Goal: Task Accomplishment & Management: Use online tool/utility

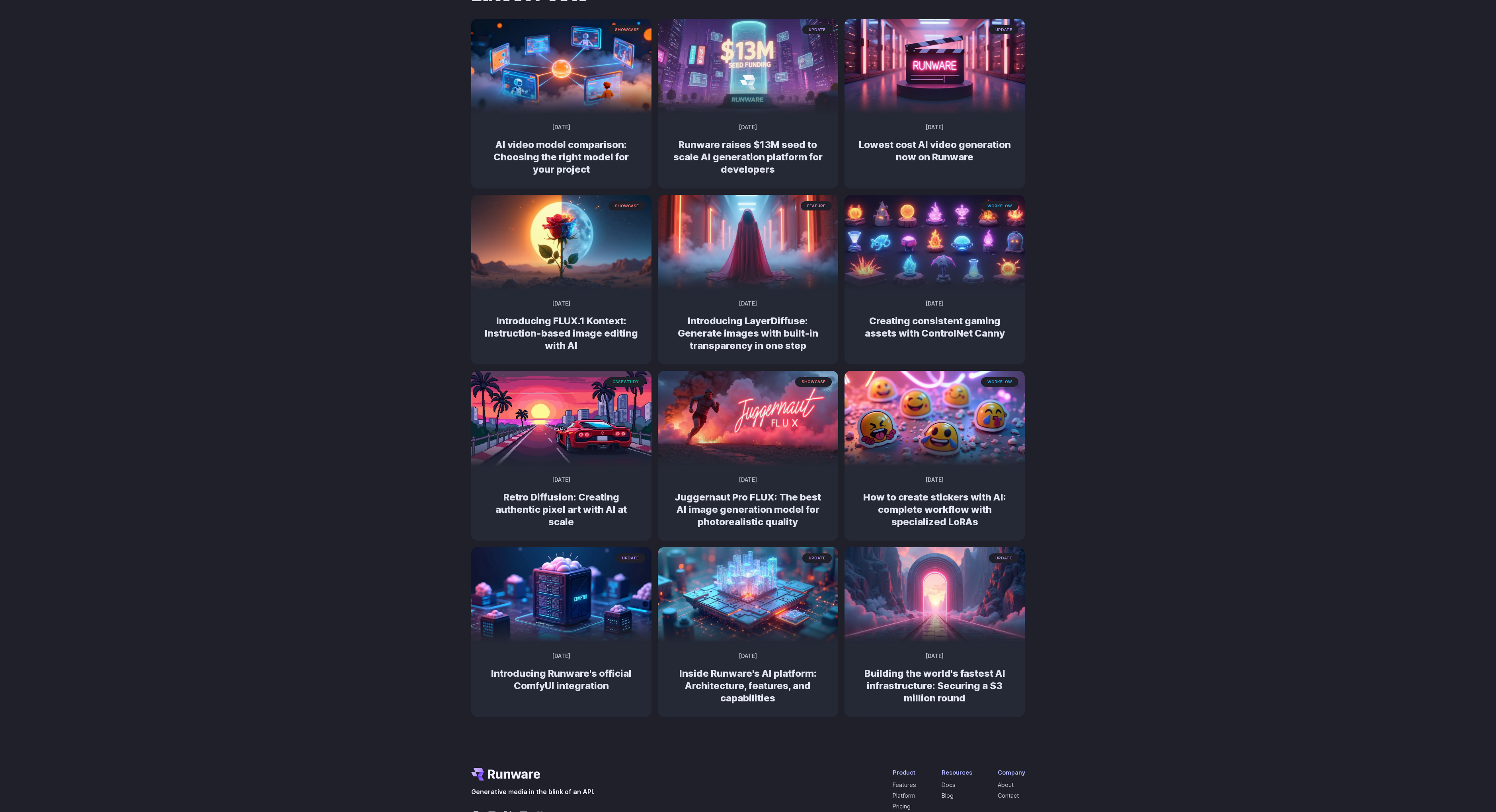
scroll to position [76, 0]
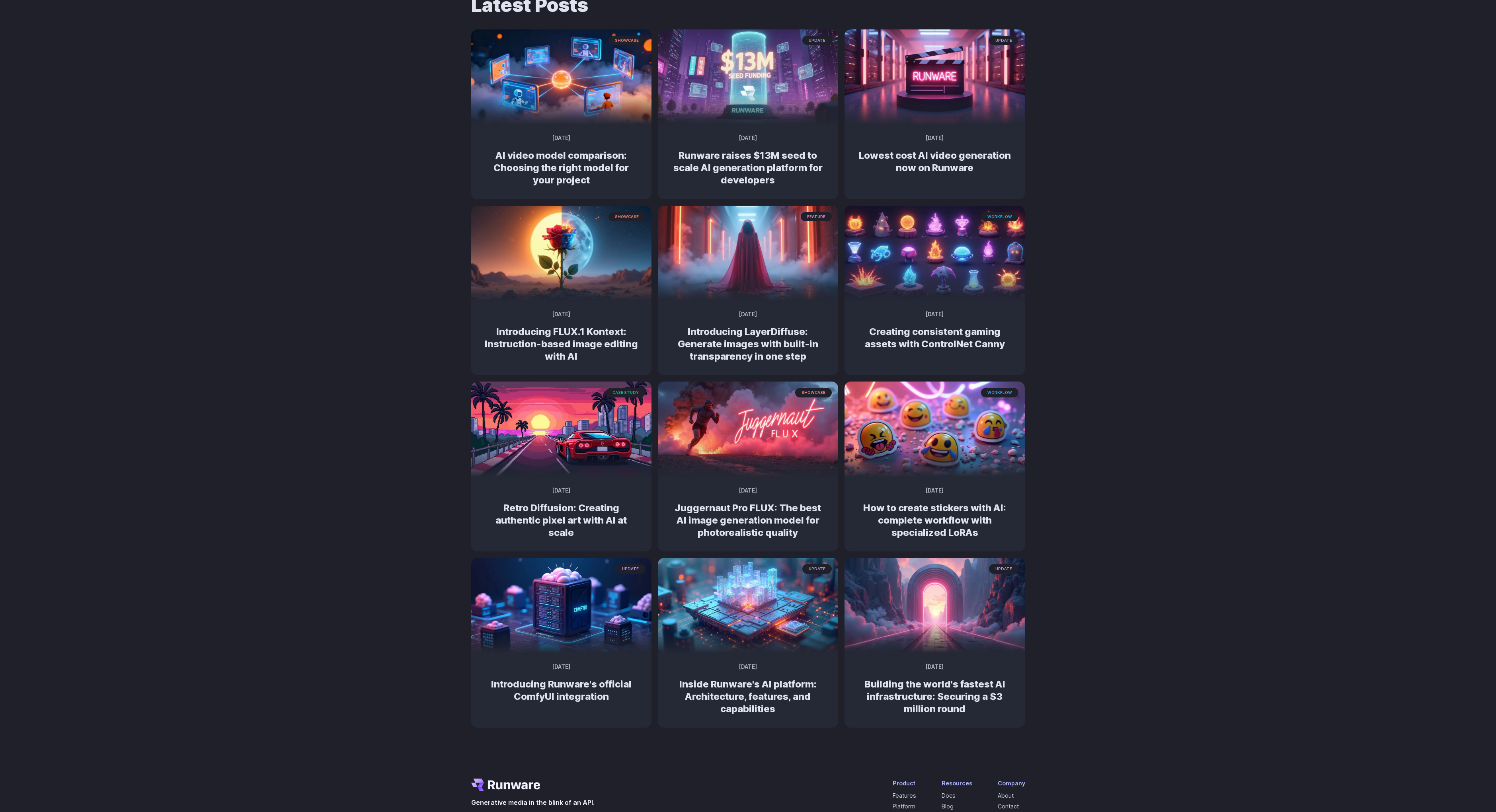
click at [369, 251] on div "Latest Posts showcase September 27, 2025 AI video model comparison: Choosing th…" at bounding box center [748, 360] width 1496 height 785
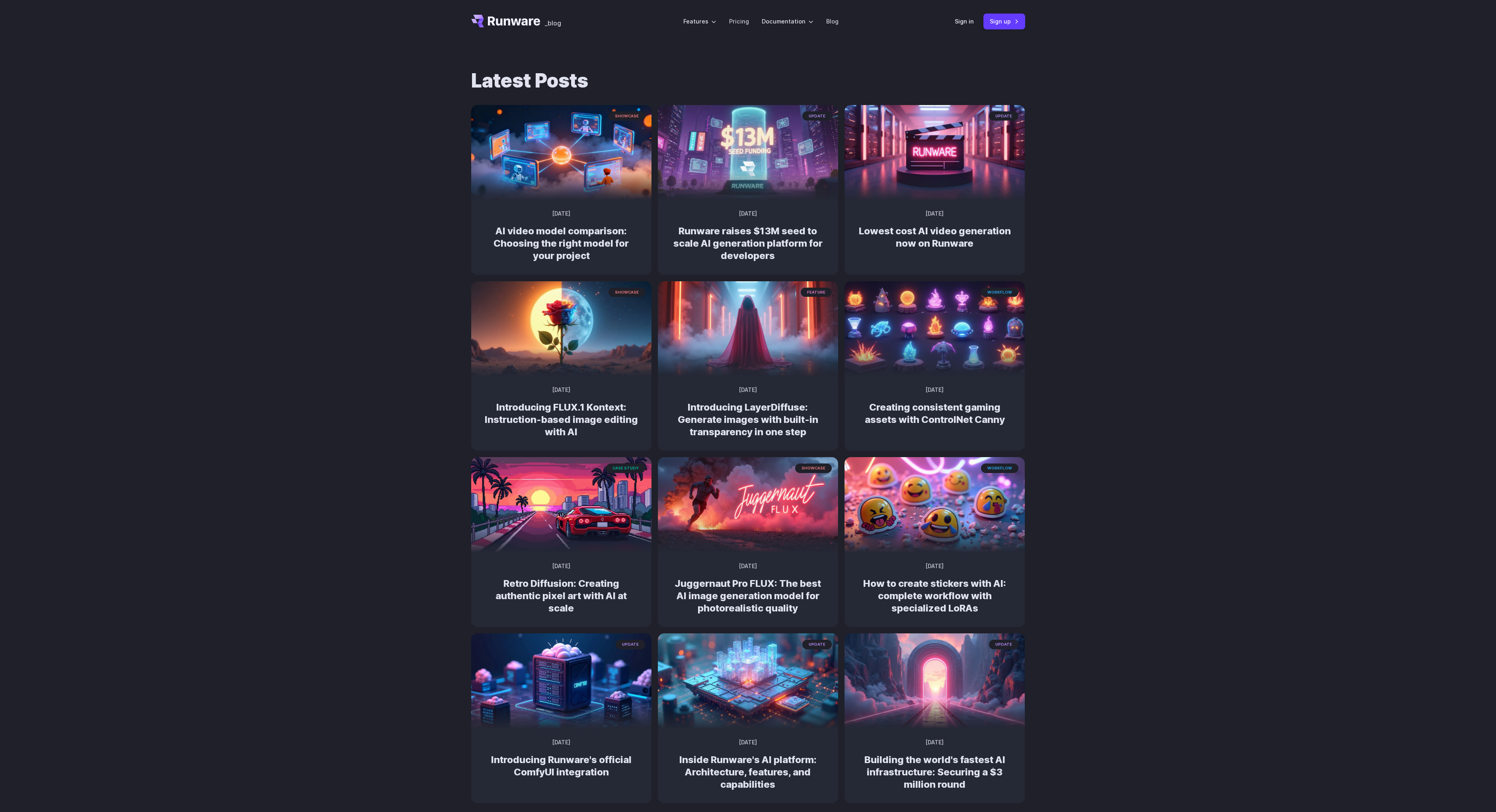
scroll to position [0, 0]
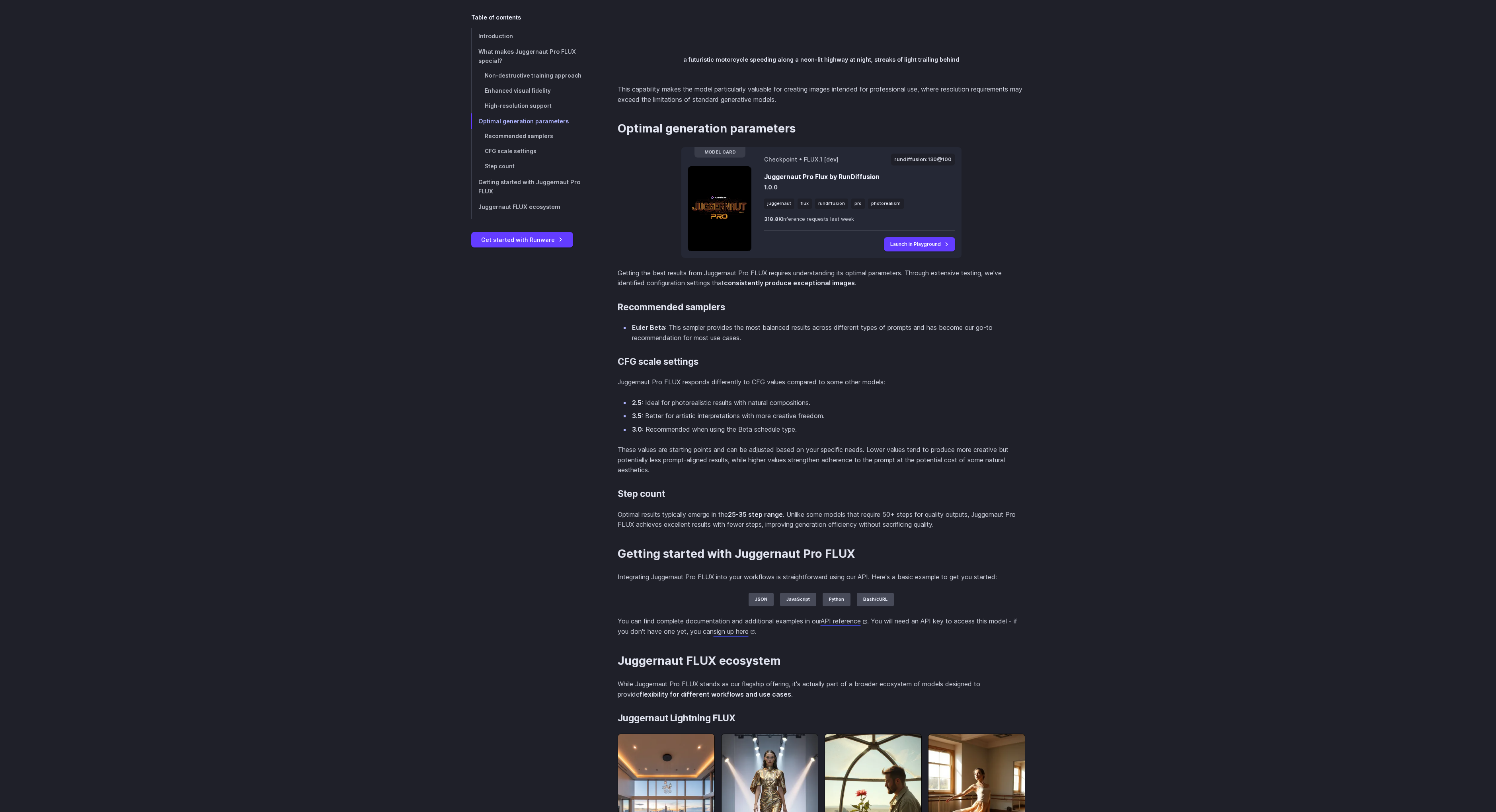
scroll to position [1792, 0]
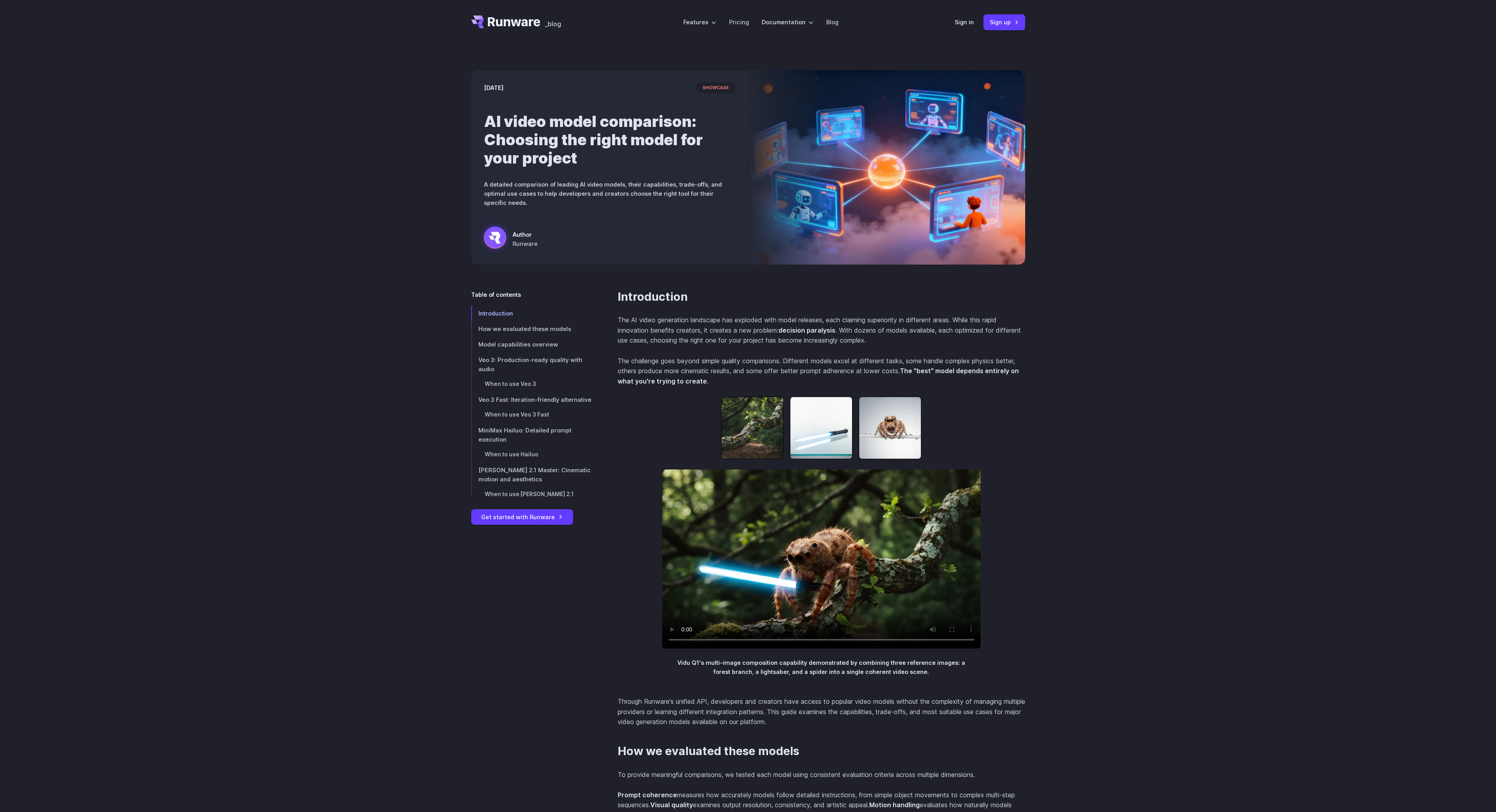
scroll to position [363, 0]
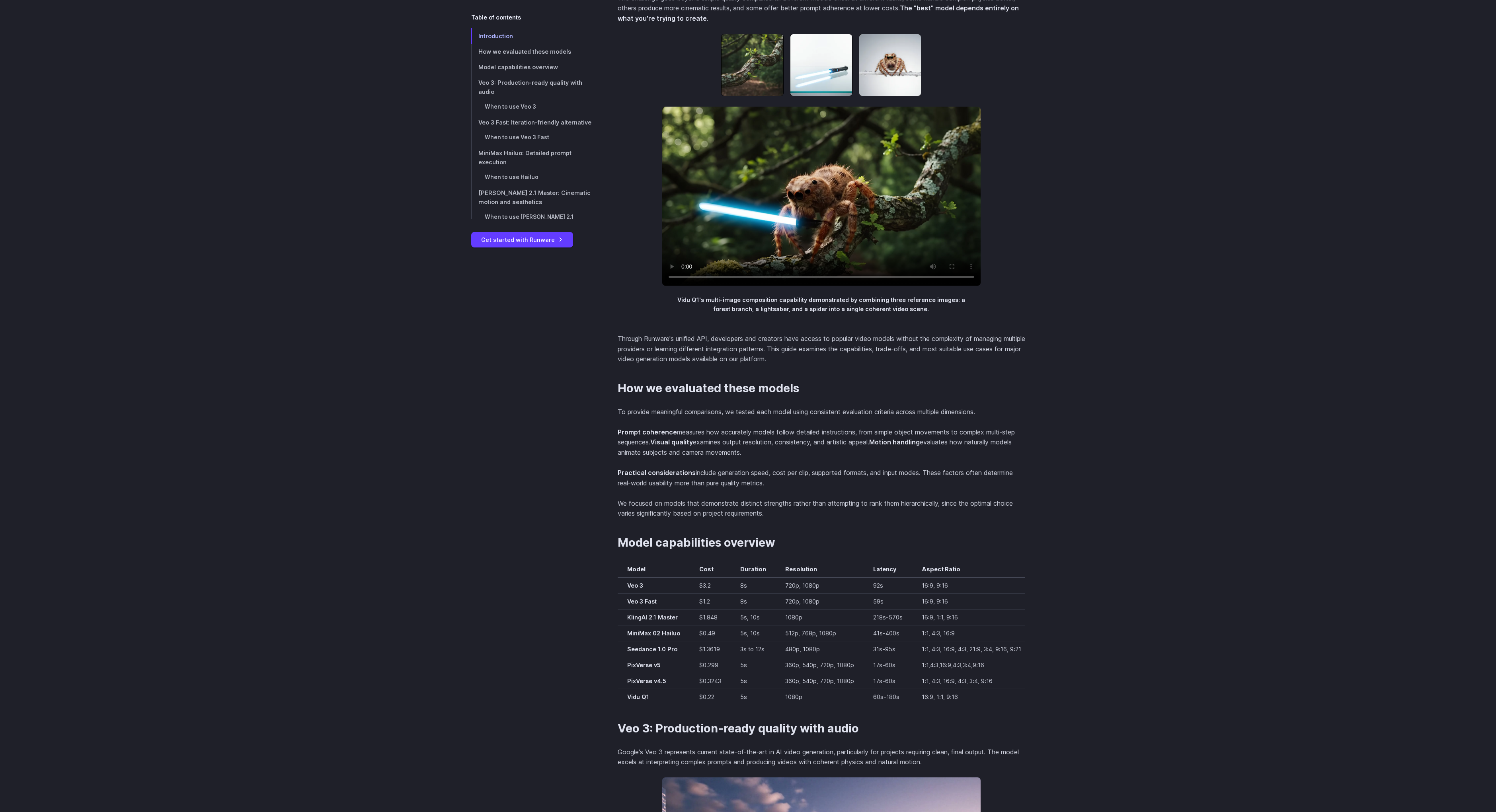
click at [835, 194] on video at bounding box center [821, 196] width 318 height 179
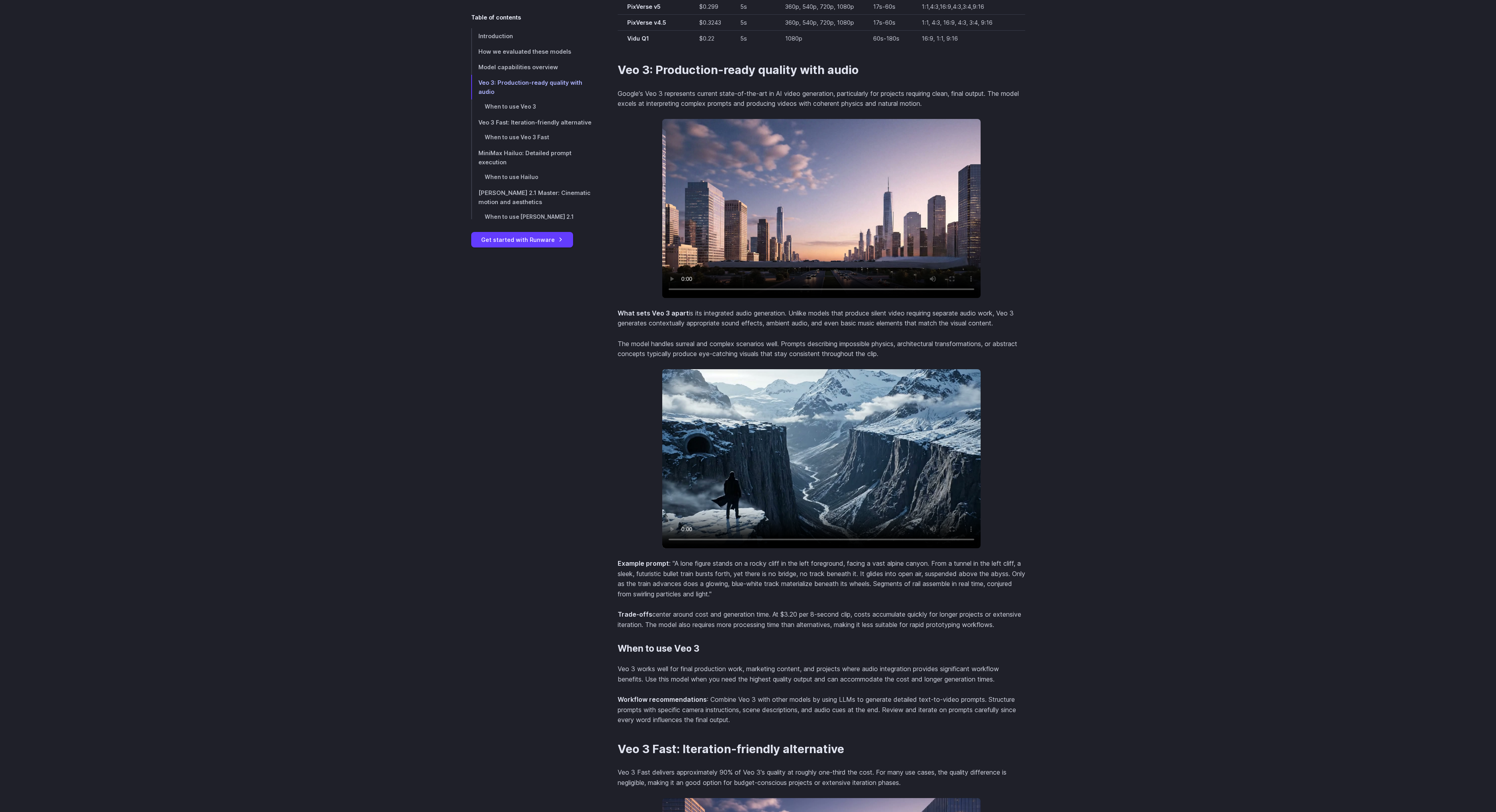
scroll to position [1022, 0]
click at [753, 179] on video at bounding box center [821, 208] width 318 height 179
click at [830, 209] on video at bounding box center [821, 208] width 318 height 179
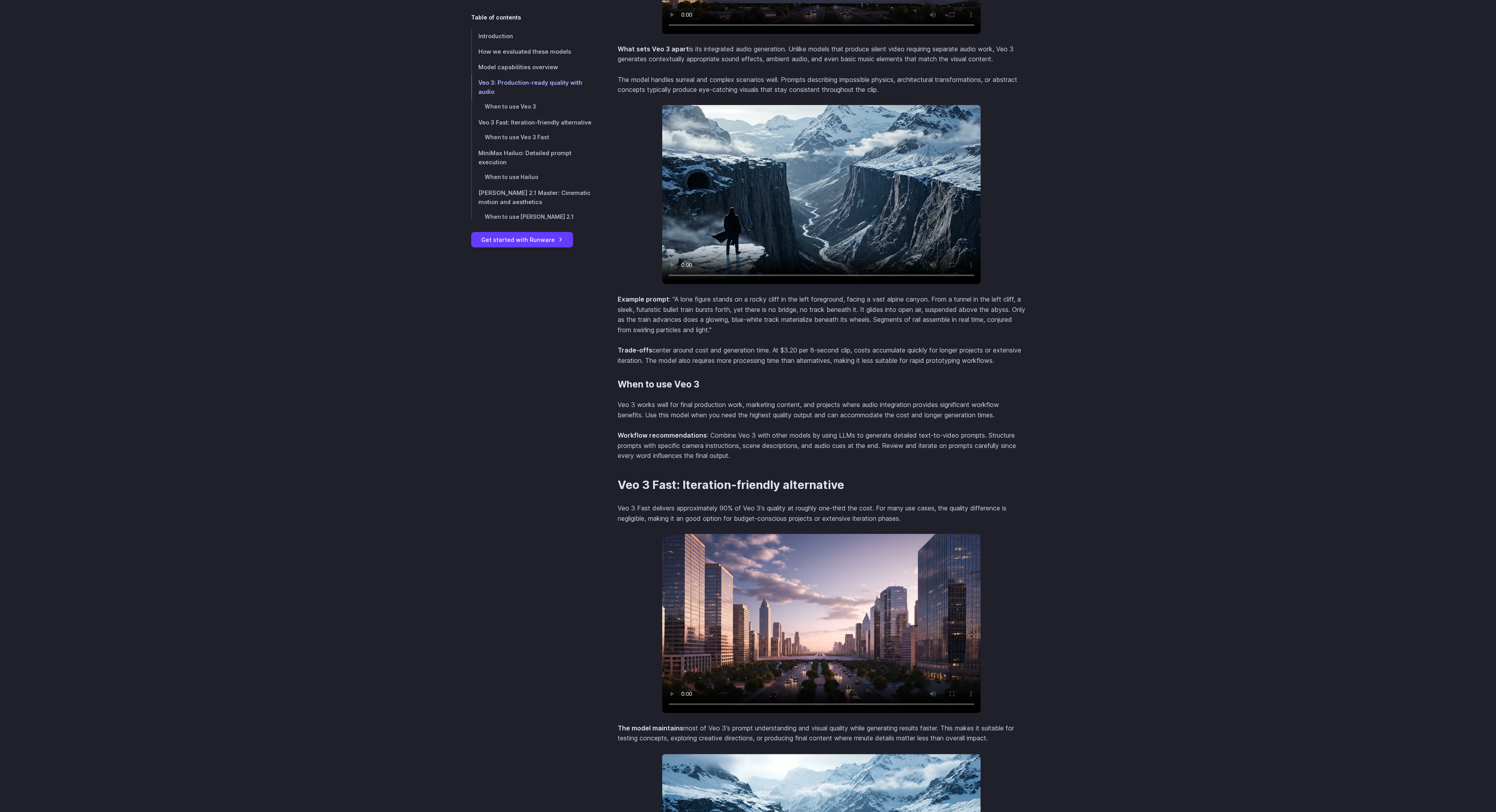
scroll to position [1308, 0]
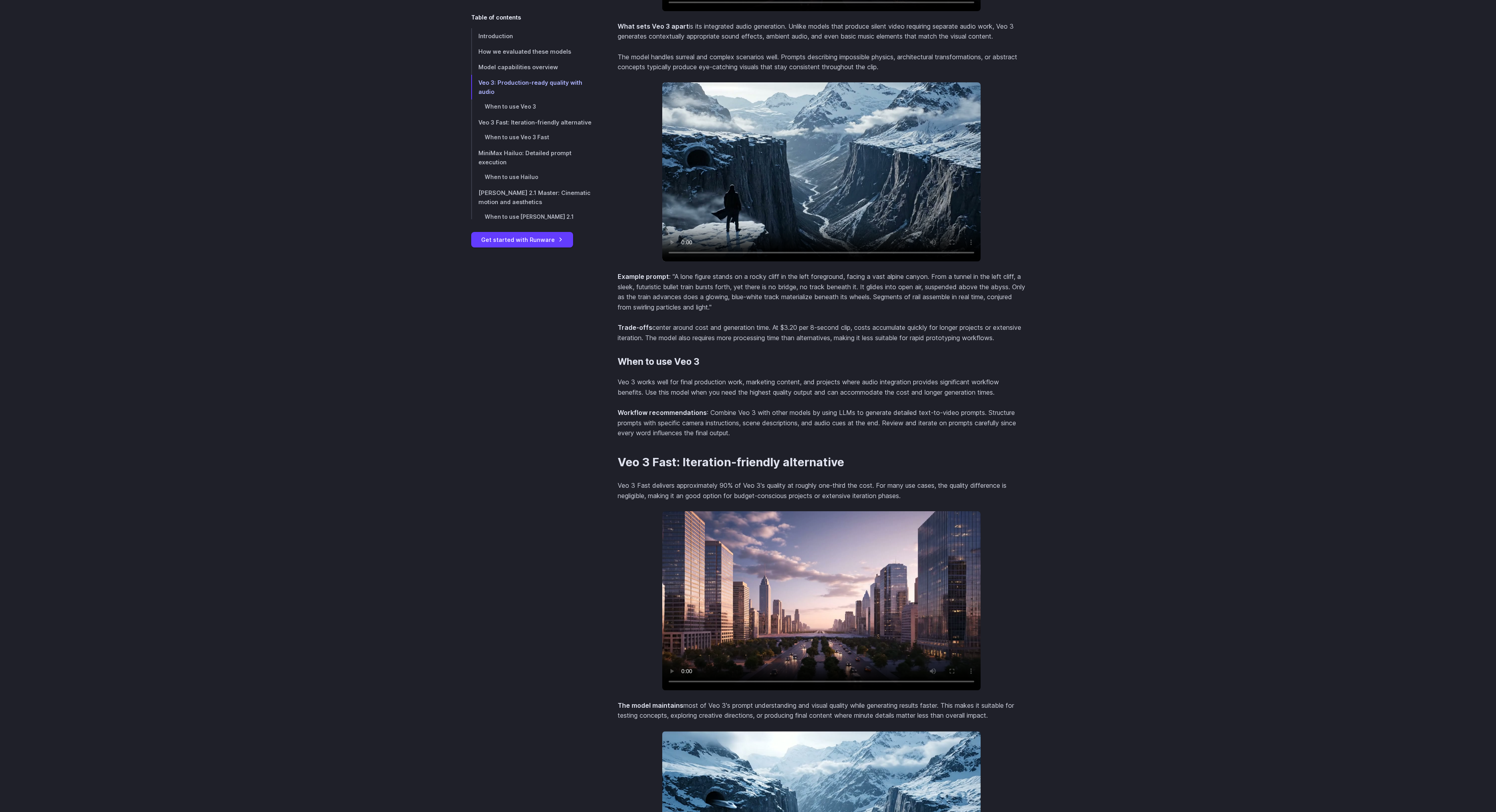
click at [803, 178] on video at bounding box center [821, 171] width 318 height 179
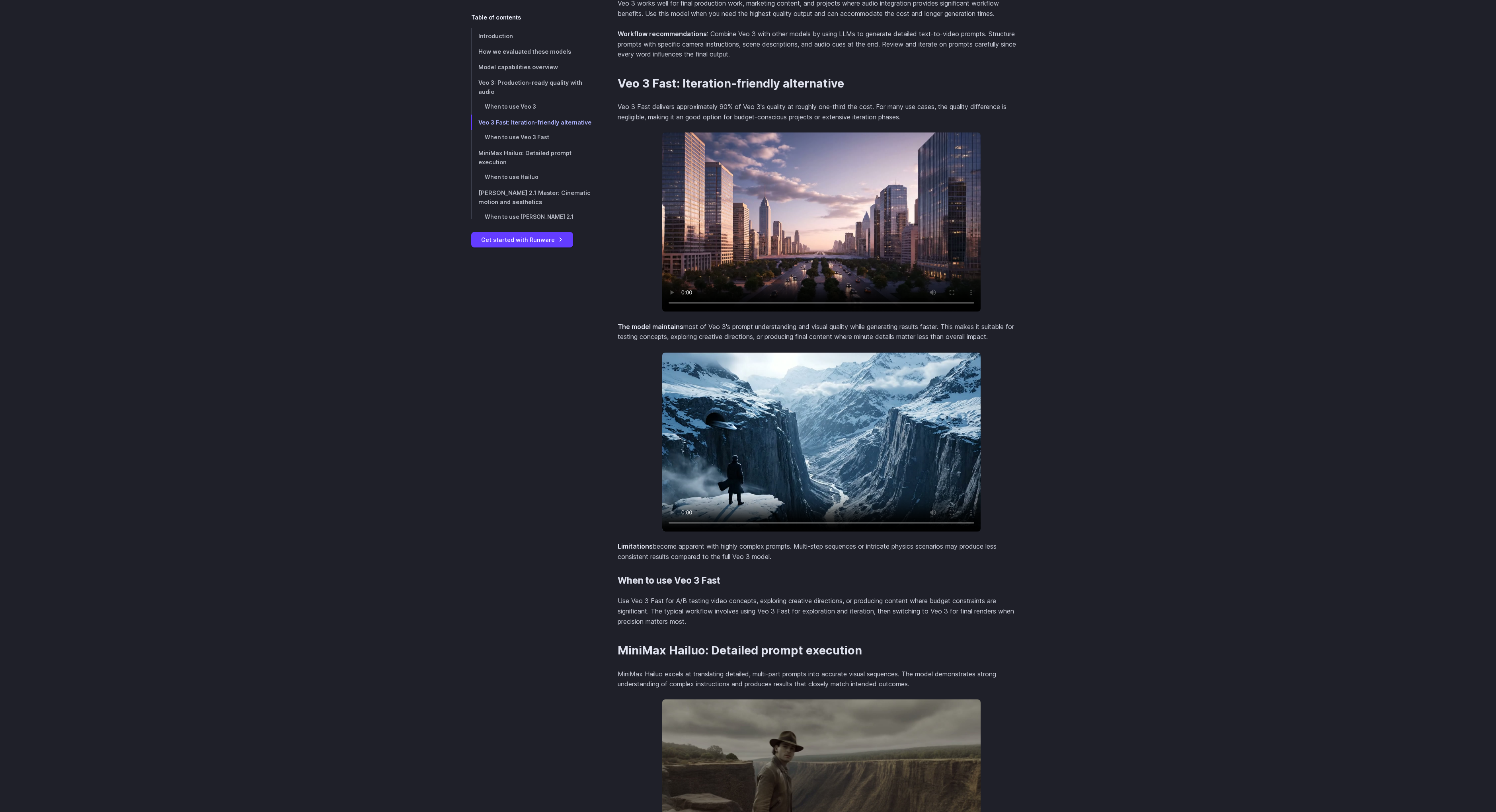
scroll to position [1709, 0]
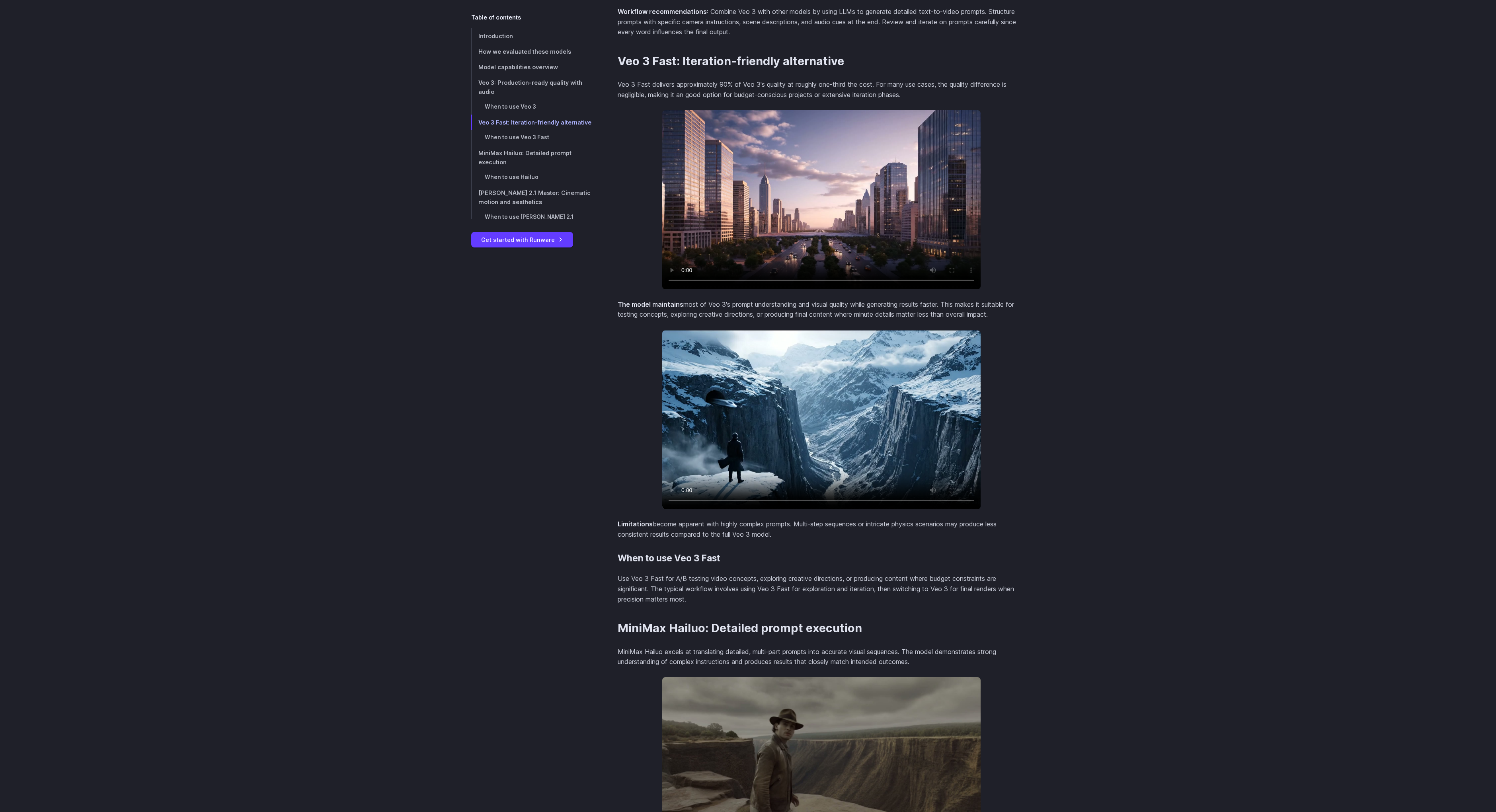
click at [767, 224] on video at bounding box center [821, 199] width 318 height 179
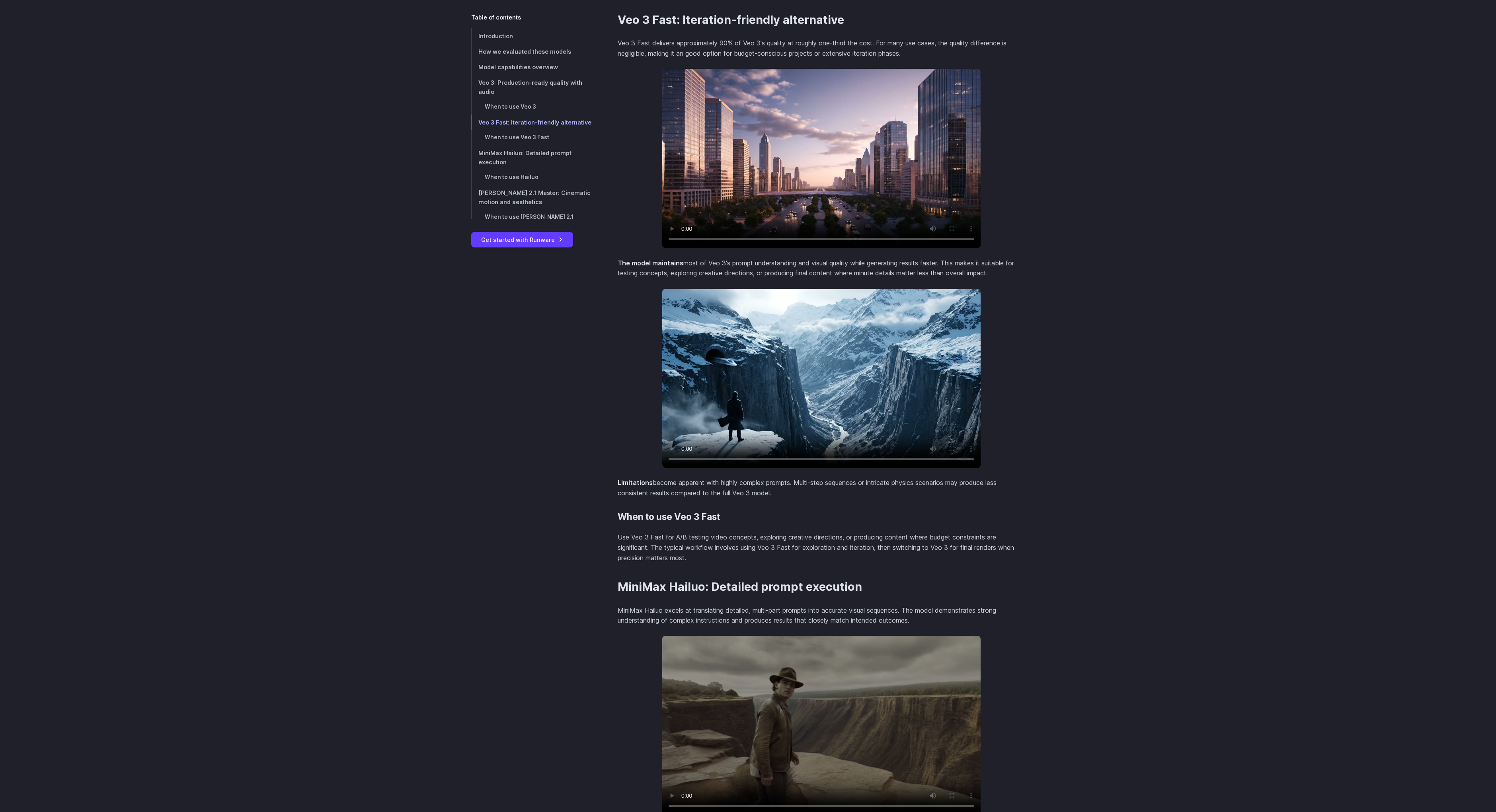
click at [738, 197] on video at bounding box center [821, 158] width 318 height 179
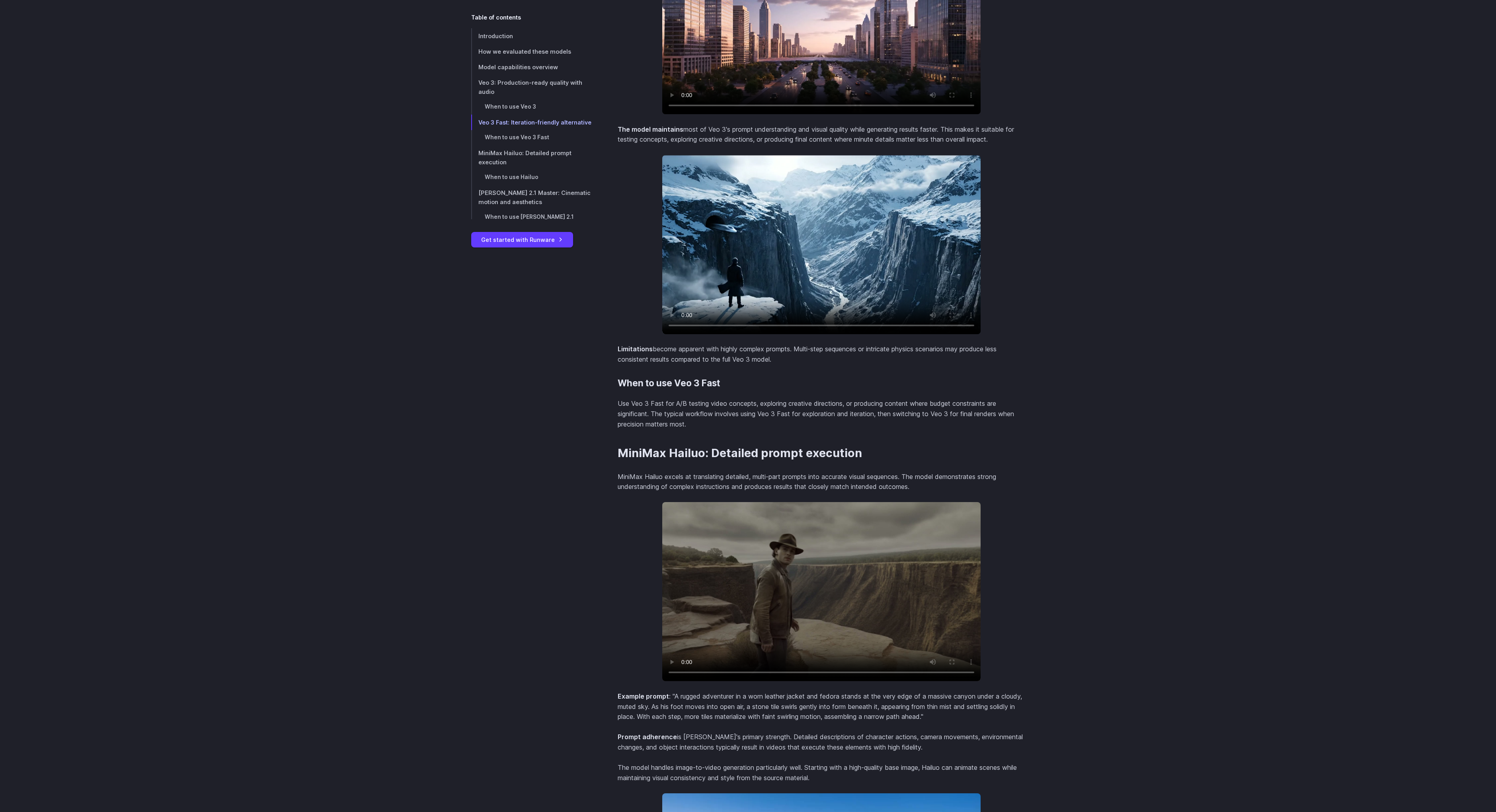
scroll to position [1945, 0]
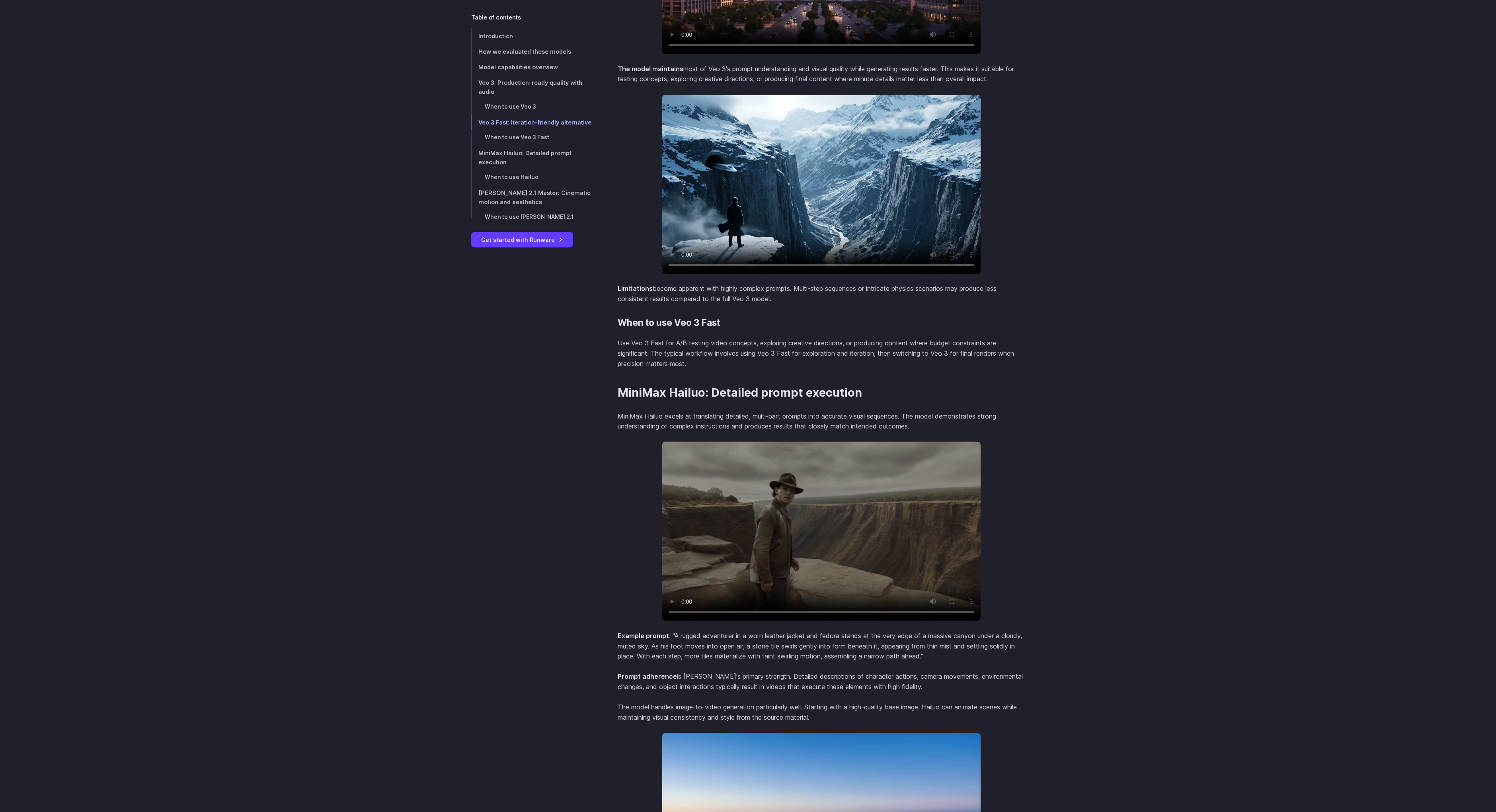
click at [883, 209] on video at bounding box center [821, 184] width 318 height 179
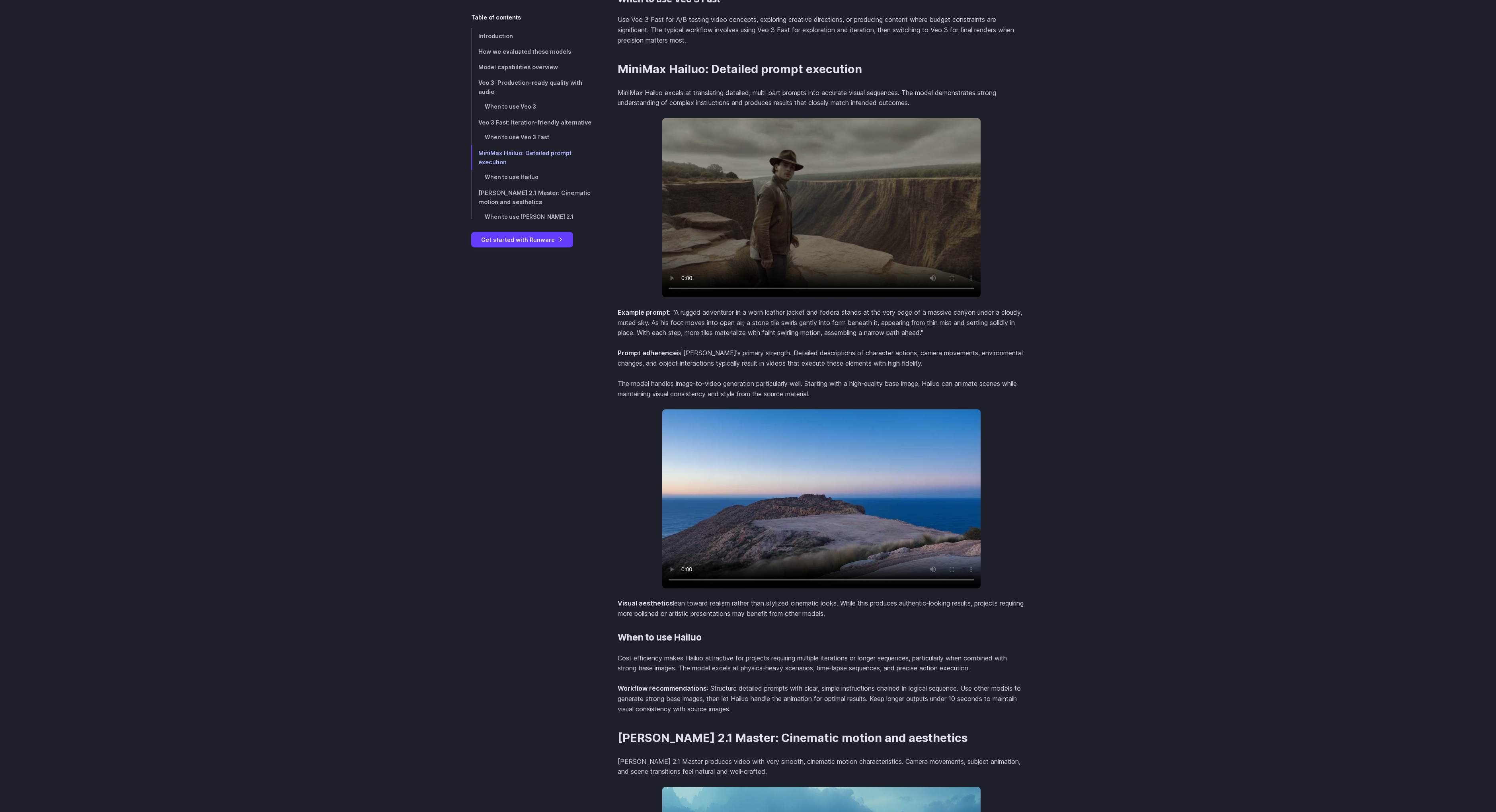
scroll to position [2269, 0]
click at [859, 223] on video at bounding box center [821, 206] width 318 height 179
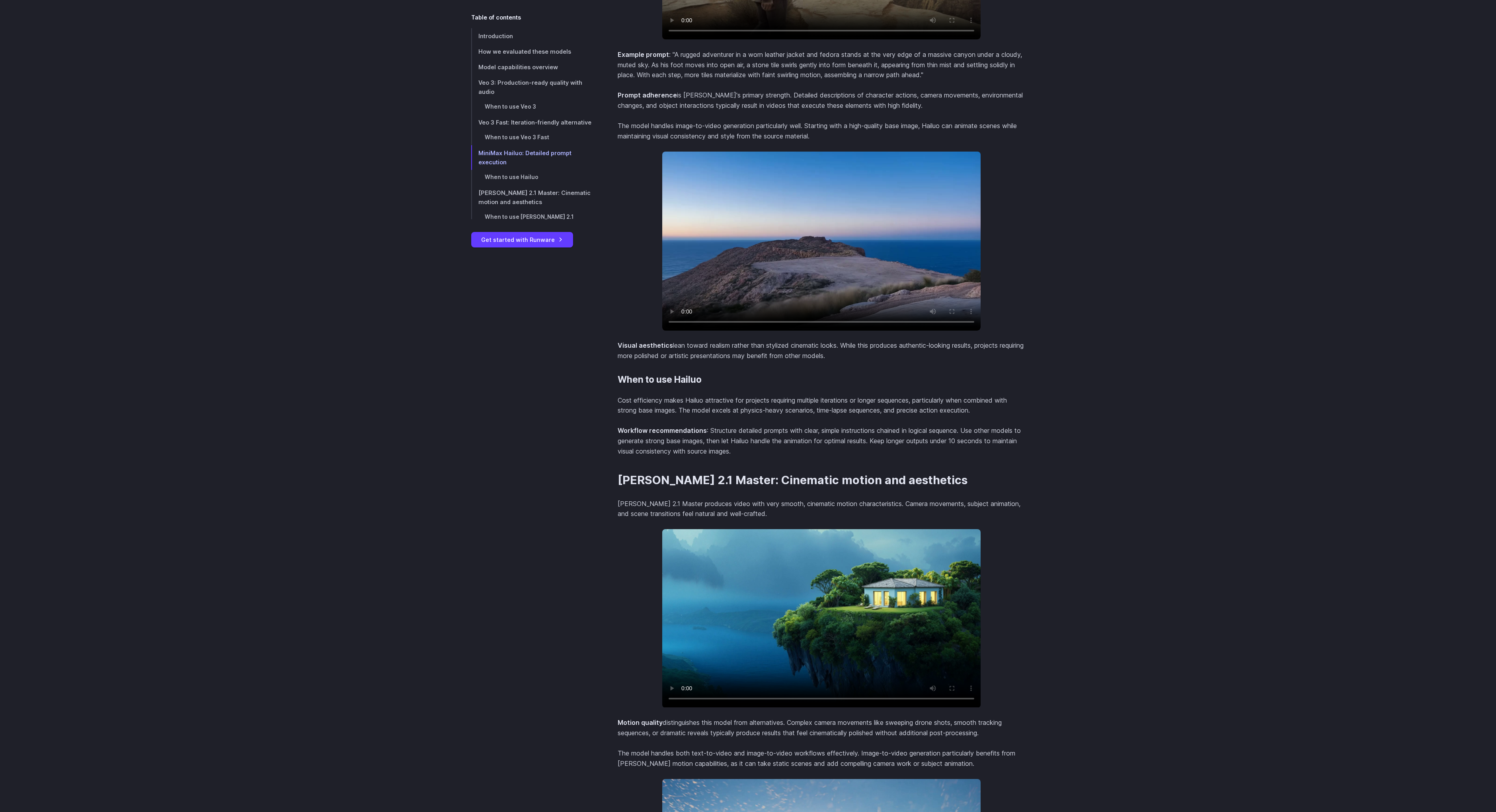
scroll to position [2652, 0]
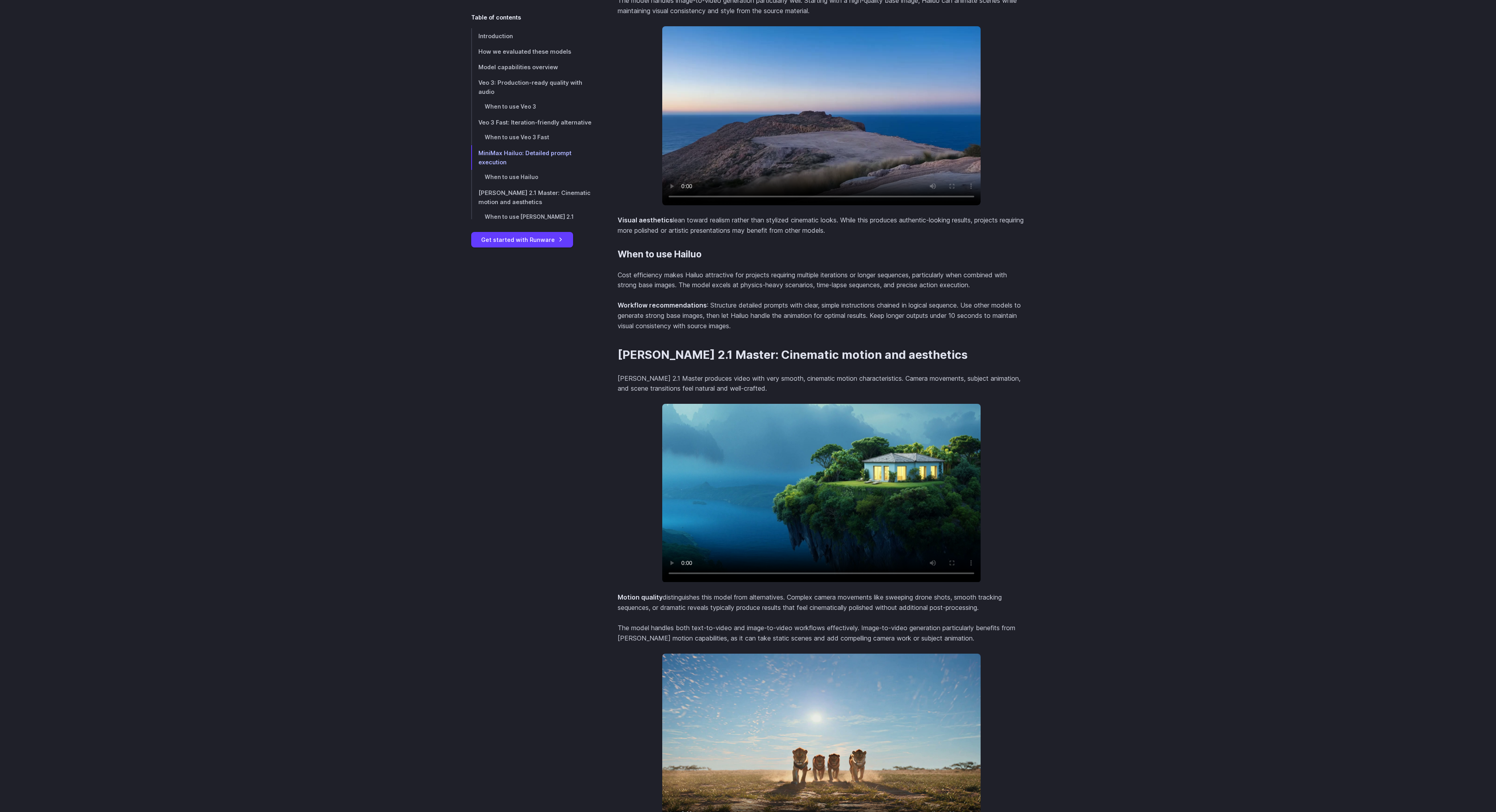
click at [733, 155] on video at bounding box center [821, 115] width 318 height 179
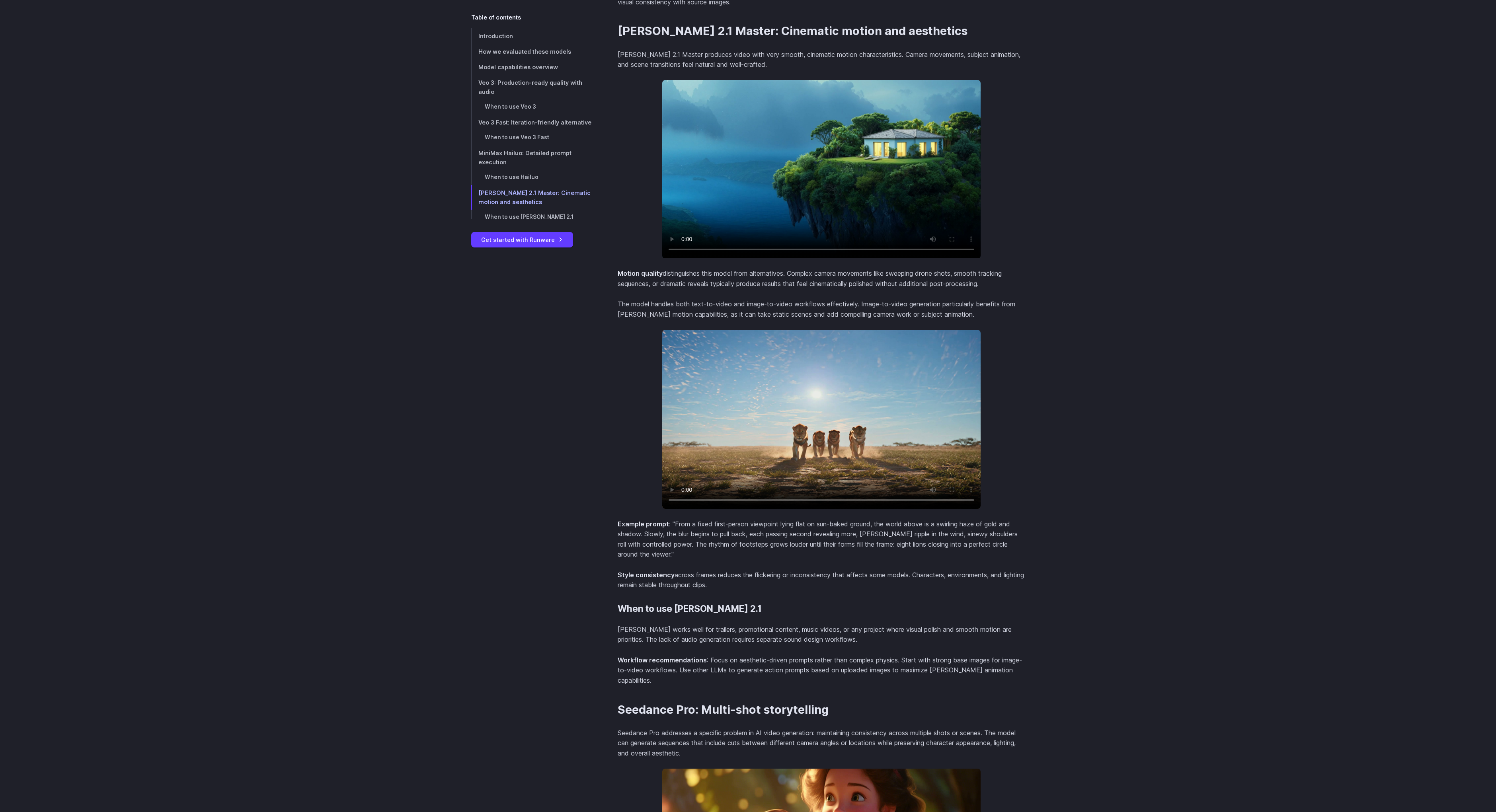
scroll to position [2992, 0]
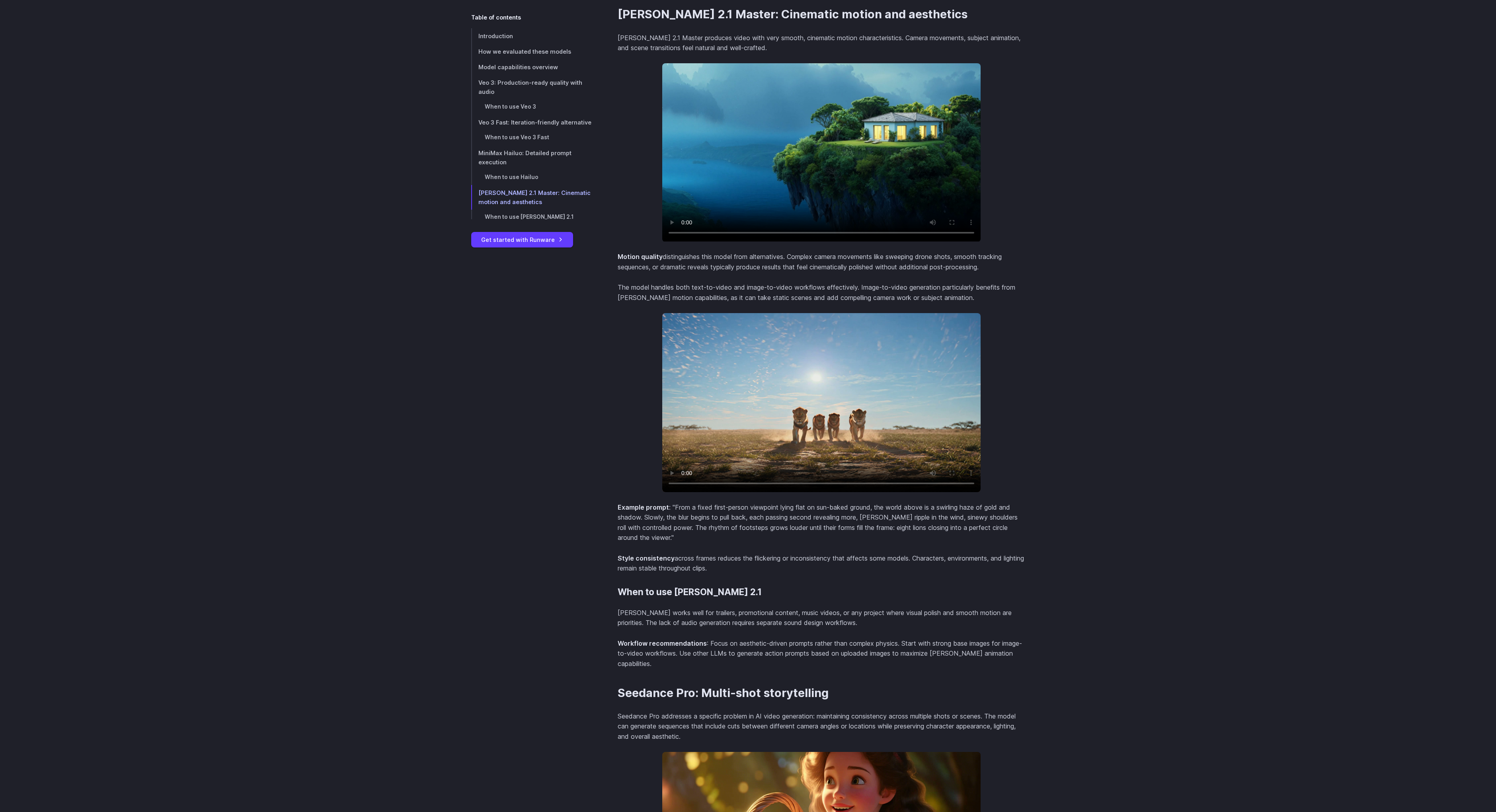
click at [824, 113] on video at bounding box center [821, 153] width 318 height 178
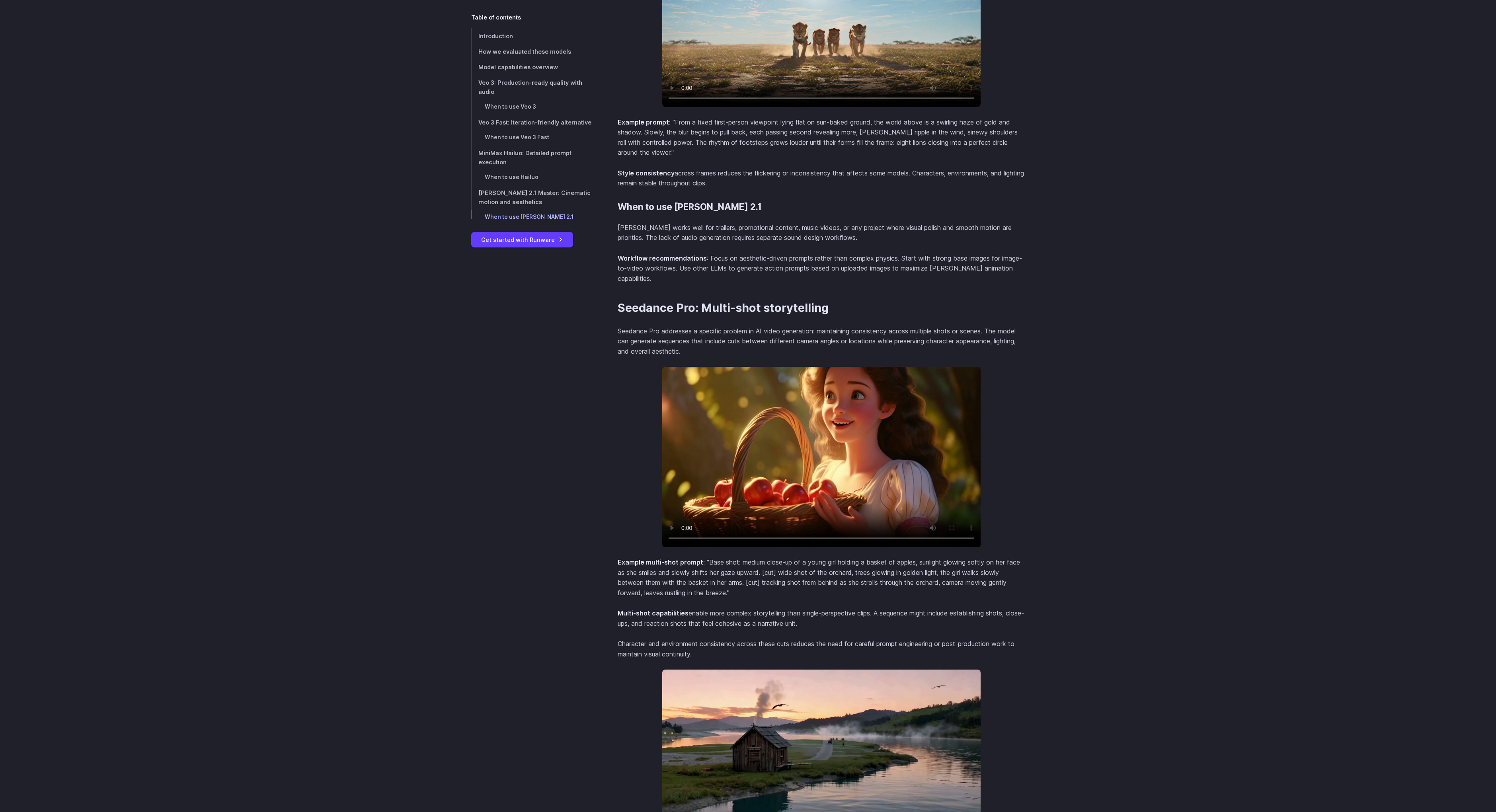
click at [785, 44] on video at bounding box center [821, 17] width 318 height 179
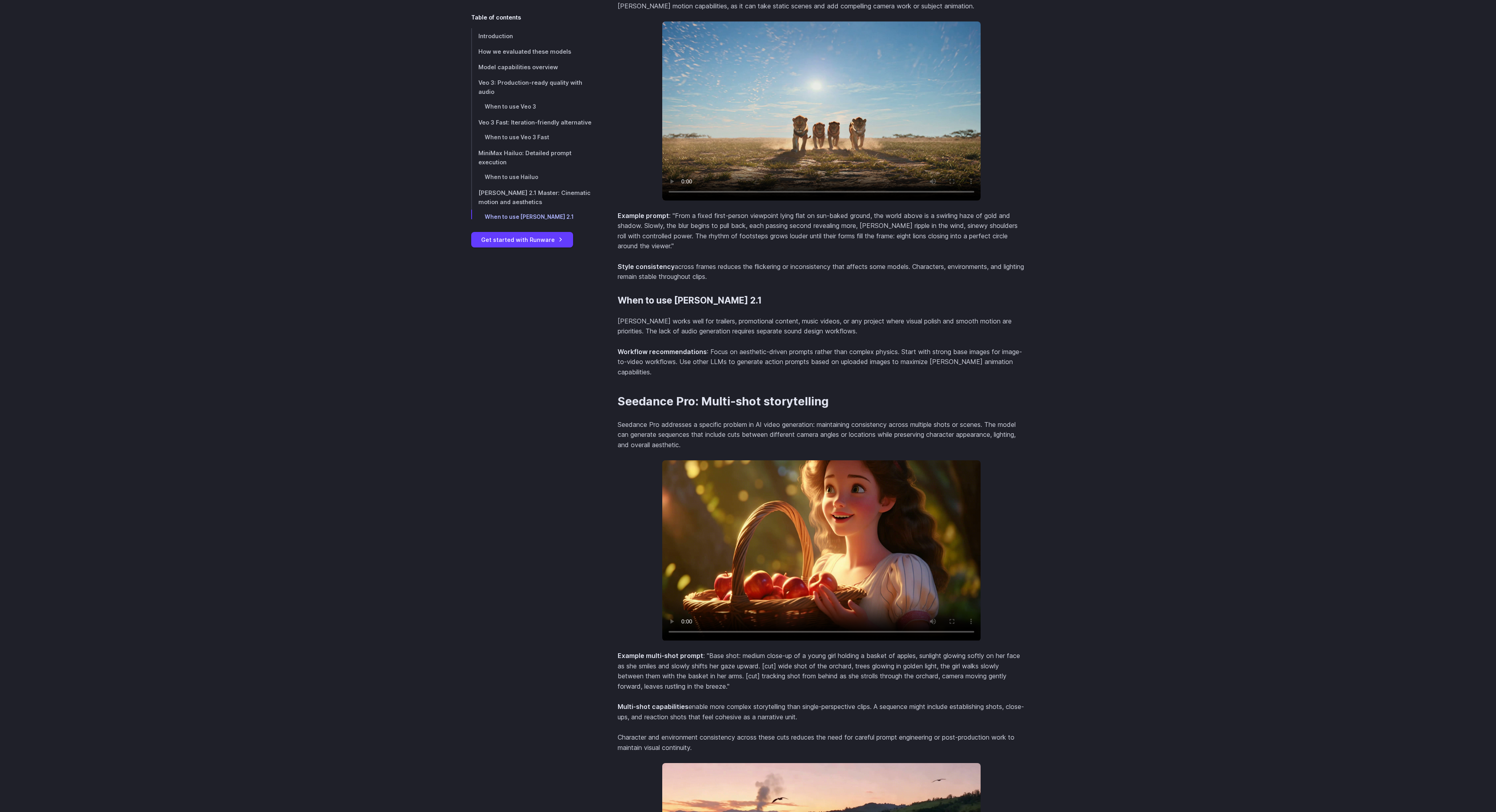
scroll to position [3282, 0]
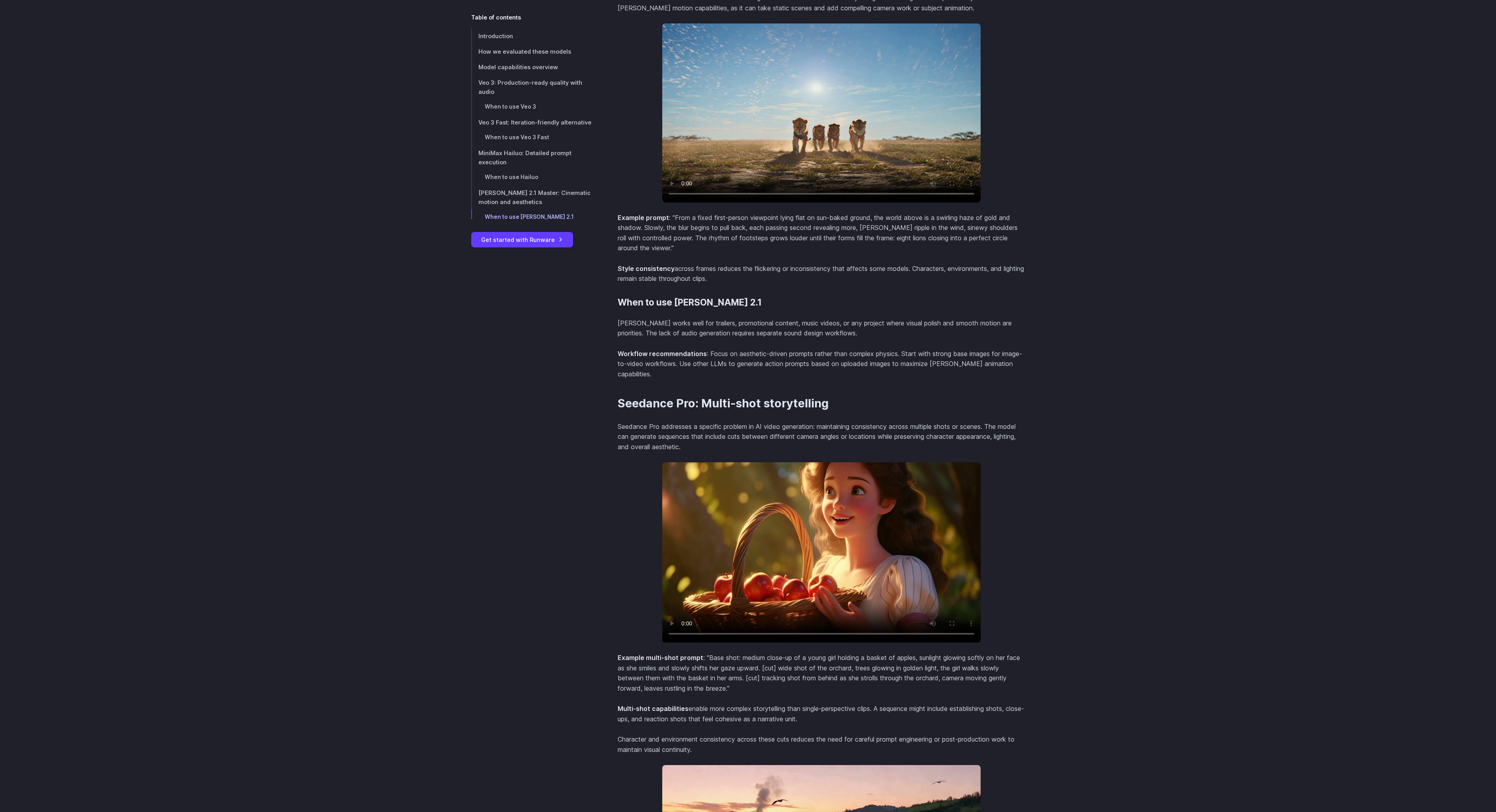
click at [729, 119] on video at bounding box center [821, 113] width 318 height 179
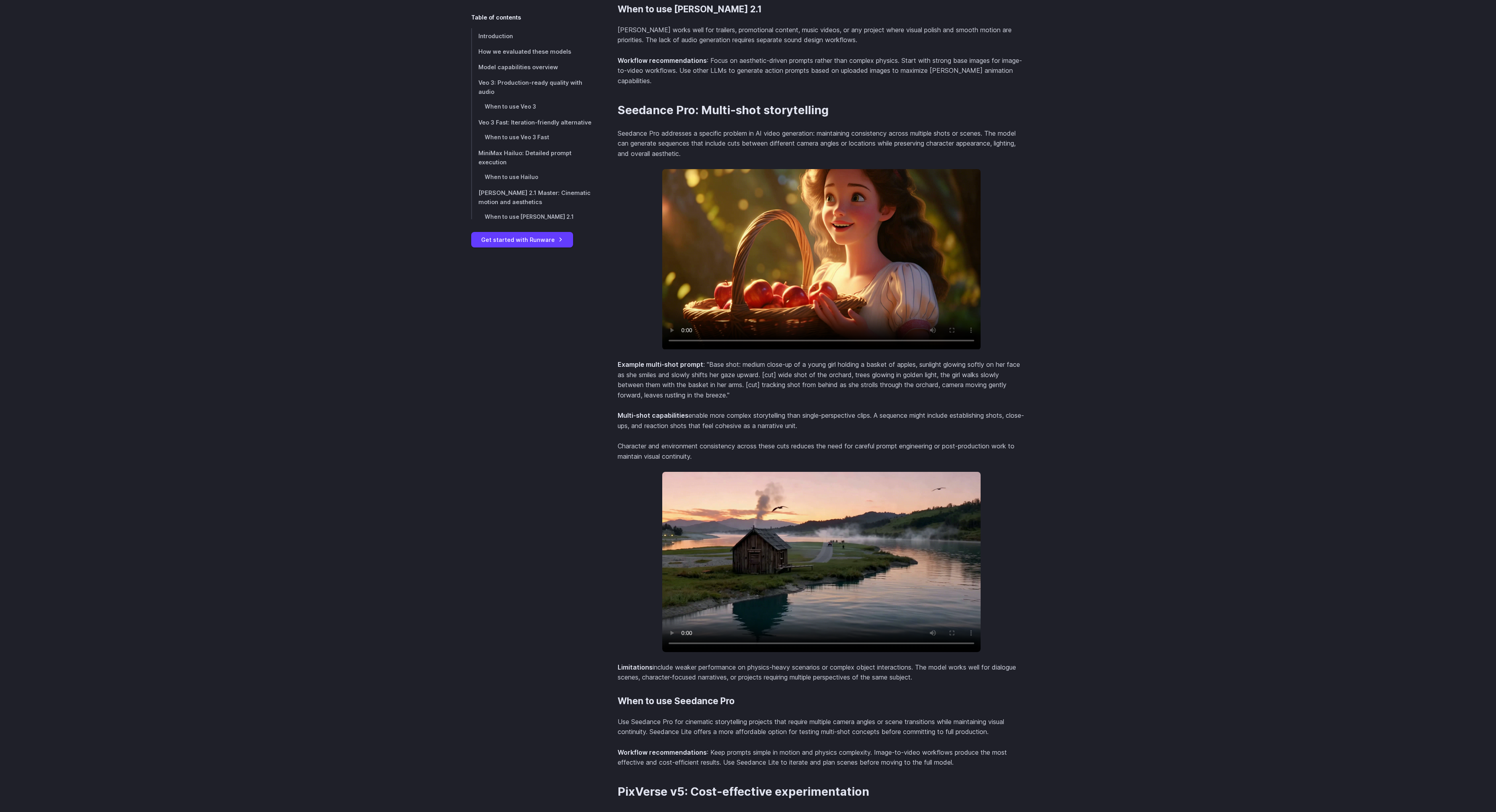
scroll to position [3609, 0]
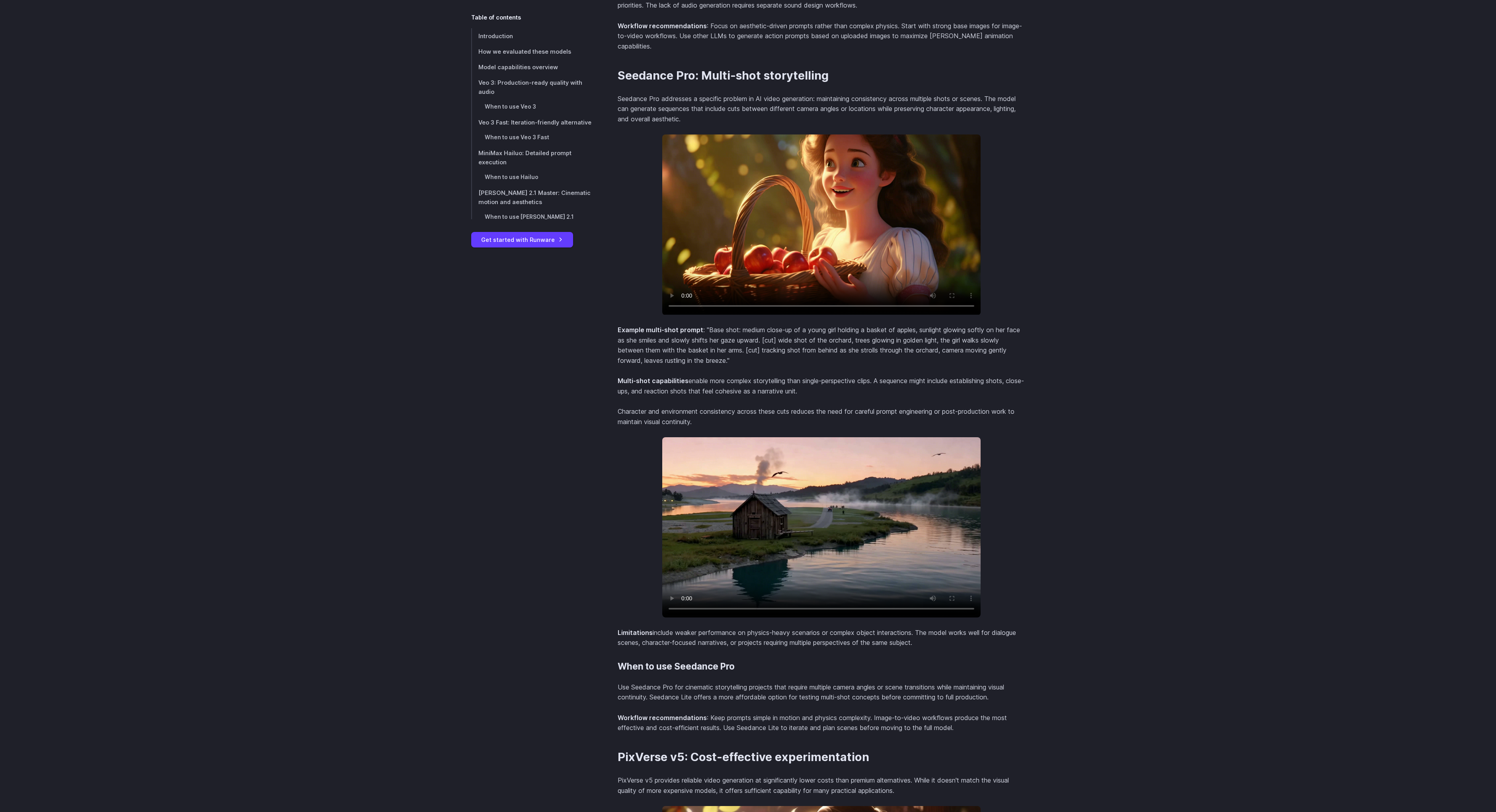
click at [807, 209] on video at bounding box center [821, 224] width 318 height 180
click at [767, 211] on video at bounding box center [821, 224] width 318 height 180
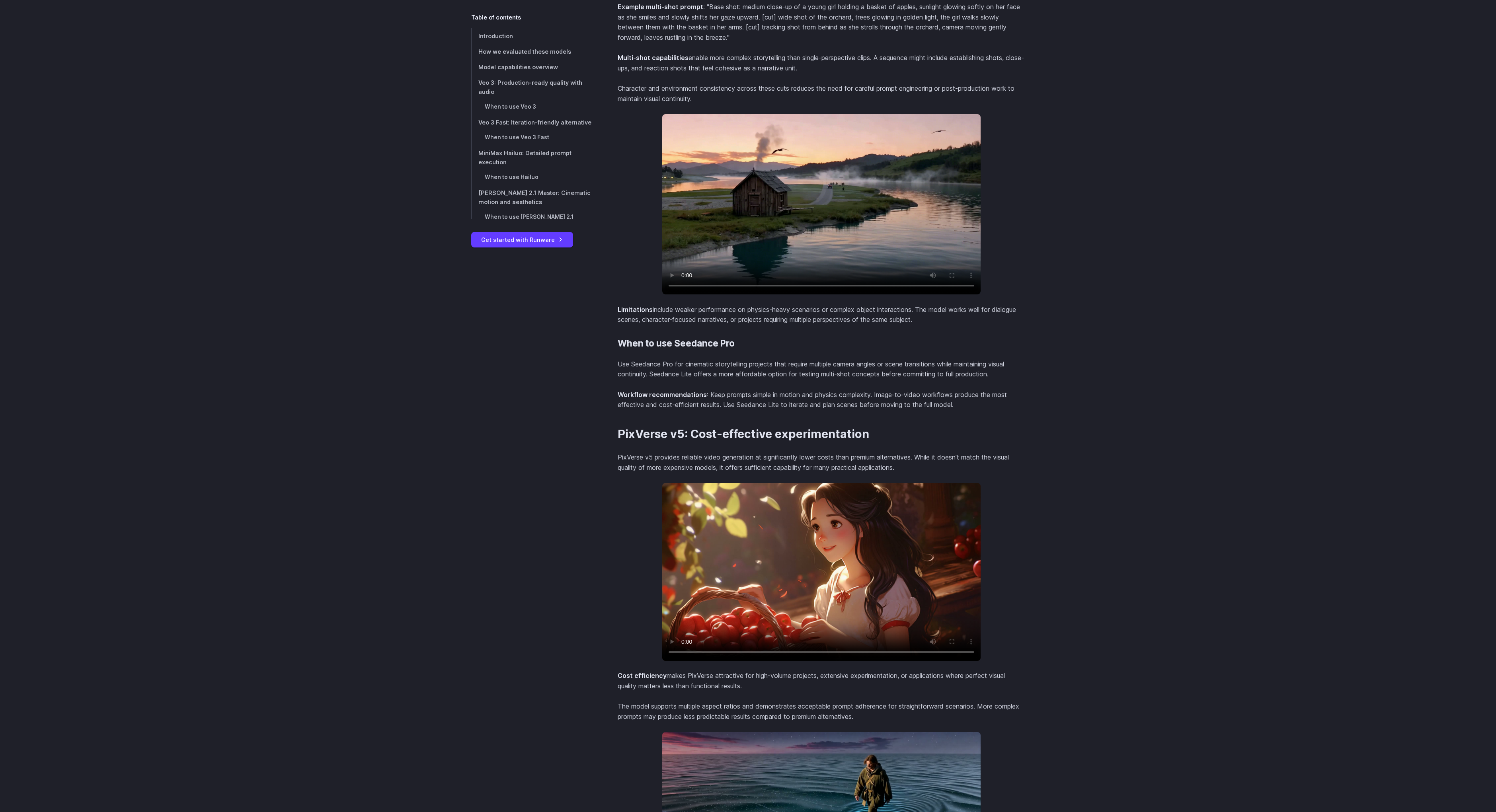
scroll to position [3938, 0]
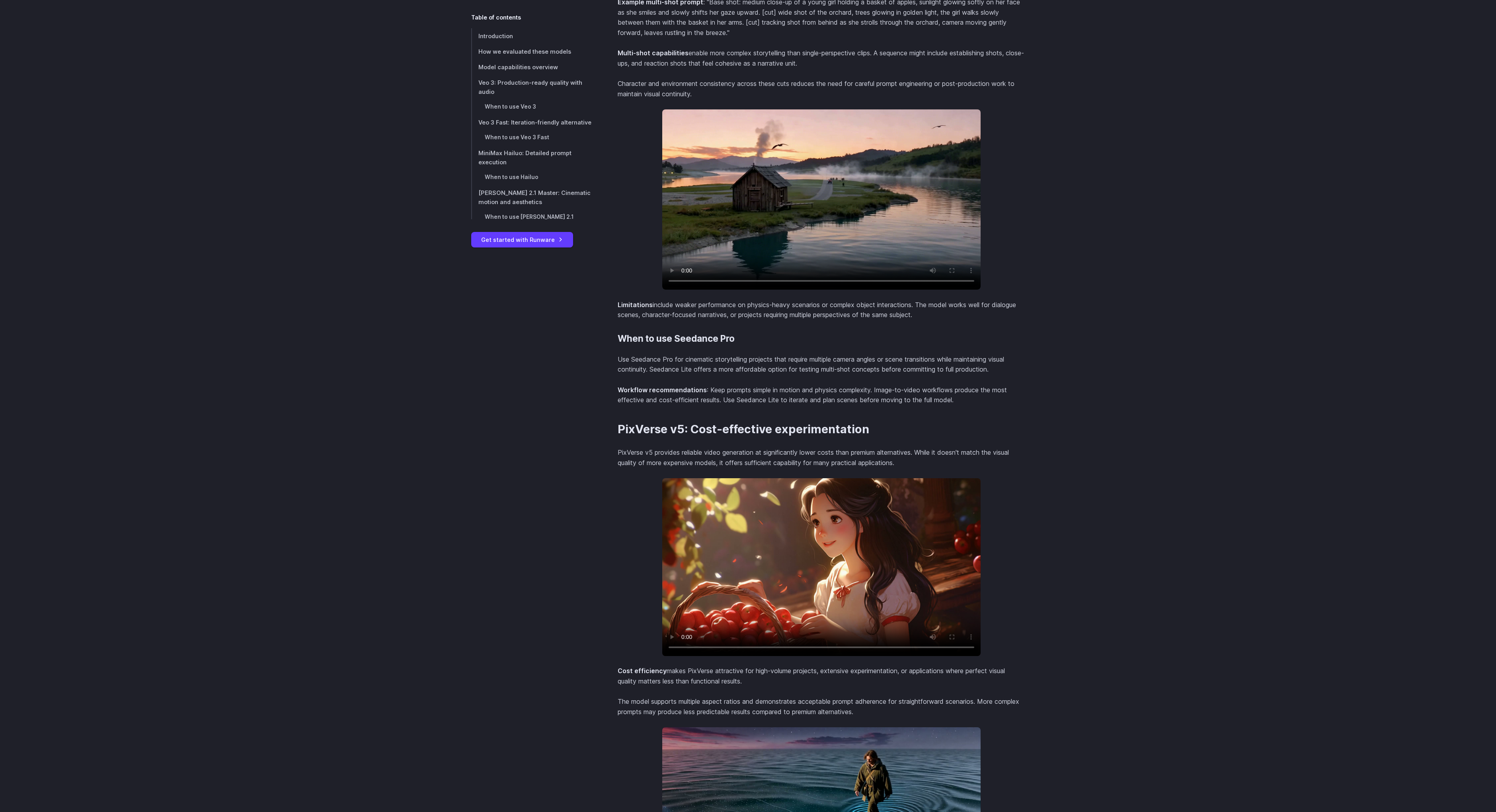
click at [778, 196] on video at bounding box center [821, 199] width 318 height 180
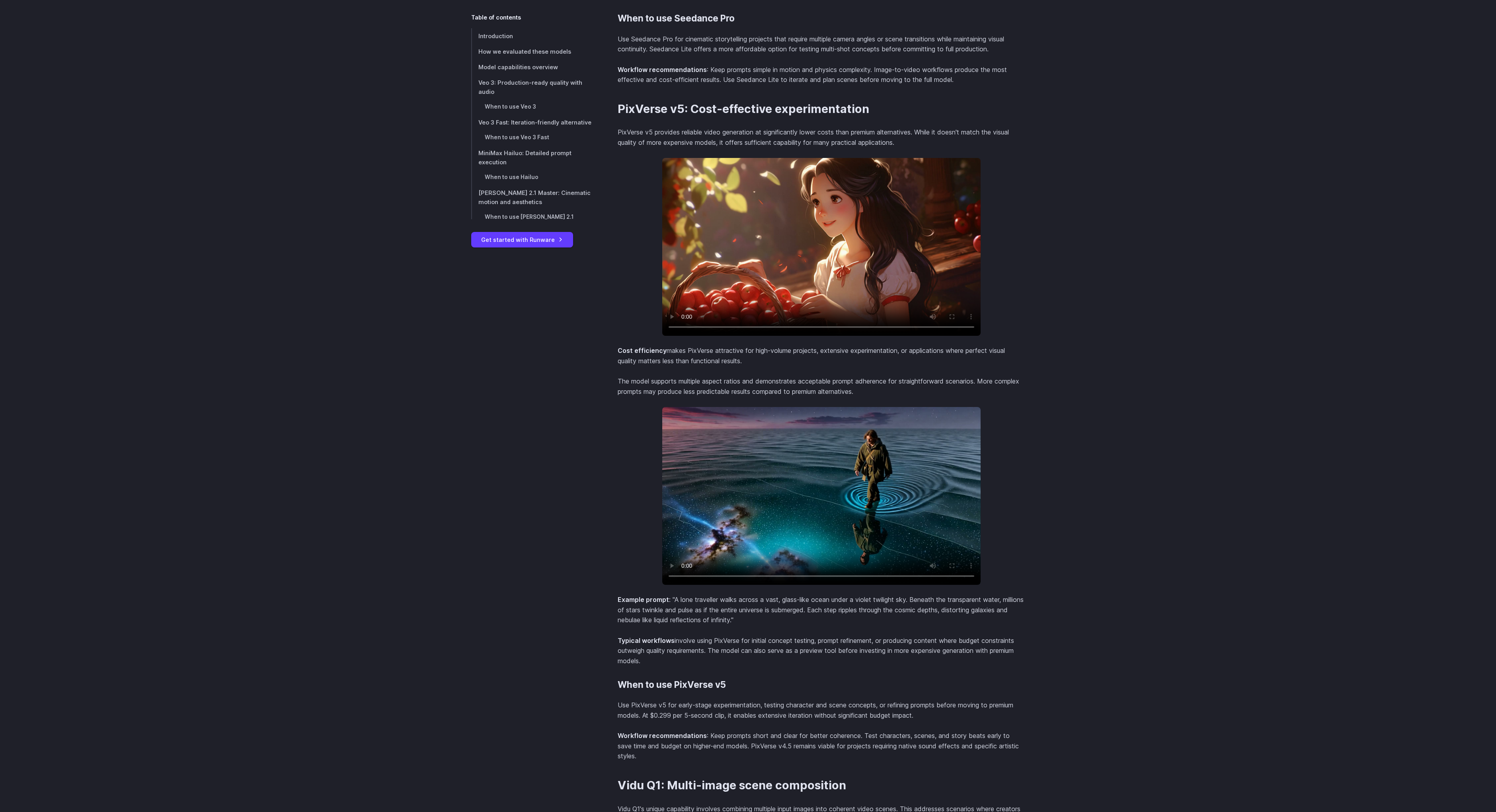
scroll to position [4339, 0]
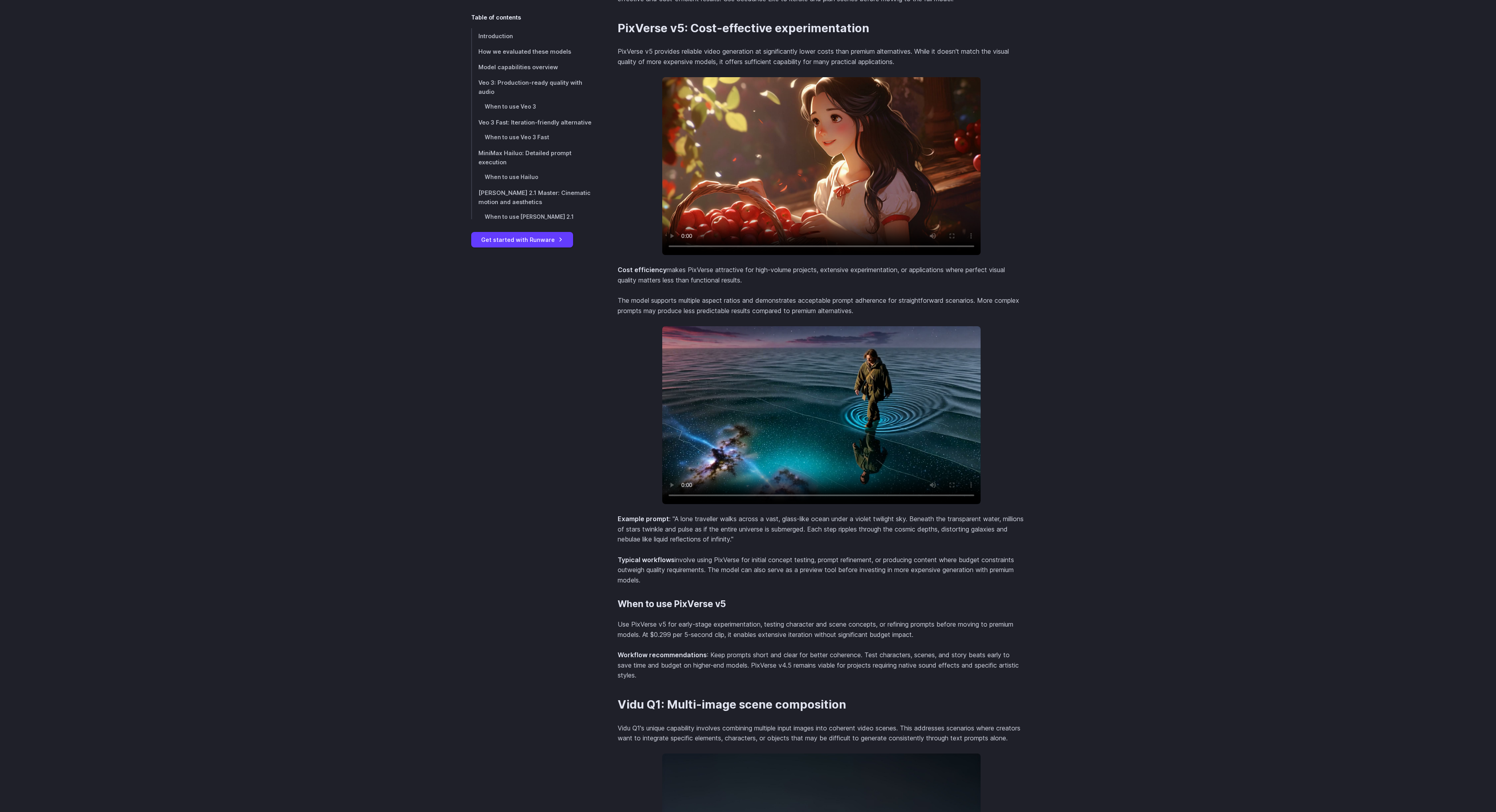
click at [735, 175] on video at bounding box center [821, 166] width 318 height 178
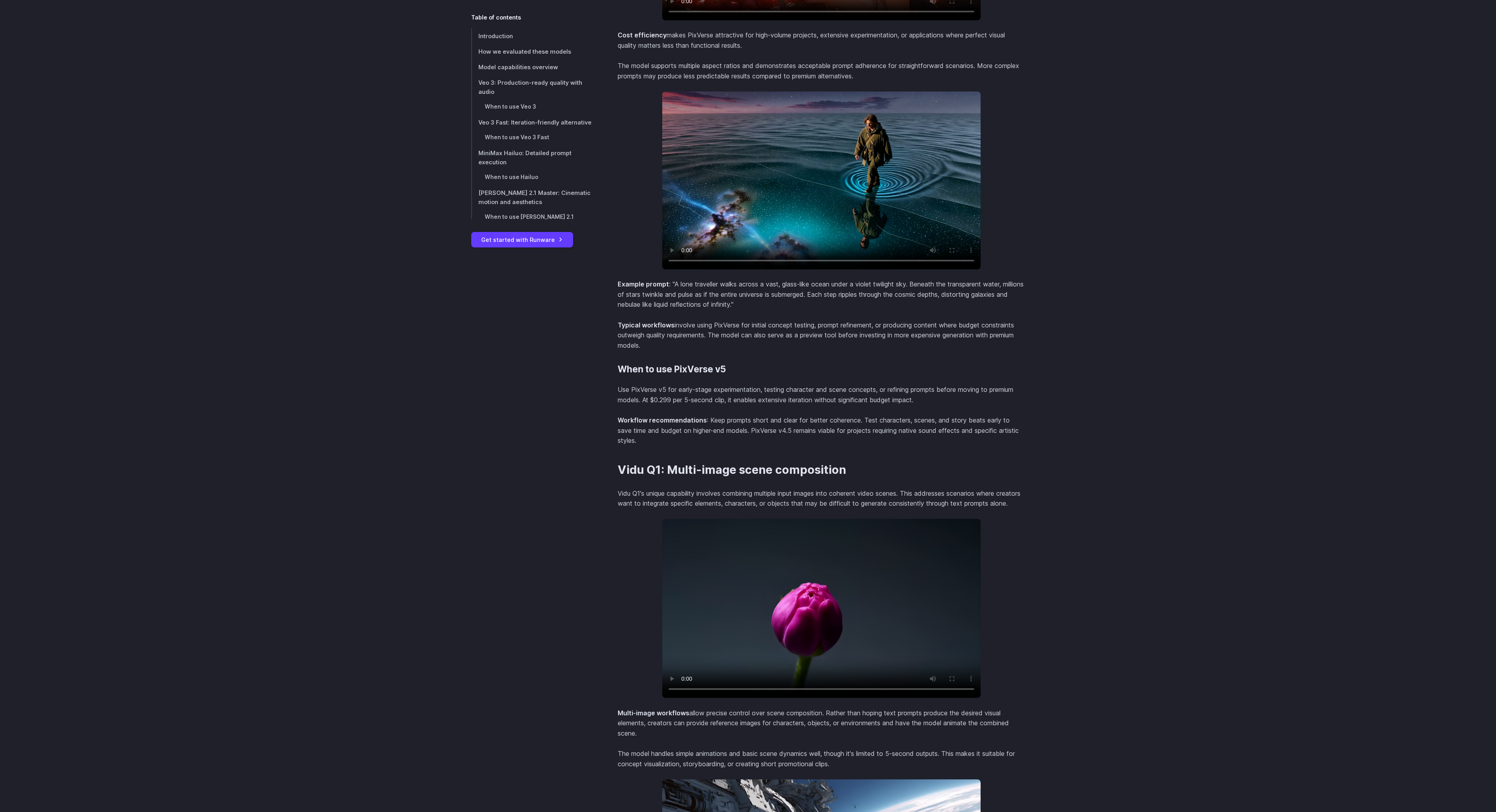
scroll to position [4625, 0]
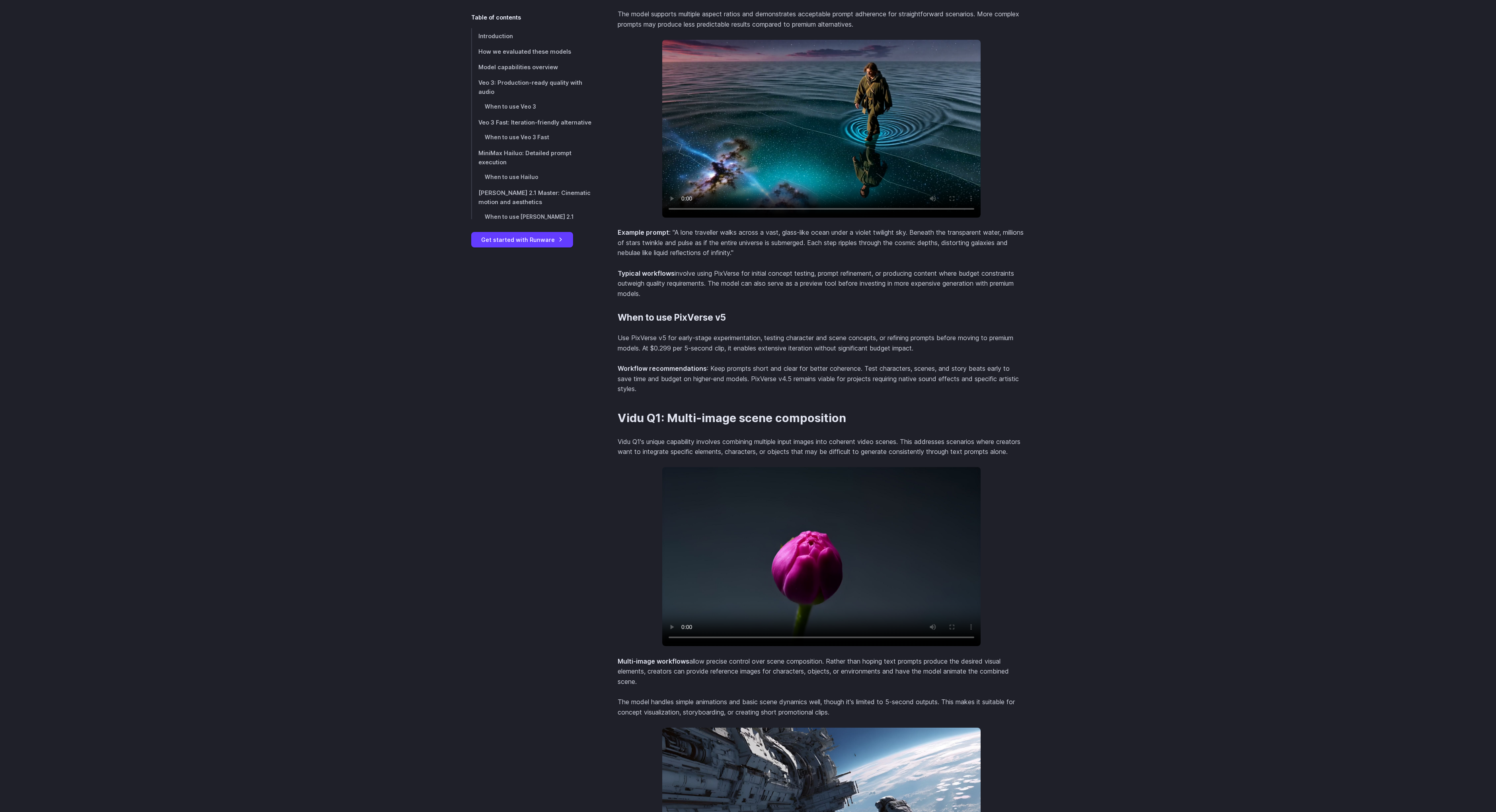
click at [799, 149] on video at bounding box center [821, 128] width 318 height 178
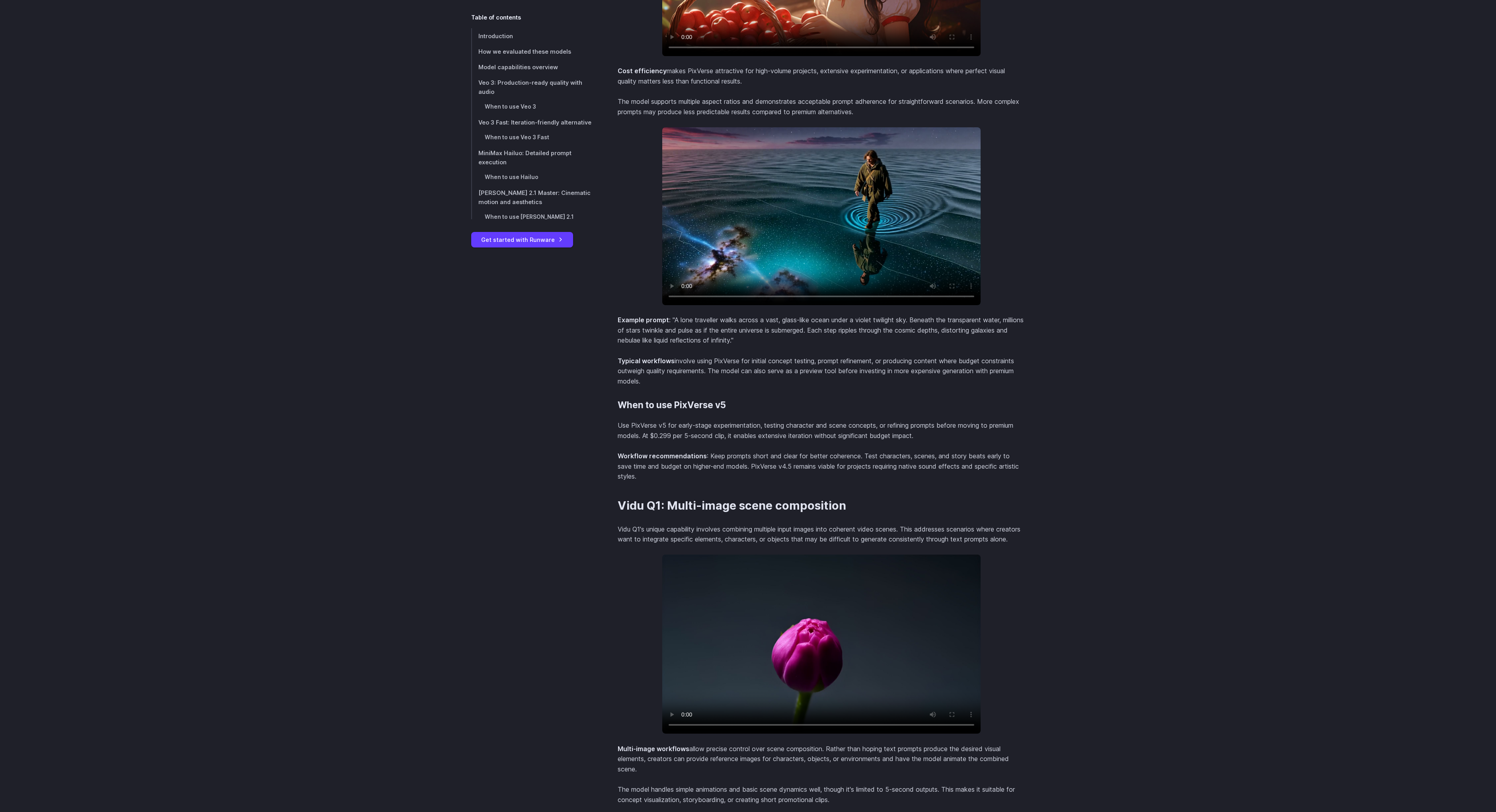
scroll to position [4526, 0]
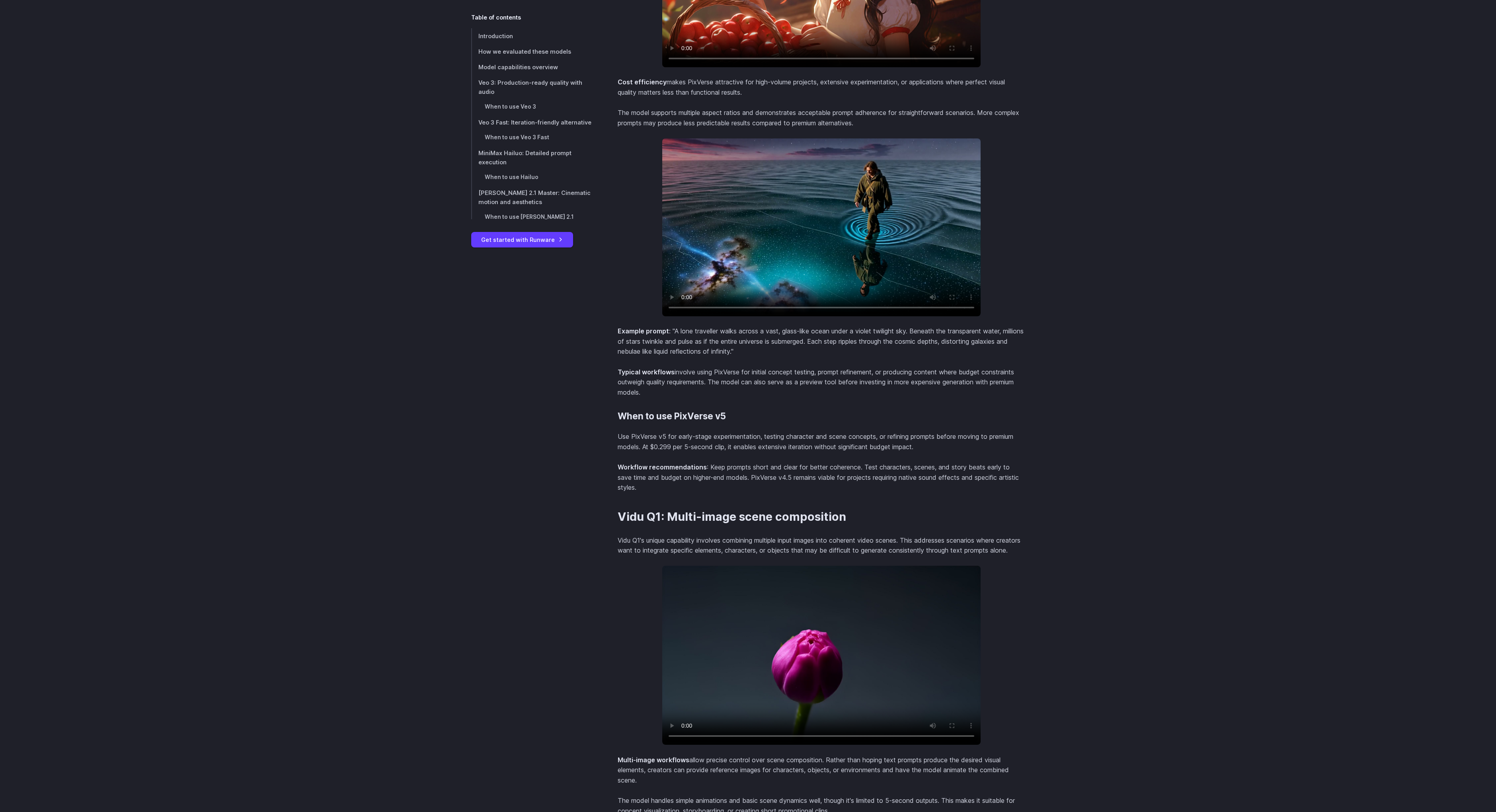
click at [916, 227] on video at bounding box center [821, 227] width 318 height 178
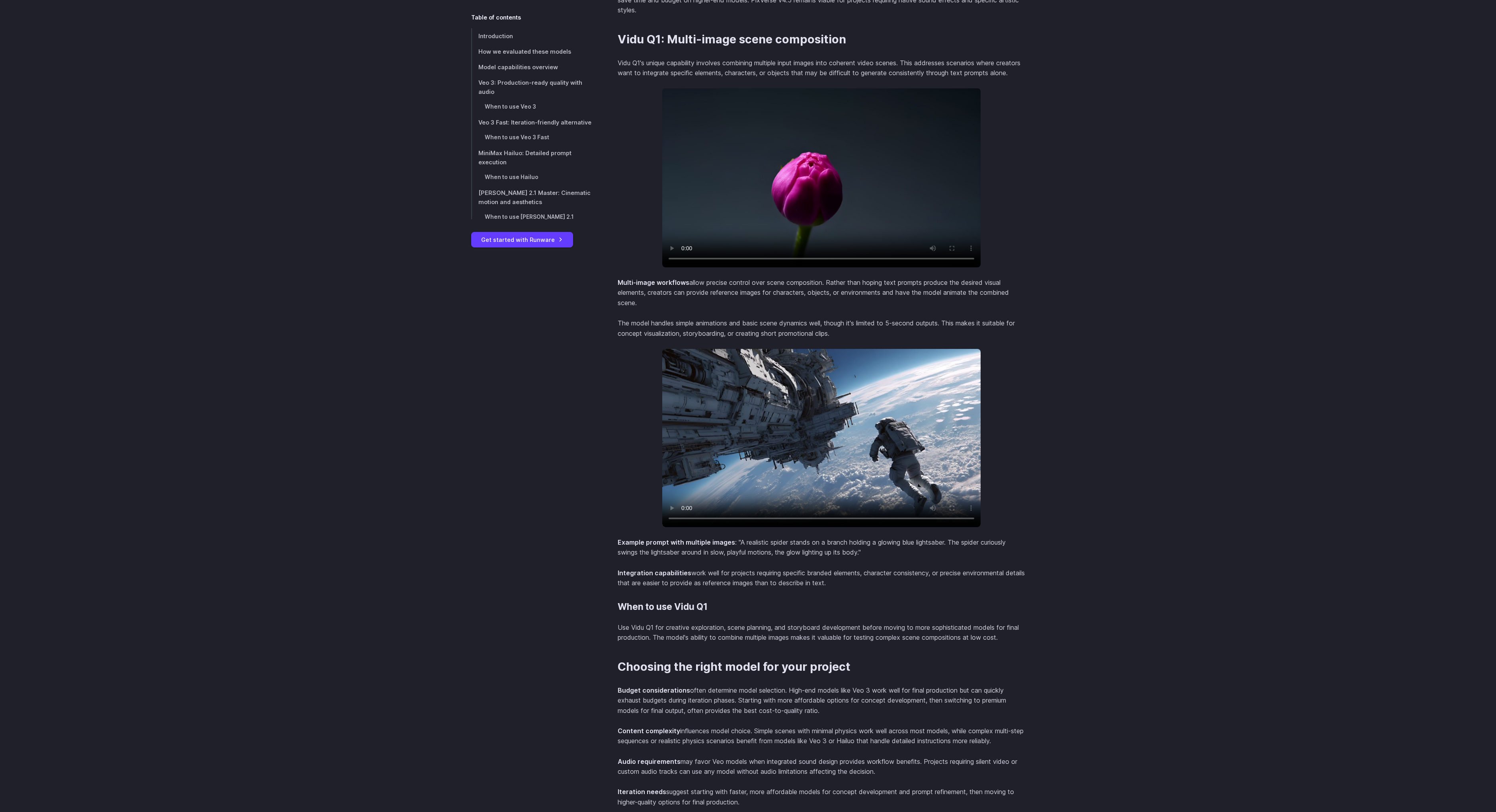
scroll to position [5007, 0]
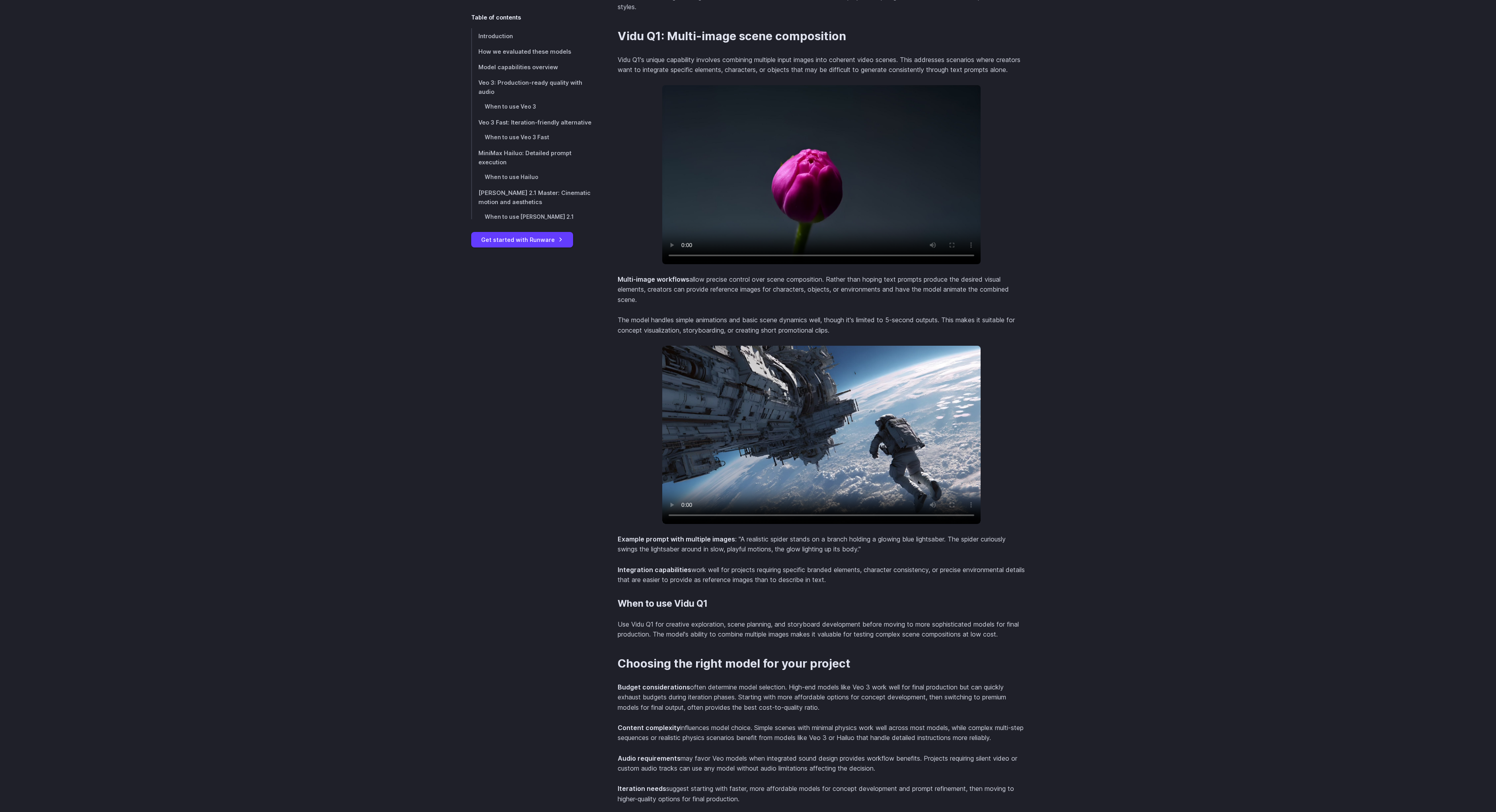
click at [853, 220] on video at bounding box center [821, 174] width 318 height 179
click at [951, 189] on video at bounding box center [821, 174] width 318 height 179
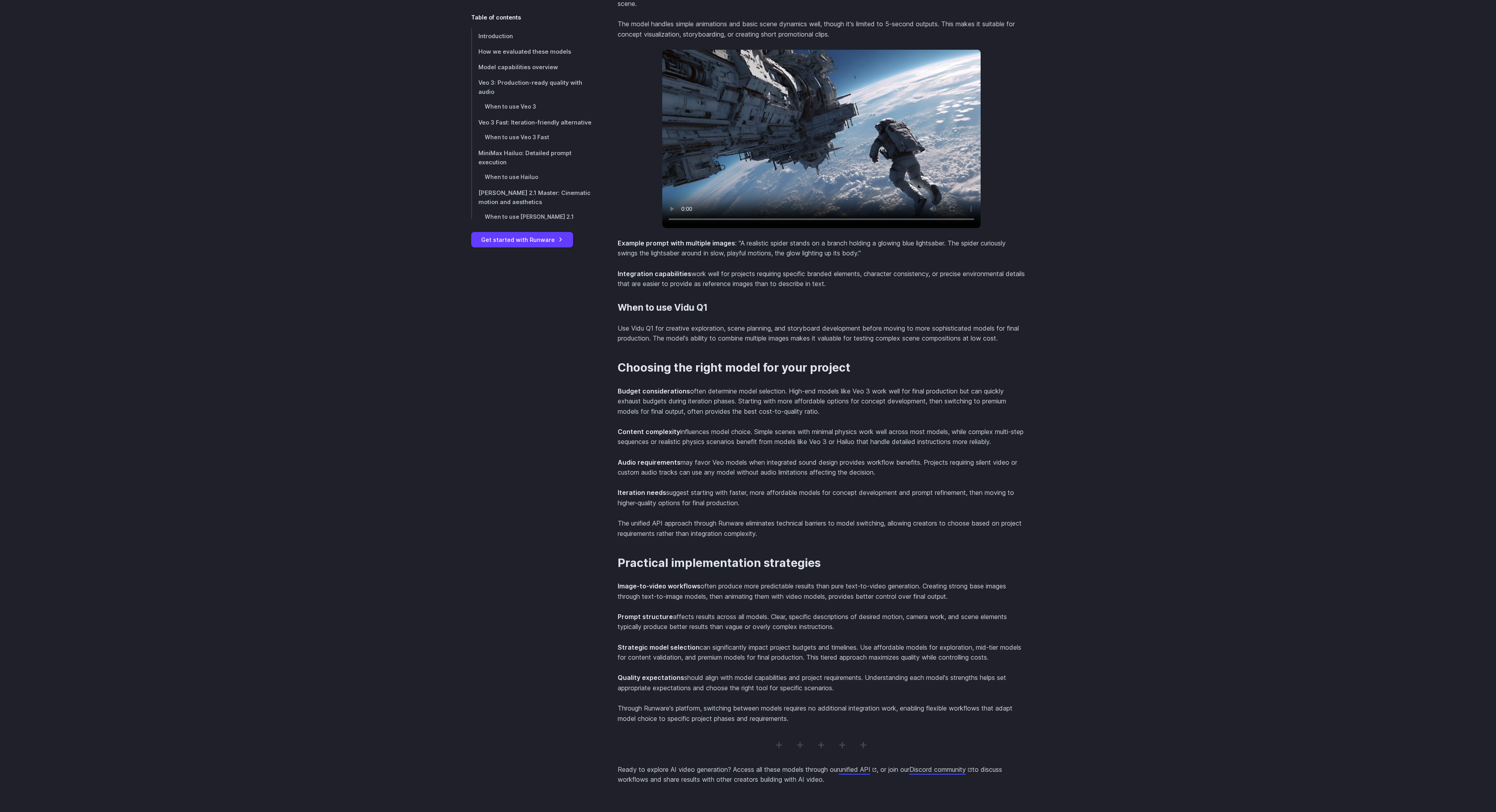
scroll to position [5348, 0]
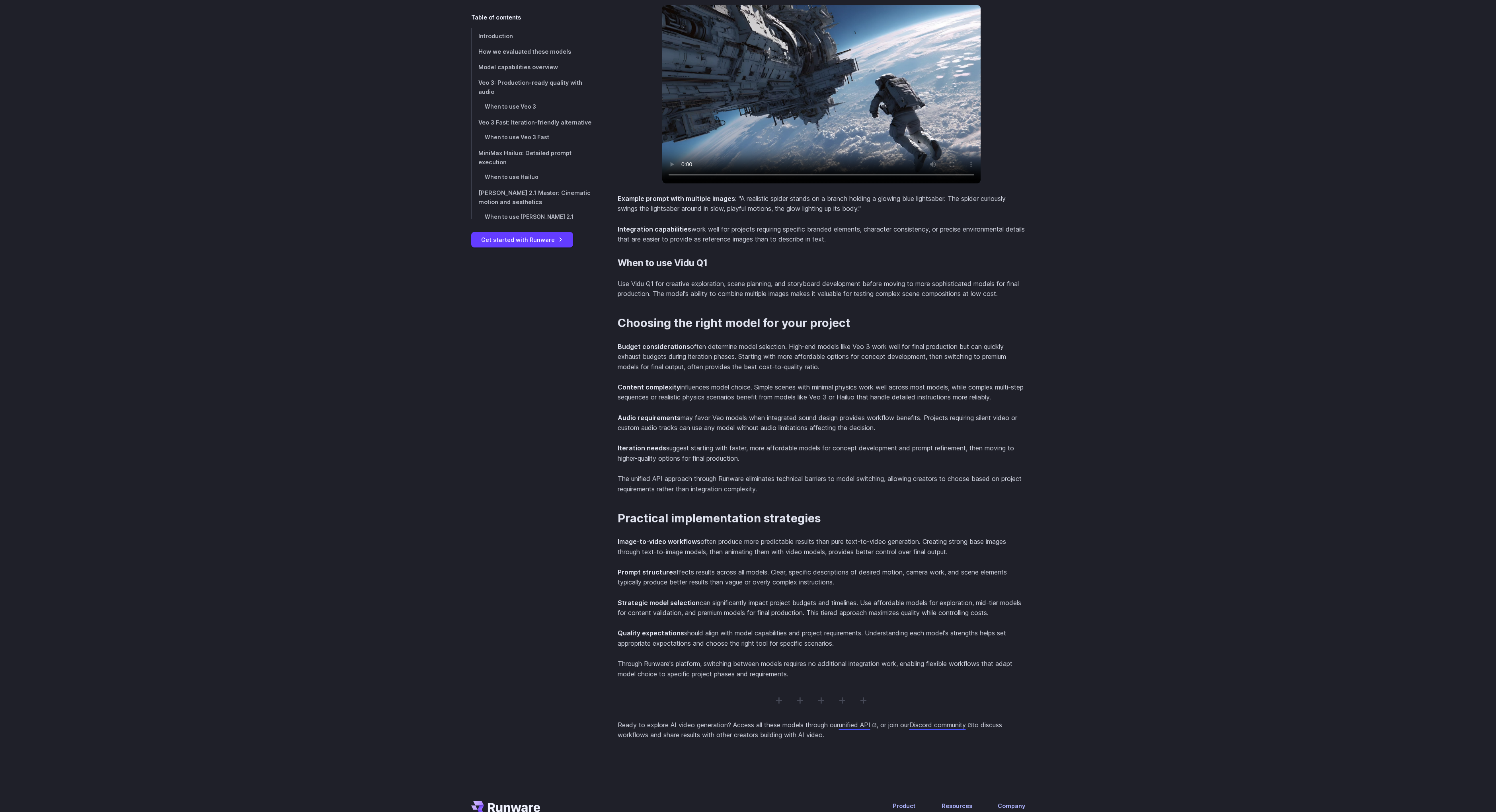
click at [953, 102] on video at bounding box center [821, 94] width 318 height 178
click at [947, 118] on video at bounding box center [821, 94] width 318 height 178
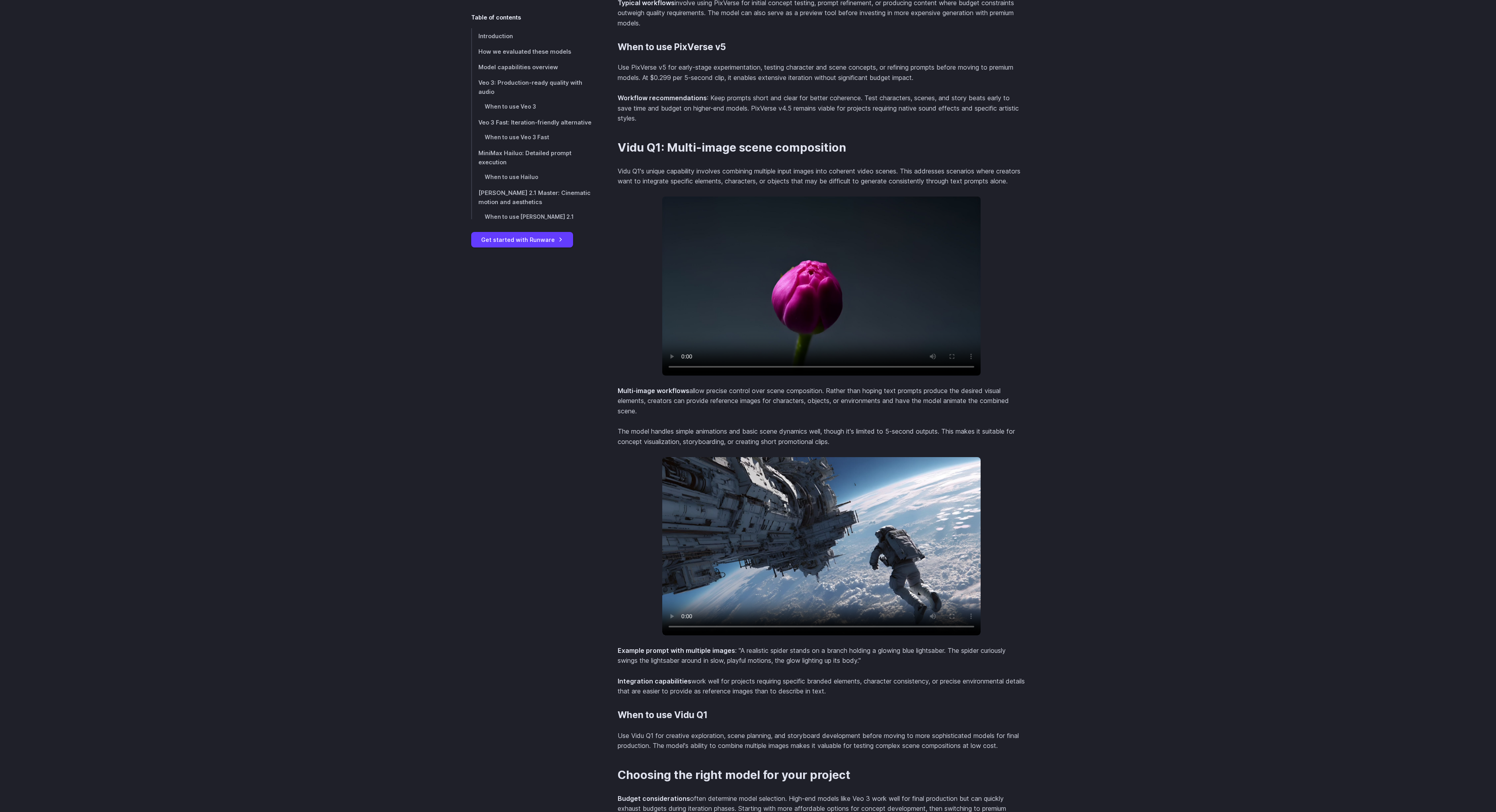
scroll to position [4888, 0]
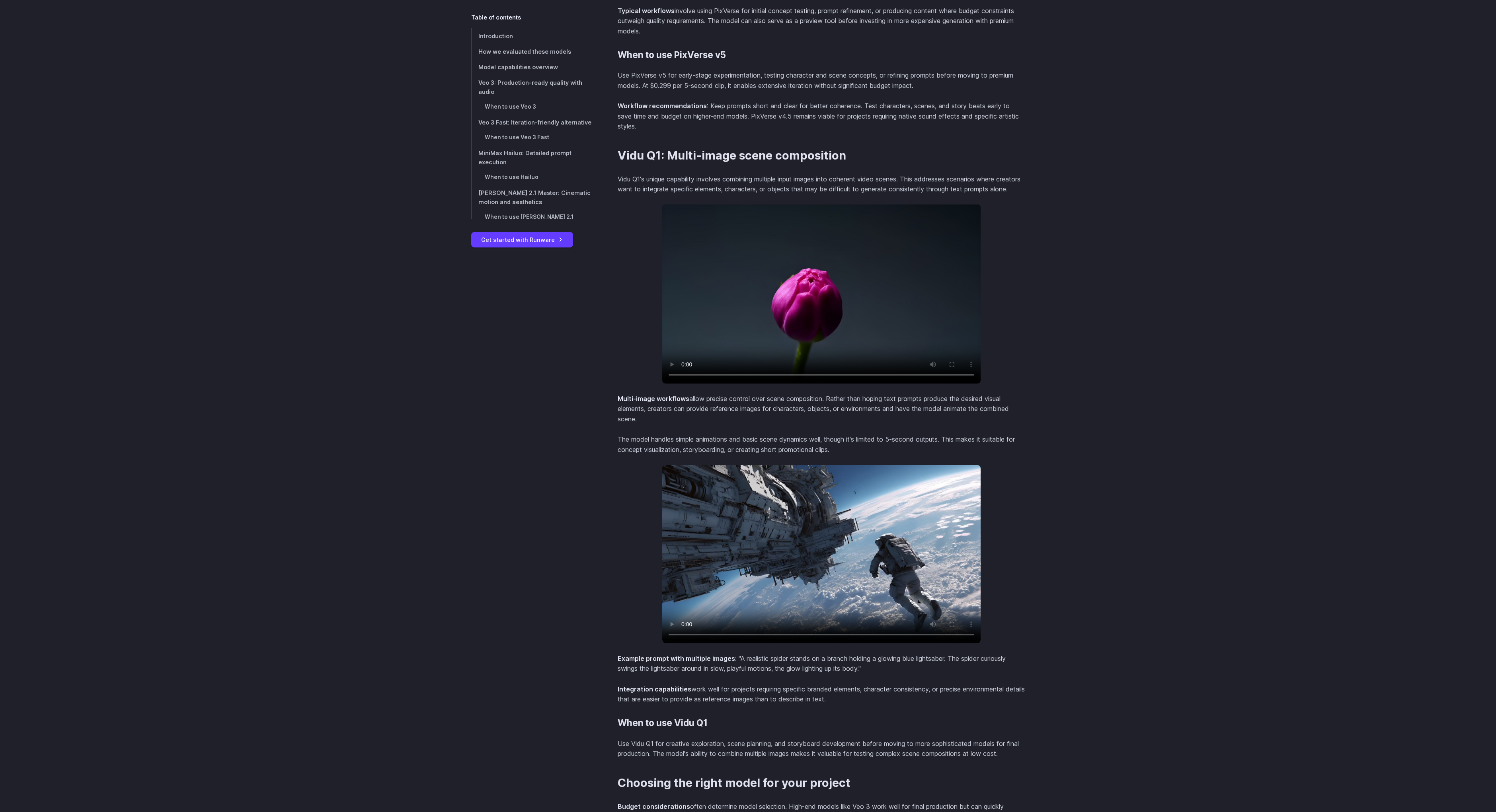
click at [826, 269] on video at bounding box center [821, 294] width 318 height 179
click at [923, 283] on video at bounding box center [821, 294] width 318 height 179
click at [792, 530] on video at bounding box center [821, 554] width 318 height 178
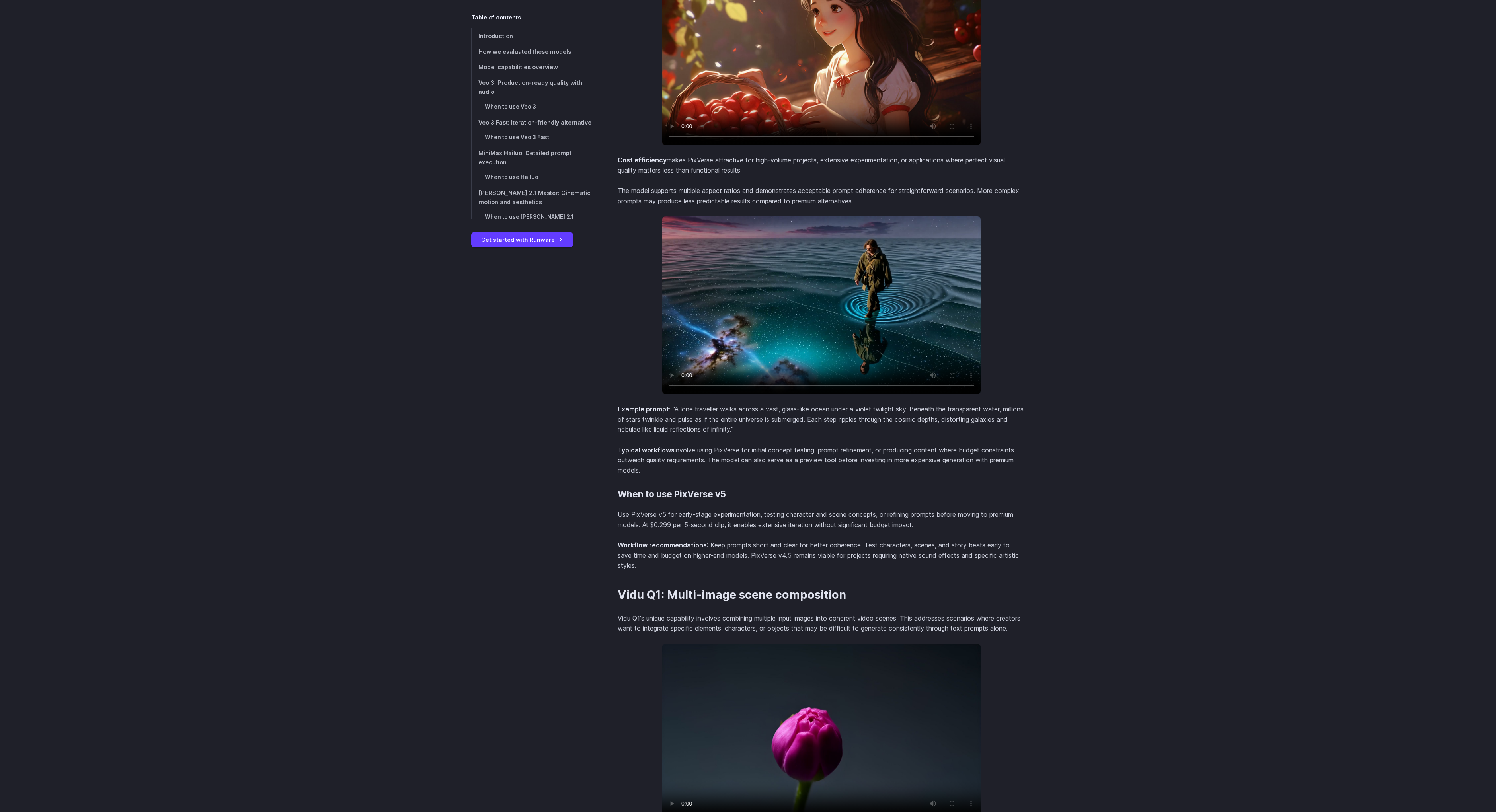
scroll to position [4261, 0]
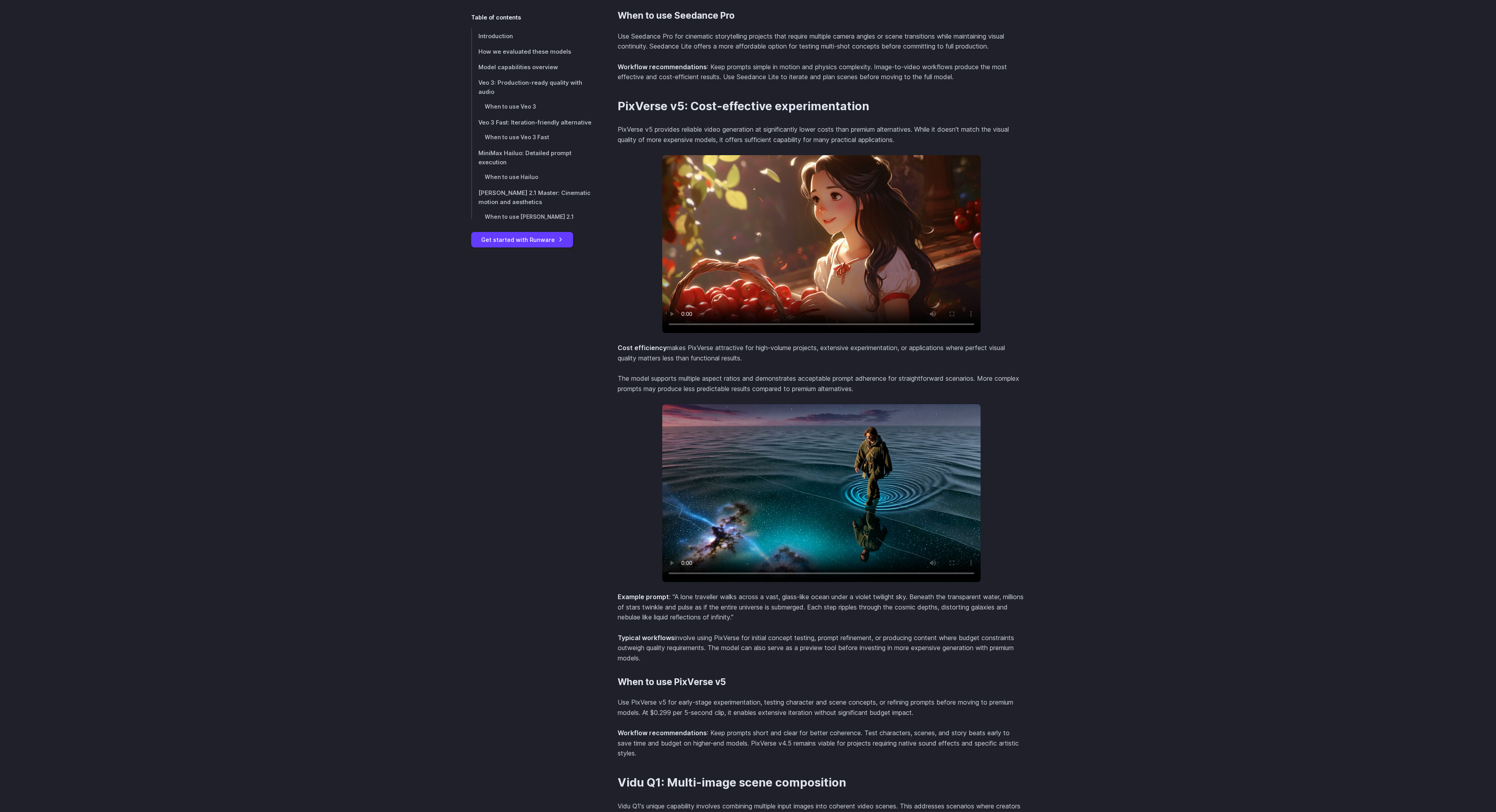
click at [779, 241] on video at bounding box center [821, 244] width 318 height 178
click at [767, 245] on video at bounding box center [821, 244] width 318 height 178
click at [735, 209] on video at bounding box center [821, 244] width 318 height 178
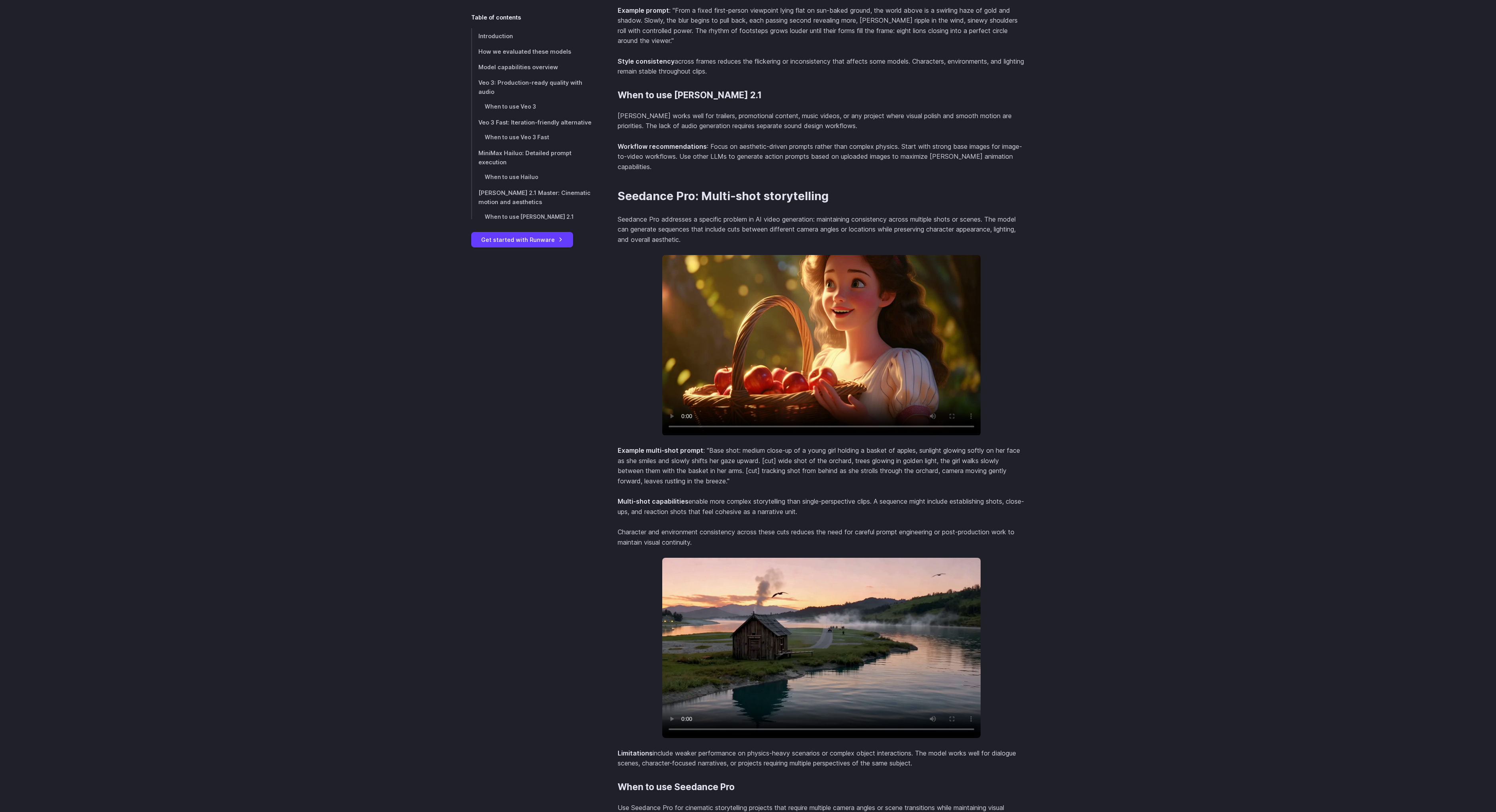
scroll to position [3487, 0]
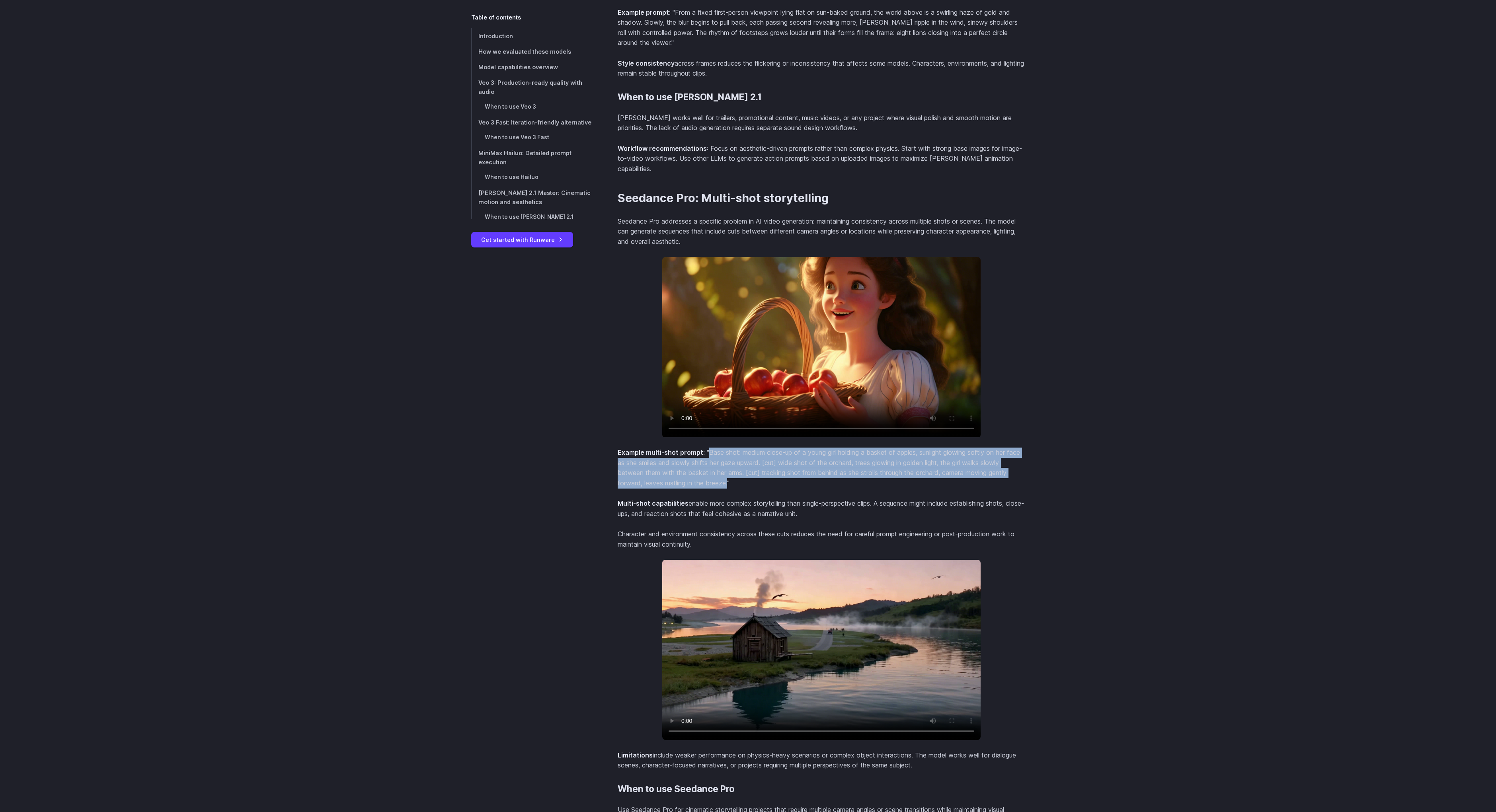
drag, startPoint x: 708, startPoint y: 465, endPoint x: 731, endPoint y: 494, distance: 37.0
click at [731, 488] on p "Example multi-shot prompt : "Base shot: medium close-up of a young girl holding…" at bounding box center [821, 468] width 408 height 41
copy p "Base shot: medium close-up of a young girl holding a basket of apples, sunlight…"
click at [873, 365] on video at bounding box center [821, 347] width 318 height 180
click at [853, 344] on video at bounding box center [821, 347] width 318 height 180
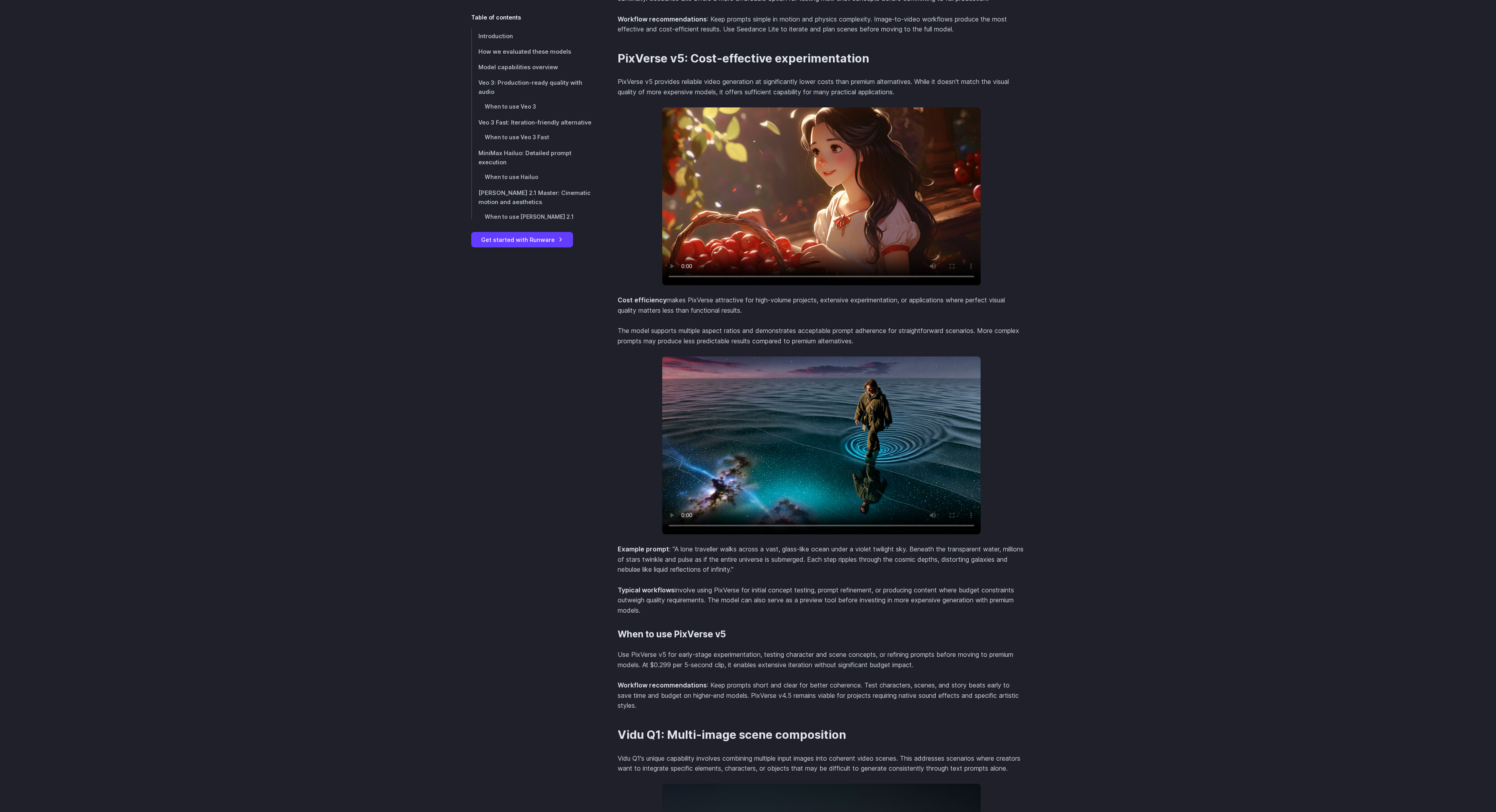
scroll to position [4311, 0]
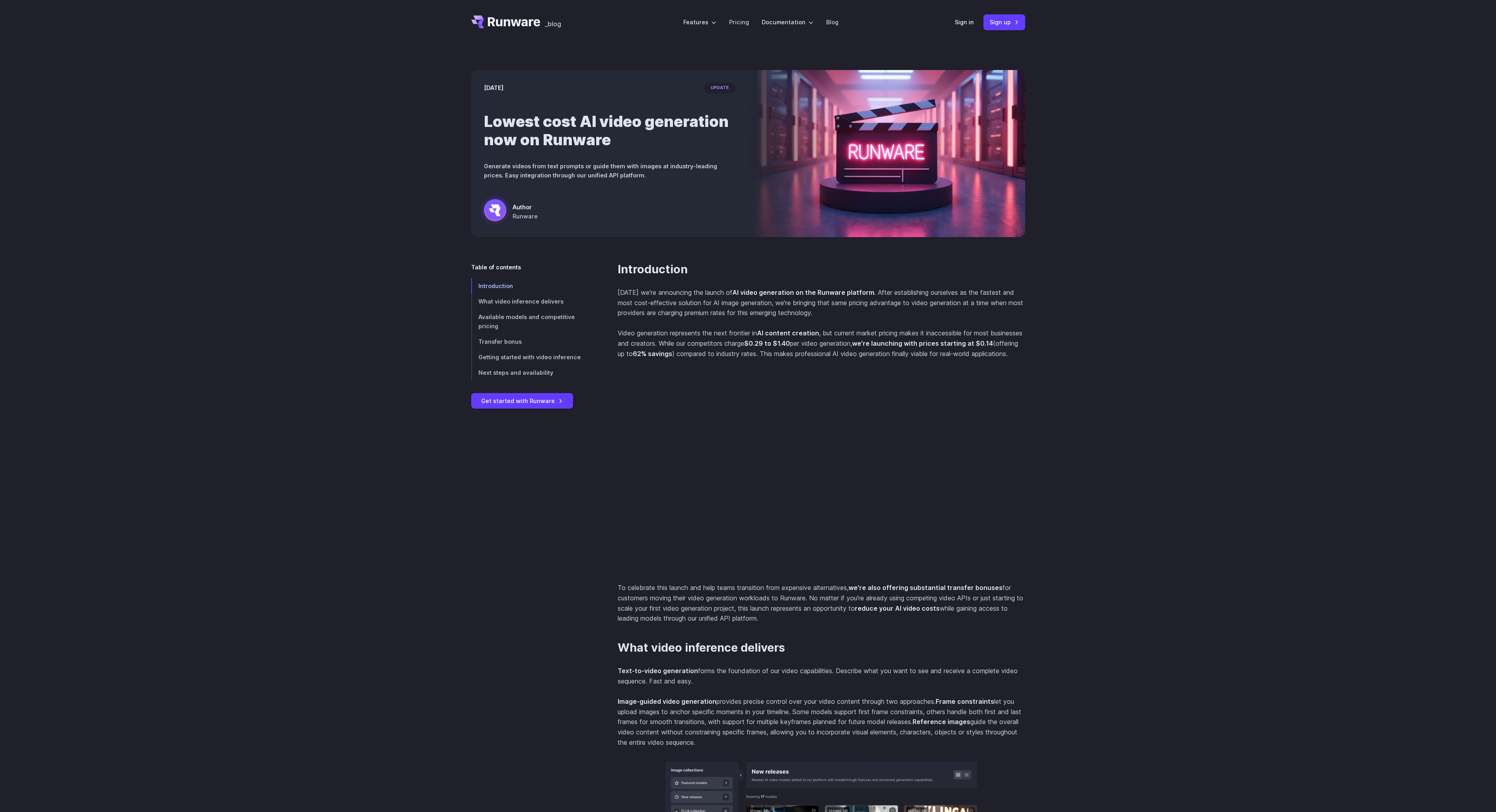
click at [953, 20] on header "_blog Features Tasks Image generation Video generation Sonic Inference Engine™ …" at bounding box center [748, 22] width 573 height 44
click at [961, 22] on link "Sign in" at bounding box center [964, 22] width 19 height 9
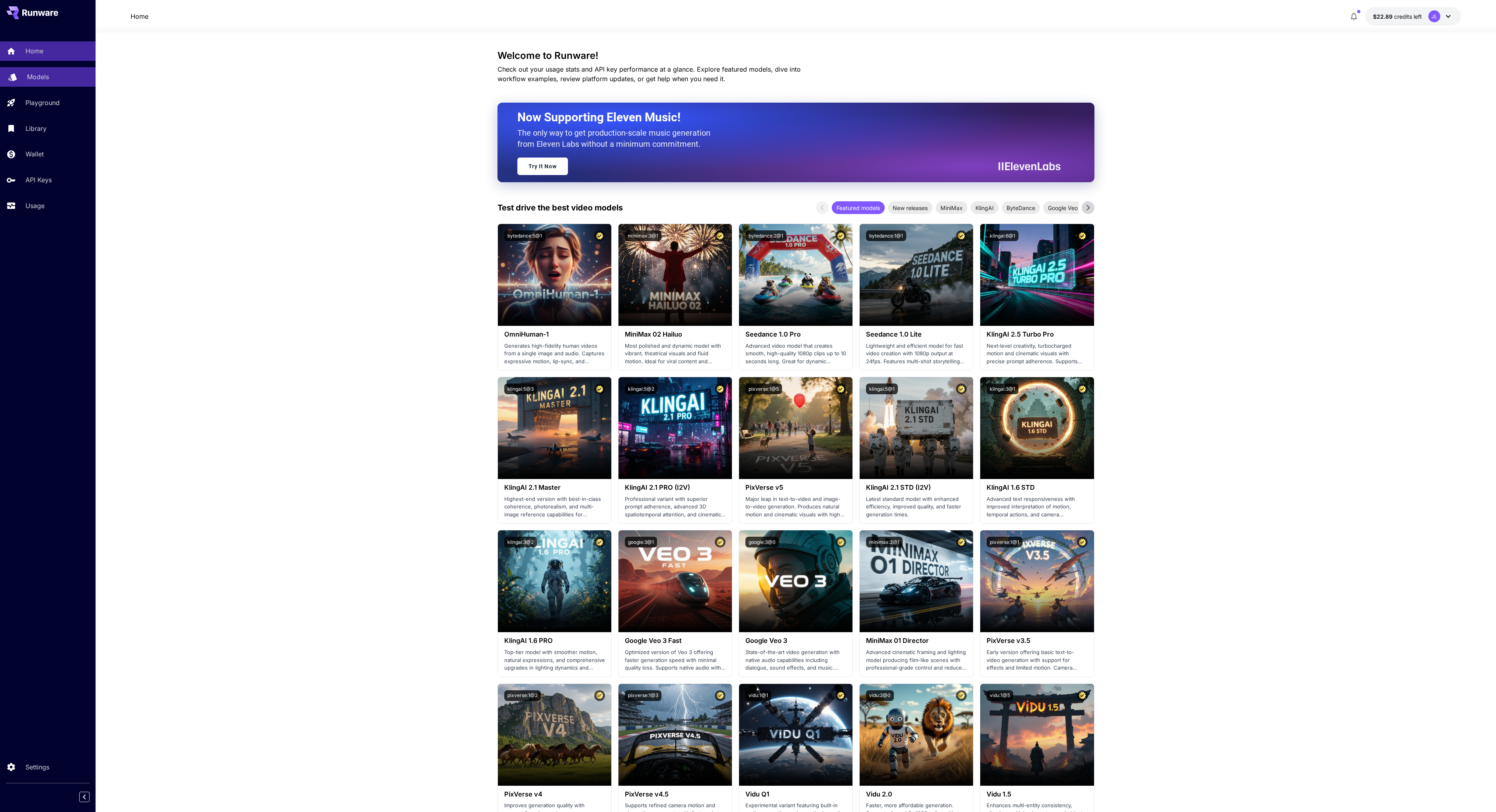
click at [42, 80] on p "Models" at bounding box center [38, 77] width 22 height 9
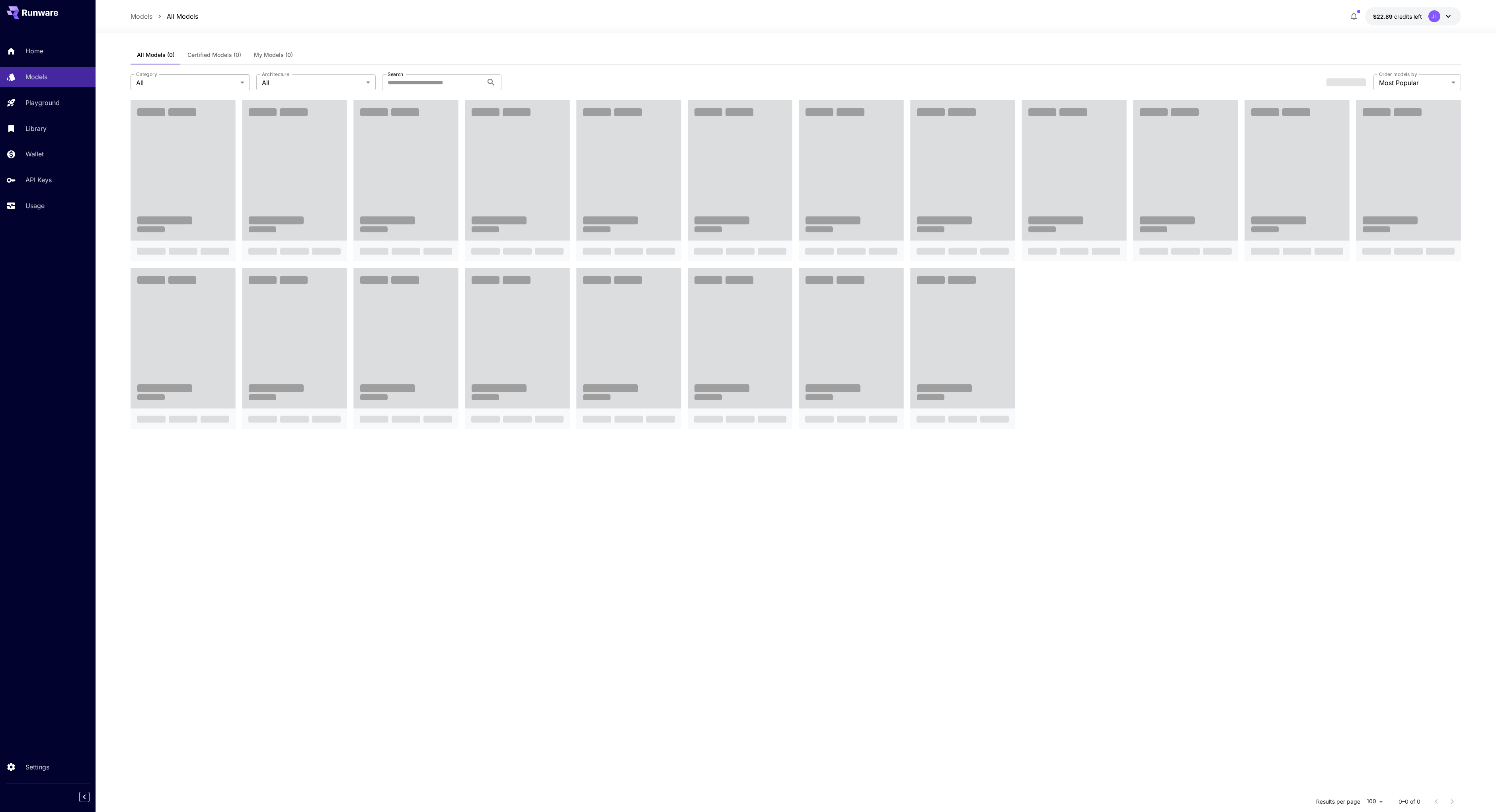
click at [181, 83] on body "**********" at bounding box center [748, 478] width 1496 height 957
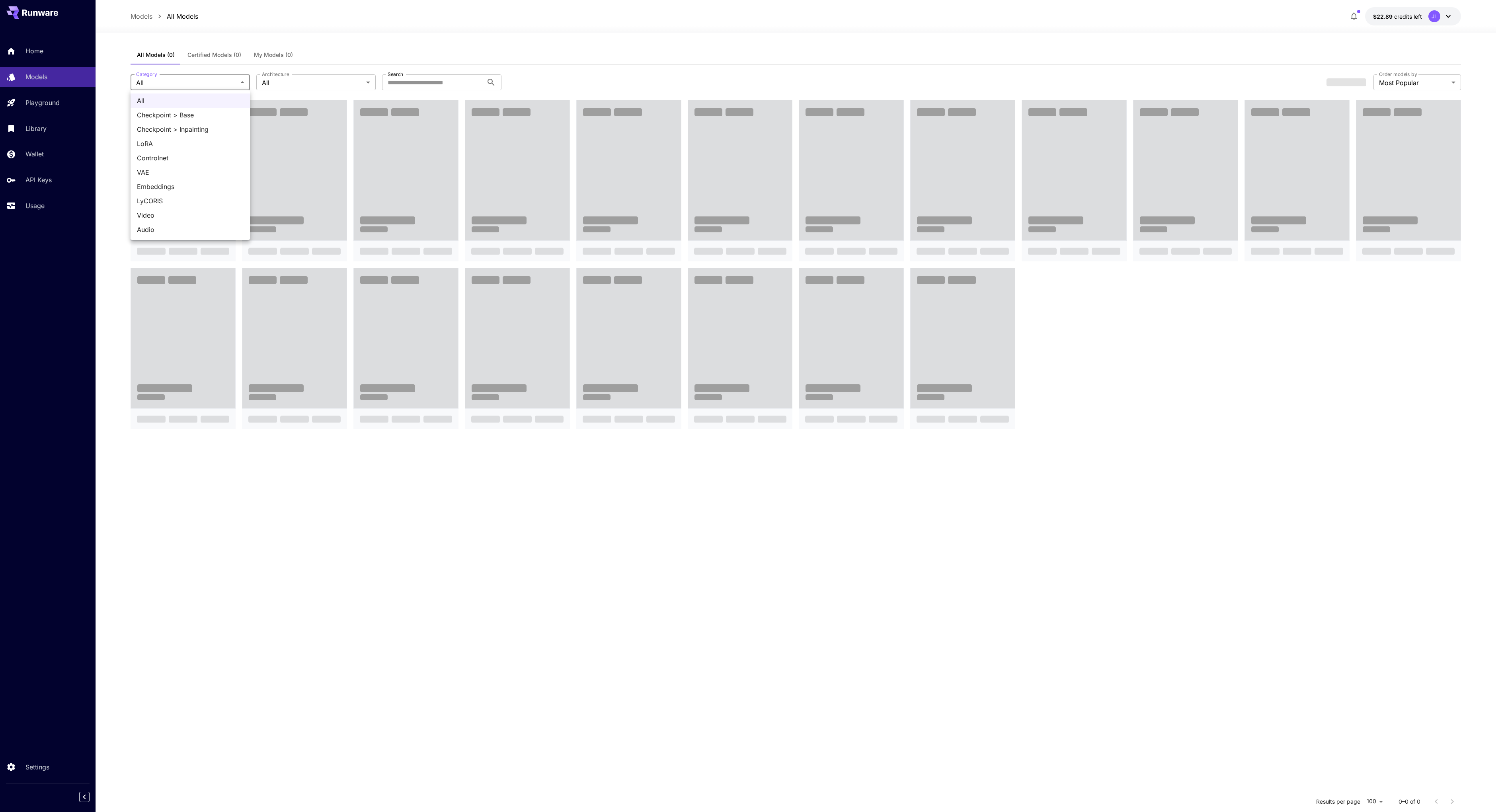
click at [163, 214] on span "Video" at bounding box center [190, 215] width 107 height 9
type input "*****"
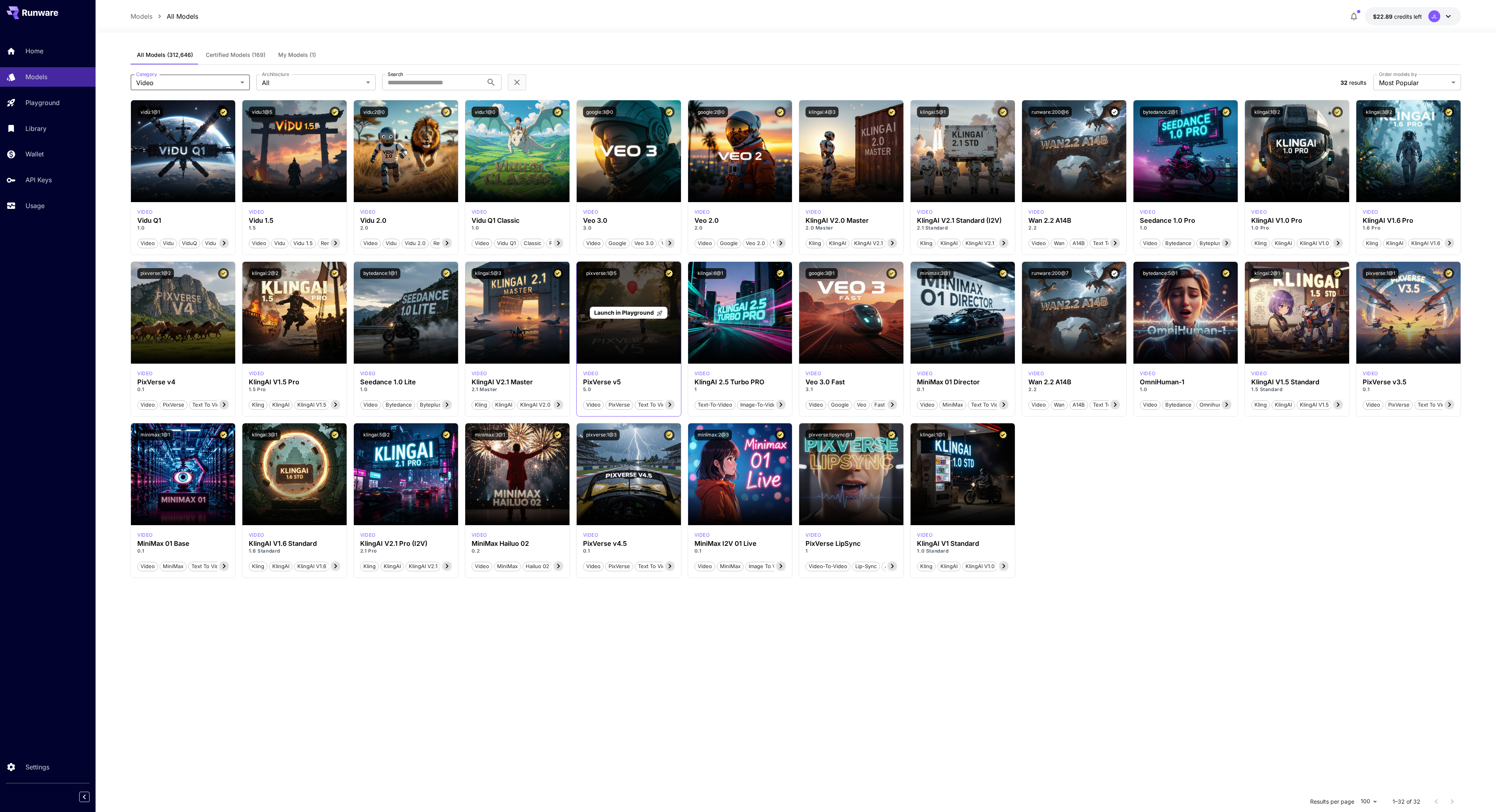
click at [622, 312] on span "Launch in Playground" at bounding box center [624, 312] width 59 height 7
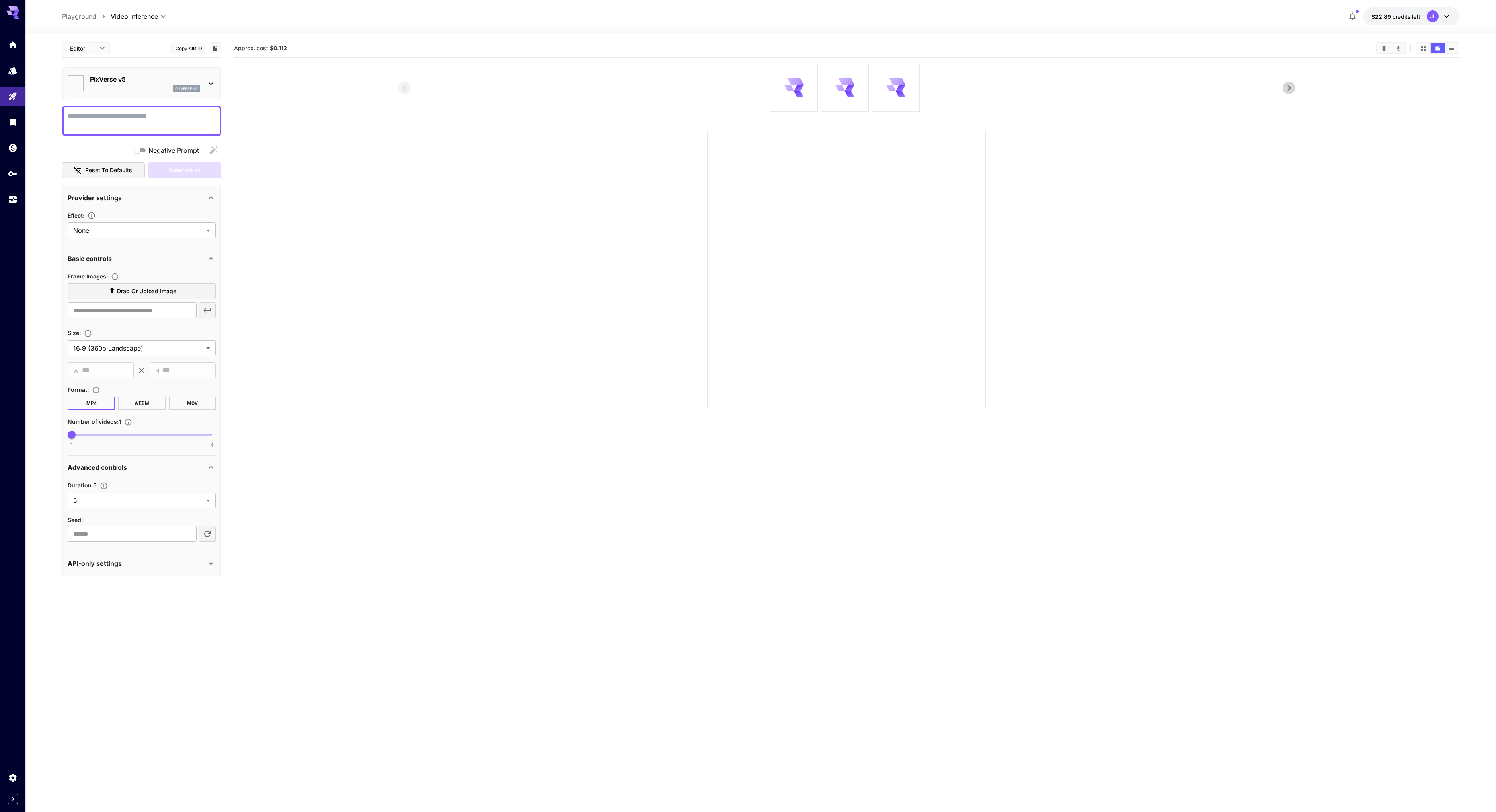
type input "**********"
type input "****"
click at [122, 119] on textarea "Negative Prompt" at bounding box center [142, 121] width 148 height 19
click at [121, 121] on textarea "Negative Prompt" at bounding box center [142, 121] width 148 height 19
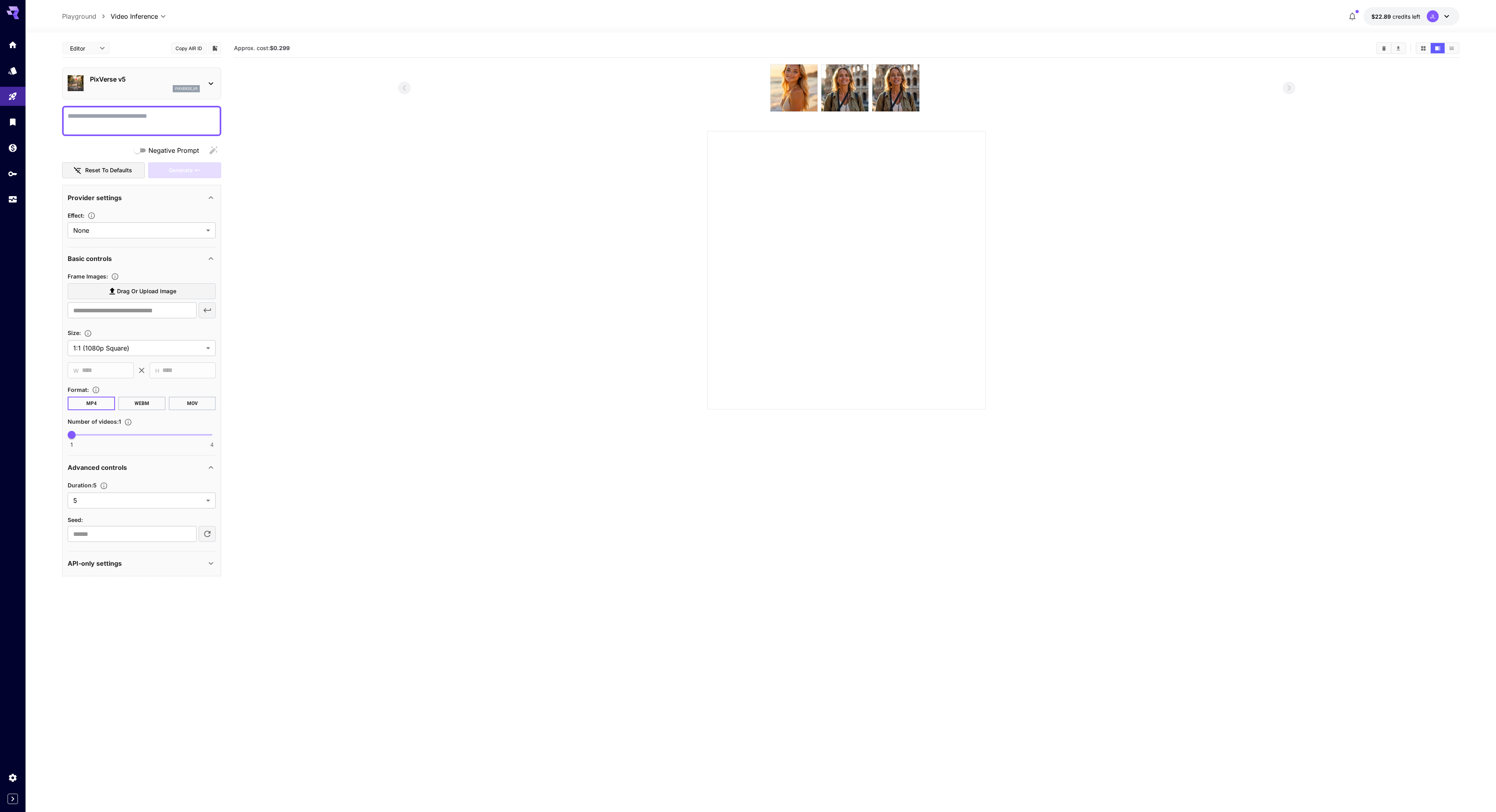
click at [132, 118] on textarea "Negative Prompt" at bounding box center [142, 121] width 148 height 19
click at [136, 118] on textarea "Negative Prompt" at bounding box center [142, 121] width 148 height 19
paste textarea "**********"
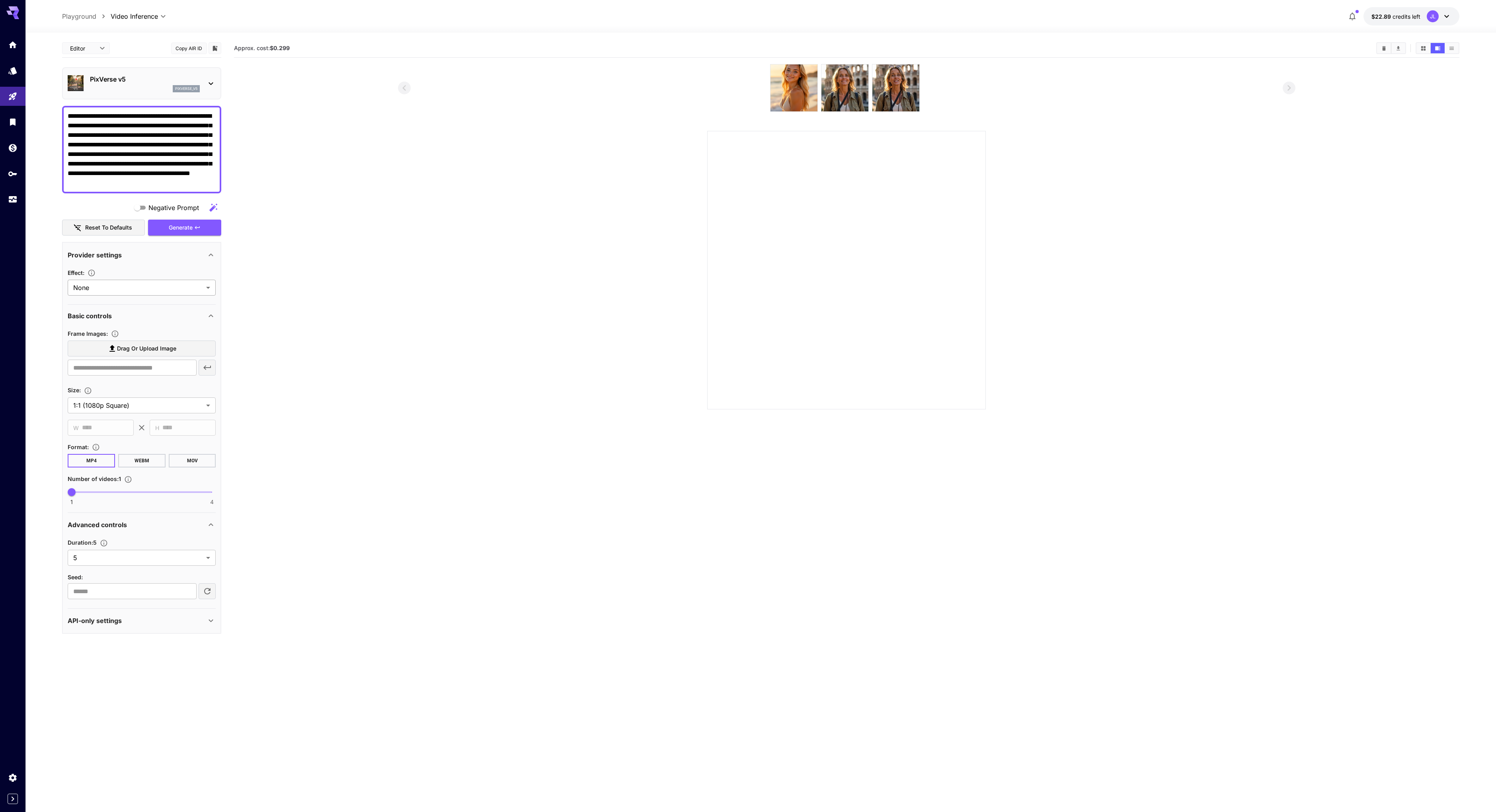
type textarea "**********"
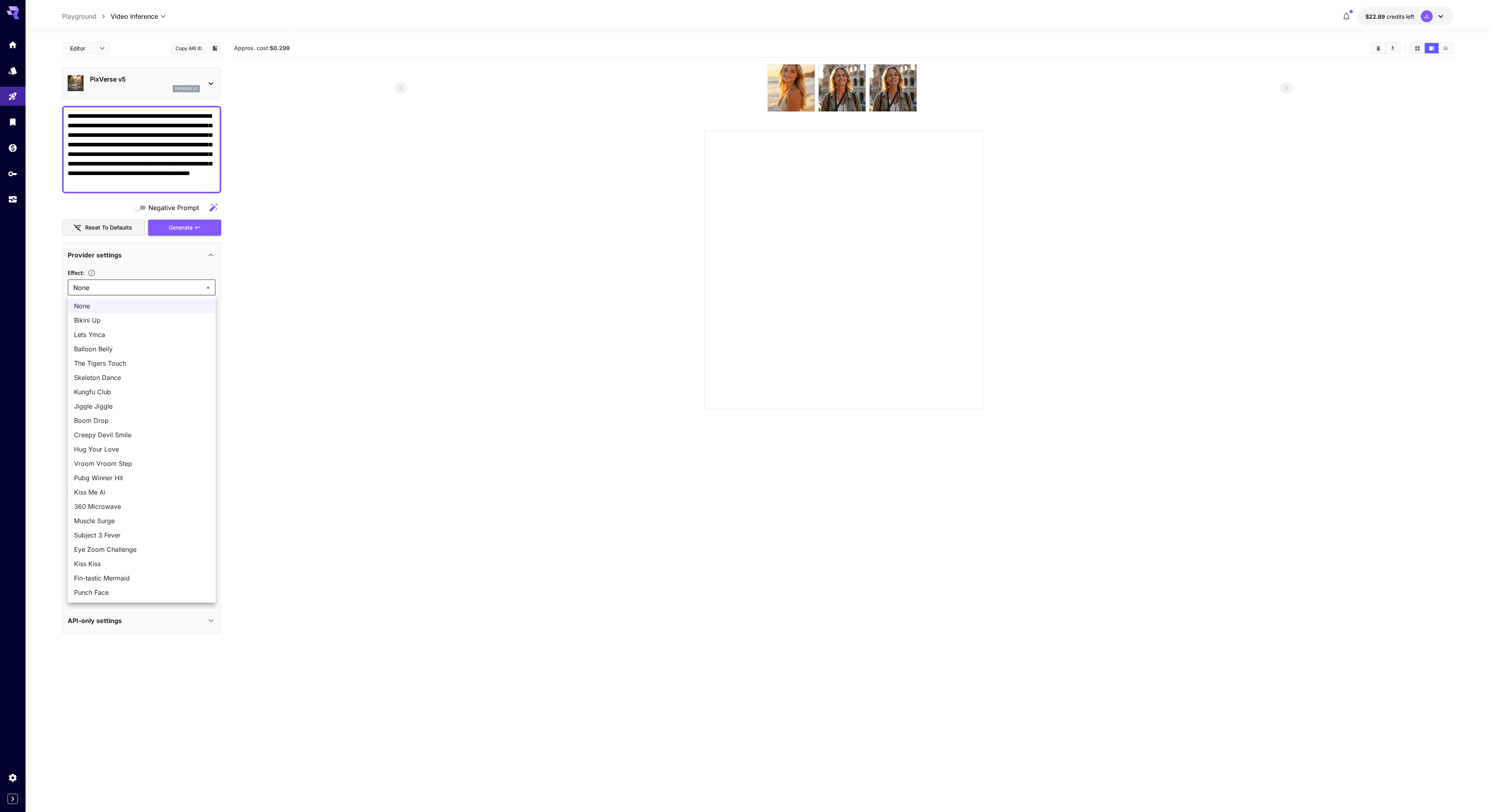
click at [159, 294] on body "**********" at bounding box center [748, 437] width 1496 height 875
click at [161, 286] on div at bounding box center [751, 406] width 1502 height 812
click at [138, 405] on body "**********" at bounding box center [748, 437] width 1496 height 875
click at [149, 508] on span "4:3 (540p Standard)" at bounding box center [142, 509] width 135 height 9
type input "**********"
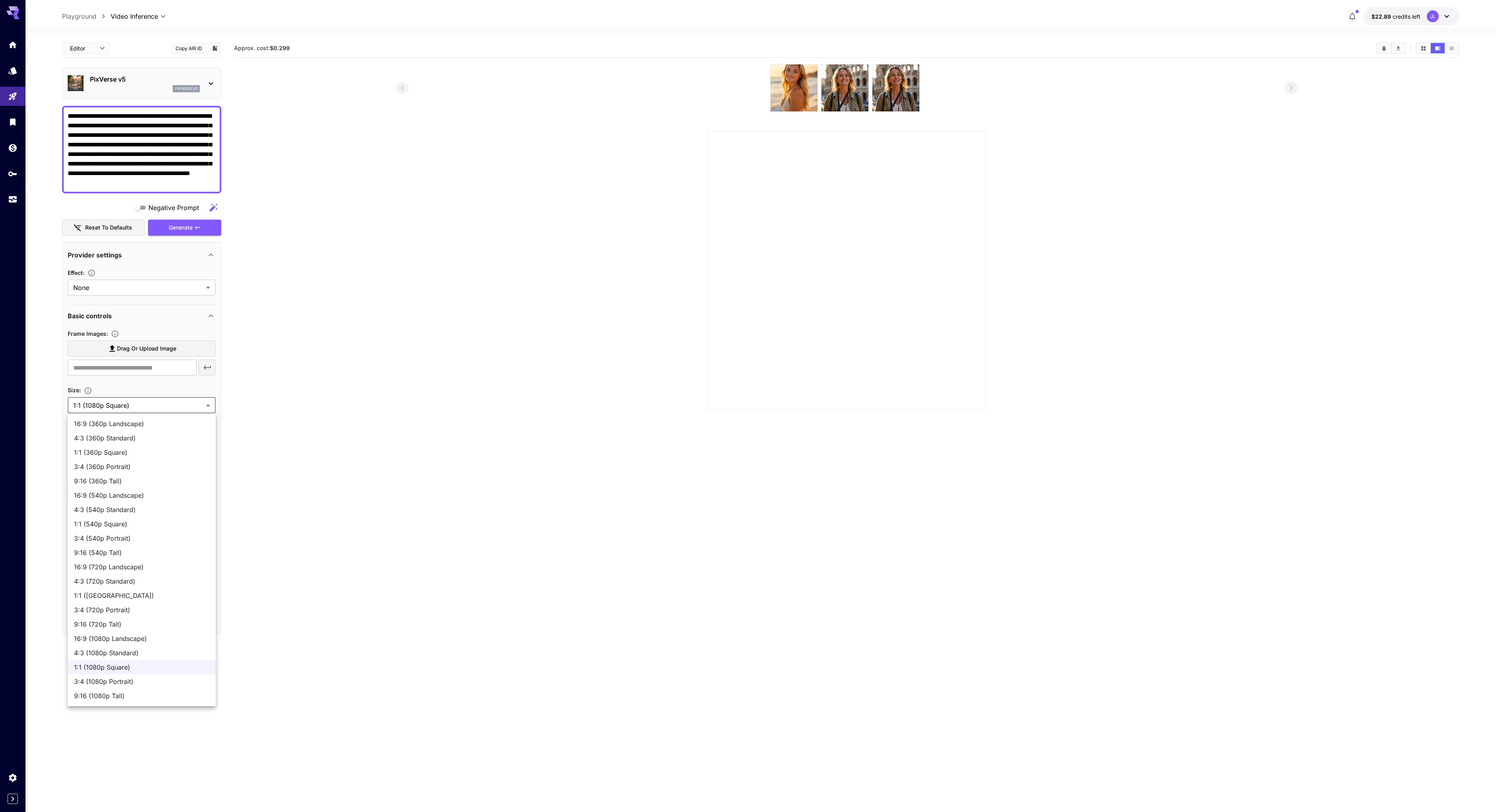
type input "***"
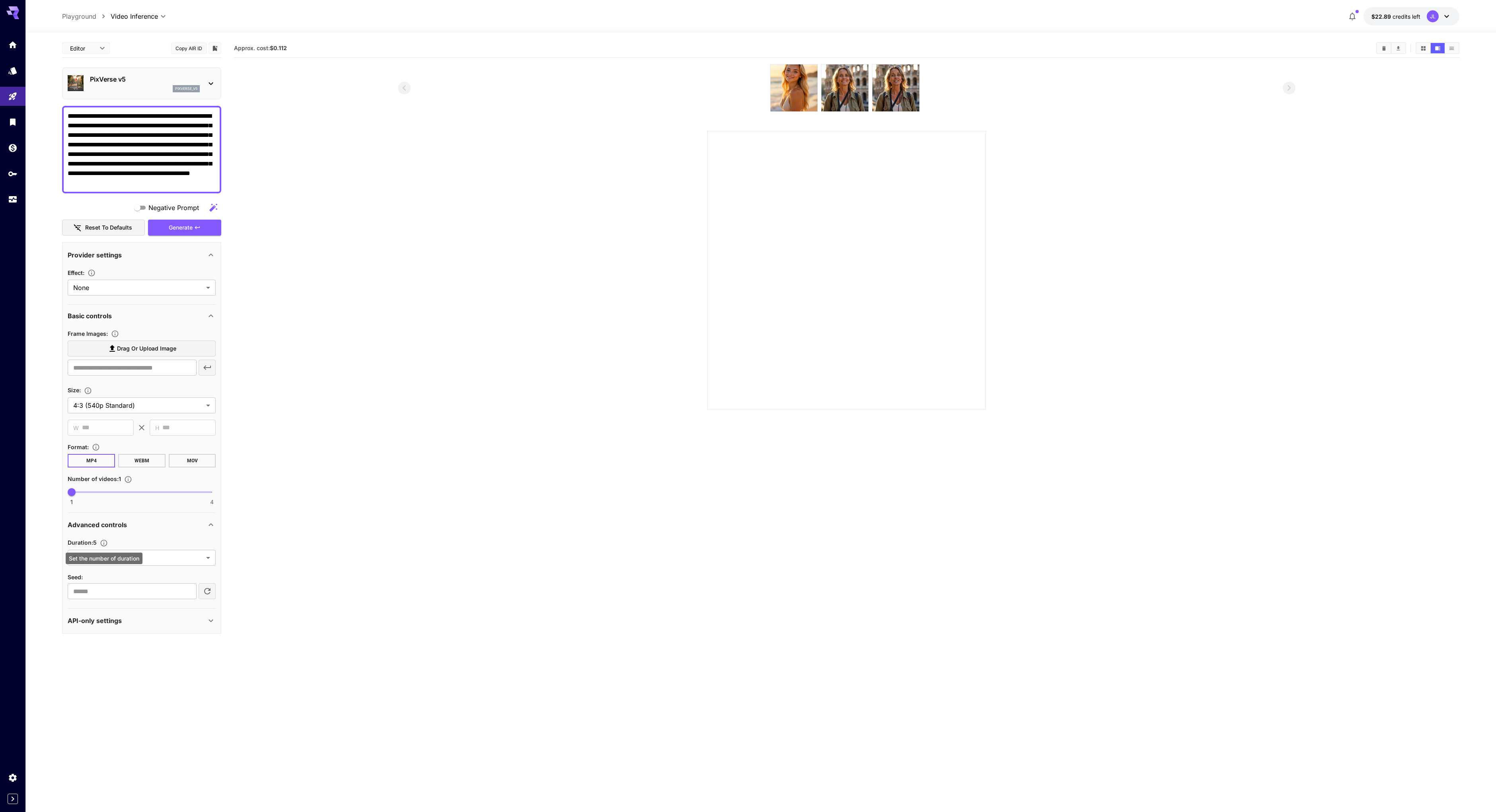
click at [119, 554] on div "Set the number of duration" at bounding box center [104, 558] width 77 height 12
click at [190, 560] on body "**********" at bounding box center [748, 437] width 1496 height 875
click at [160, 590] on span "8" at bounding box center [142, 590] width 135 height 9
type input "*"
click at [192, 228] on div "Generate" at bounding box center [185, 228] width 73 height 16
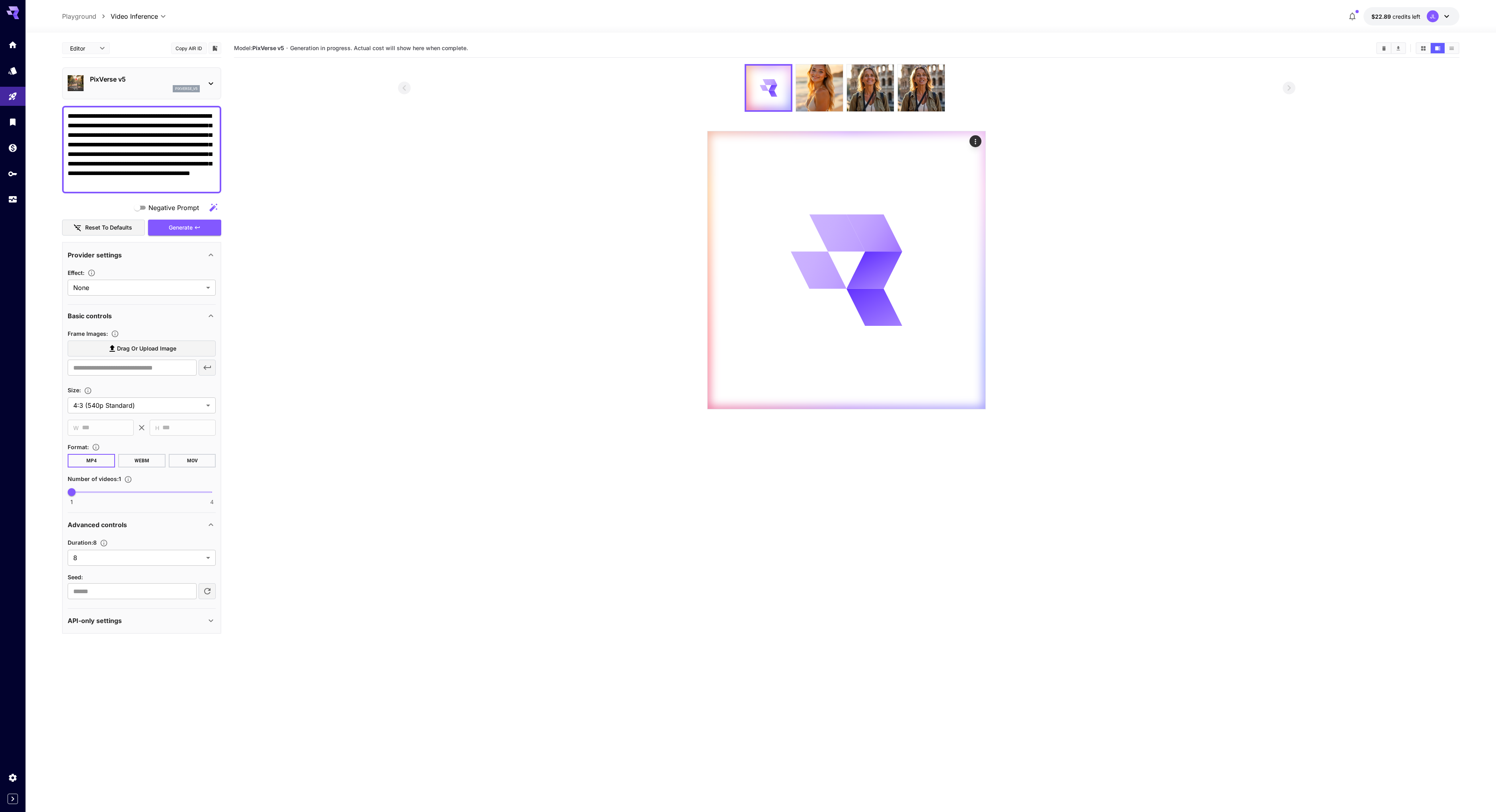
click at [94, 128] on textarea "**********" at bounding box center [142, 149] width 148 height 76
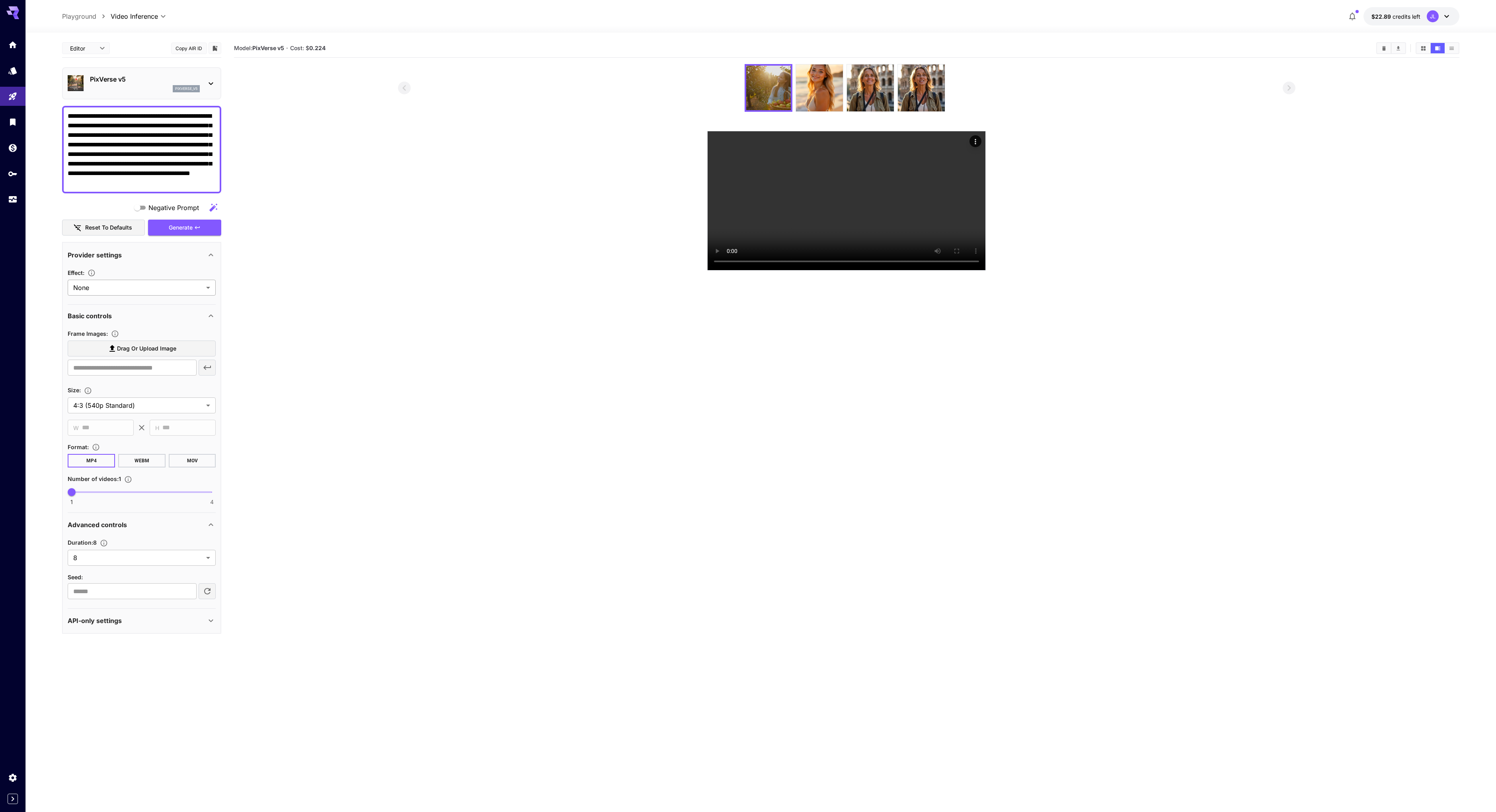
click at [141, 289] on body "**********" at bounding box center [748, 437] width 1496 height 875
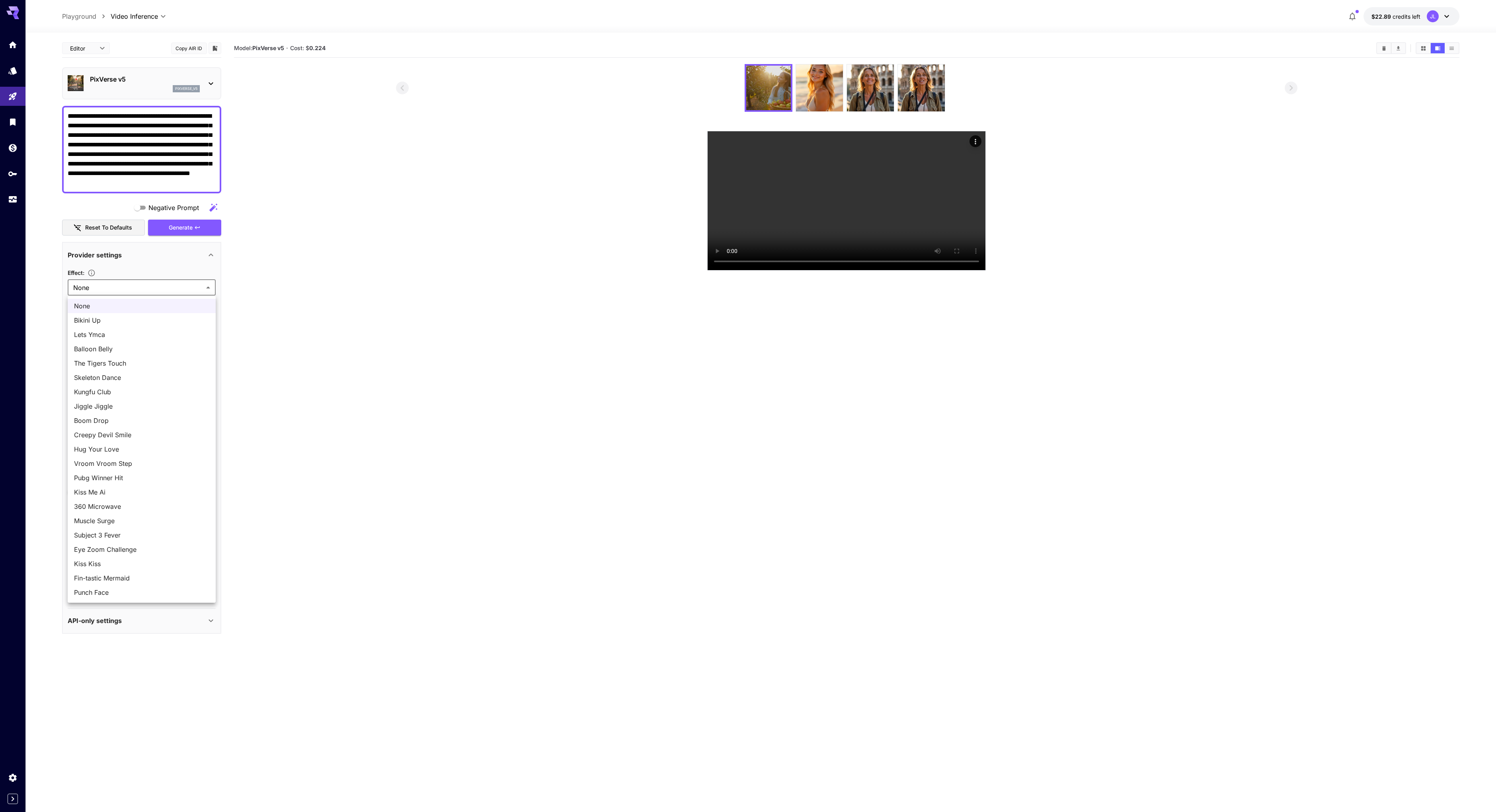
click at [141, 289] on div at bounding box center [751, 406] width 1502 height 812
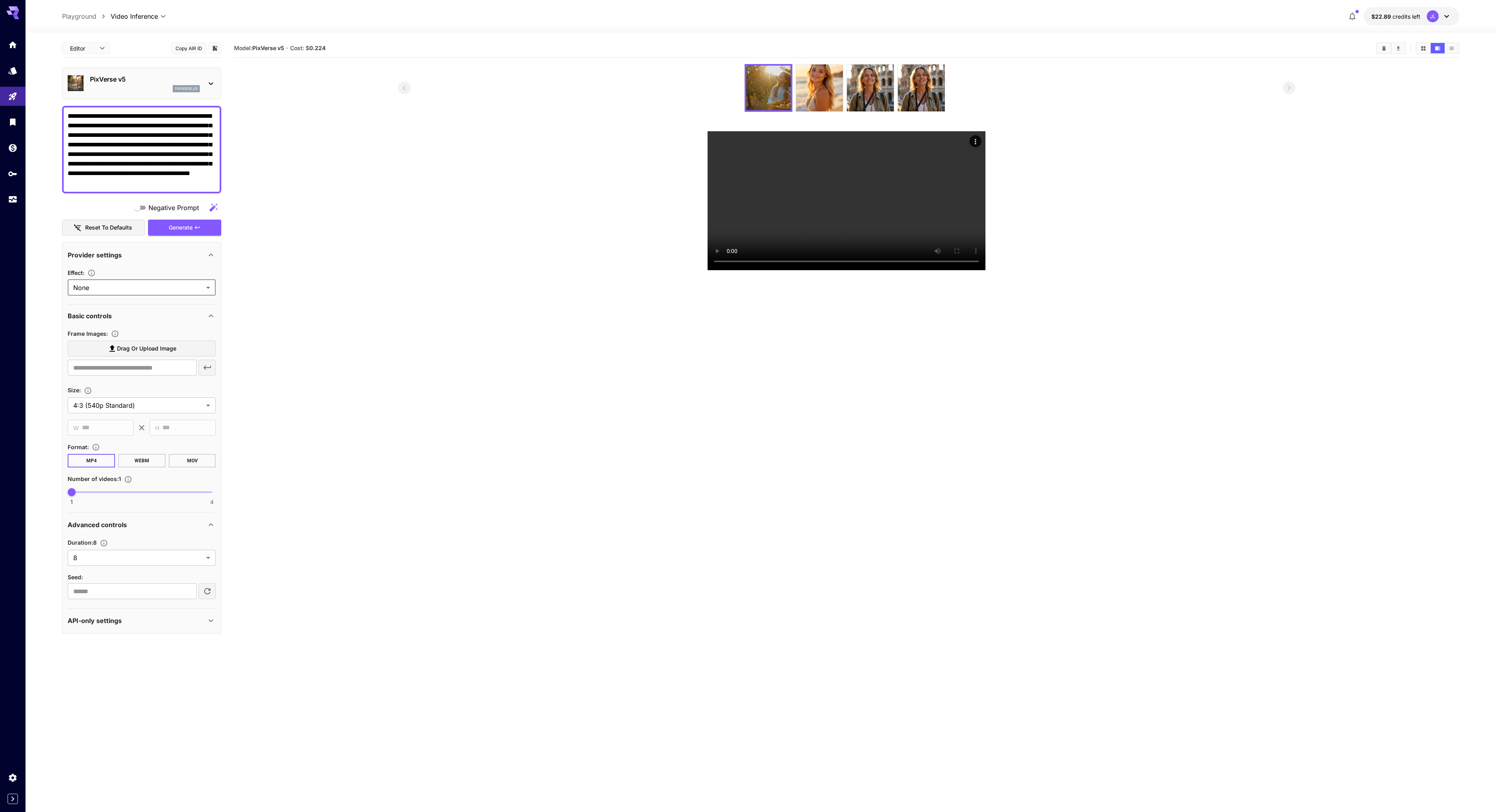
click at [308, 236] on section at bounding box center [846, 167] width 1225 height 206
